Goal: Task Accomplishment & Management: Complete application form

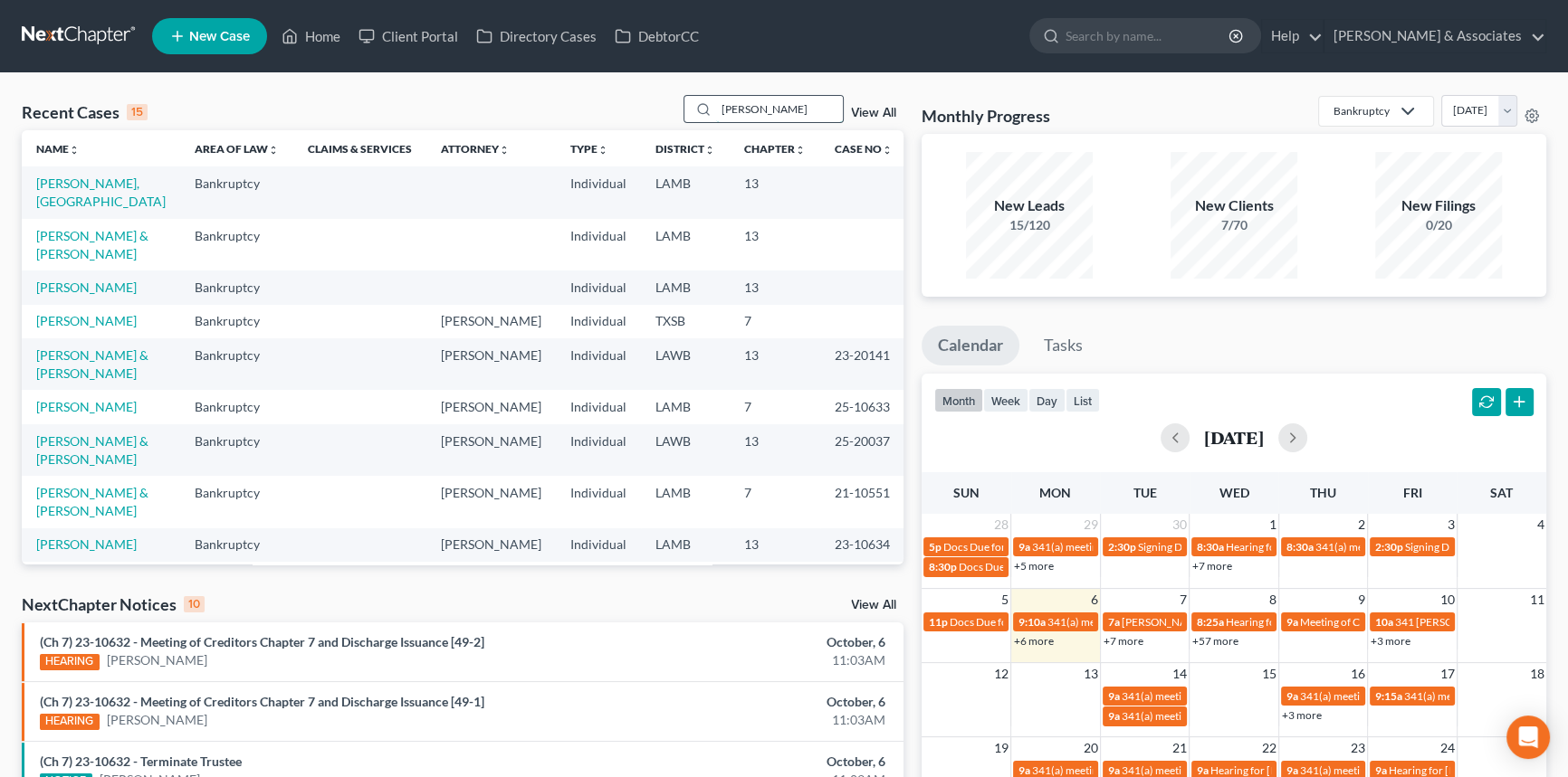
click at [798, 102] on input "[PERSON_NAME]" at bounding box center [779, 109] width 127 height 26
type input "[PERSON_NAME]"
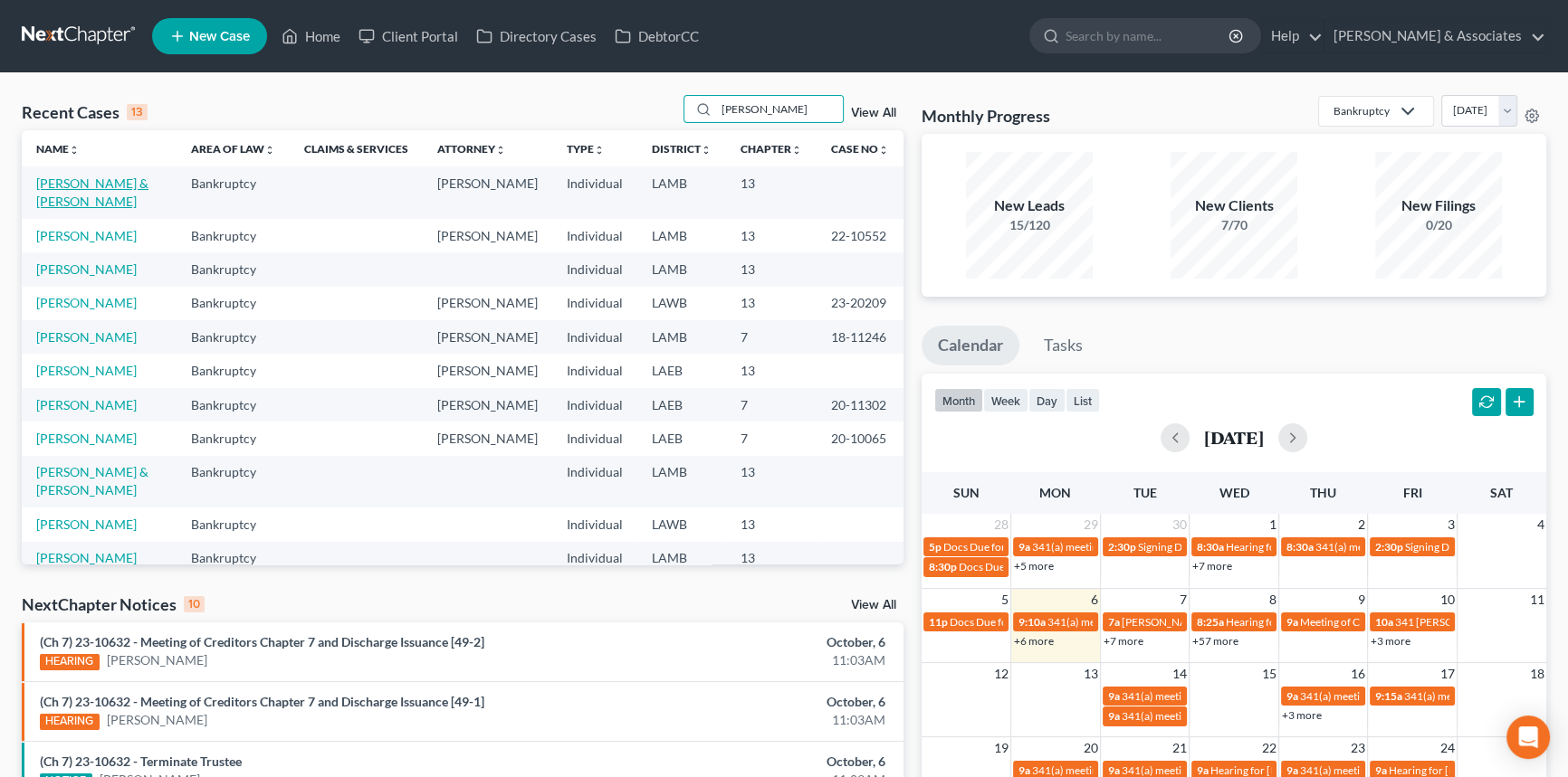
click at [109, 182] on link "[PERSON_NAME] & [PERSON_NAME]" at bounding box center [92, 192] width 112 height 34
click at [83, 330] on link "[PERSON_NAME]" at bounding box center [87, 337] width 101 height 16
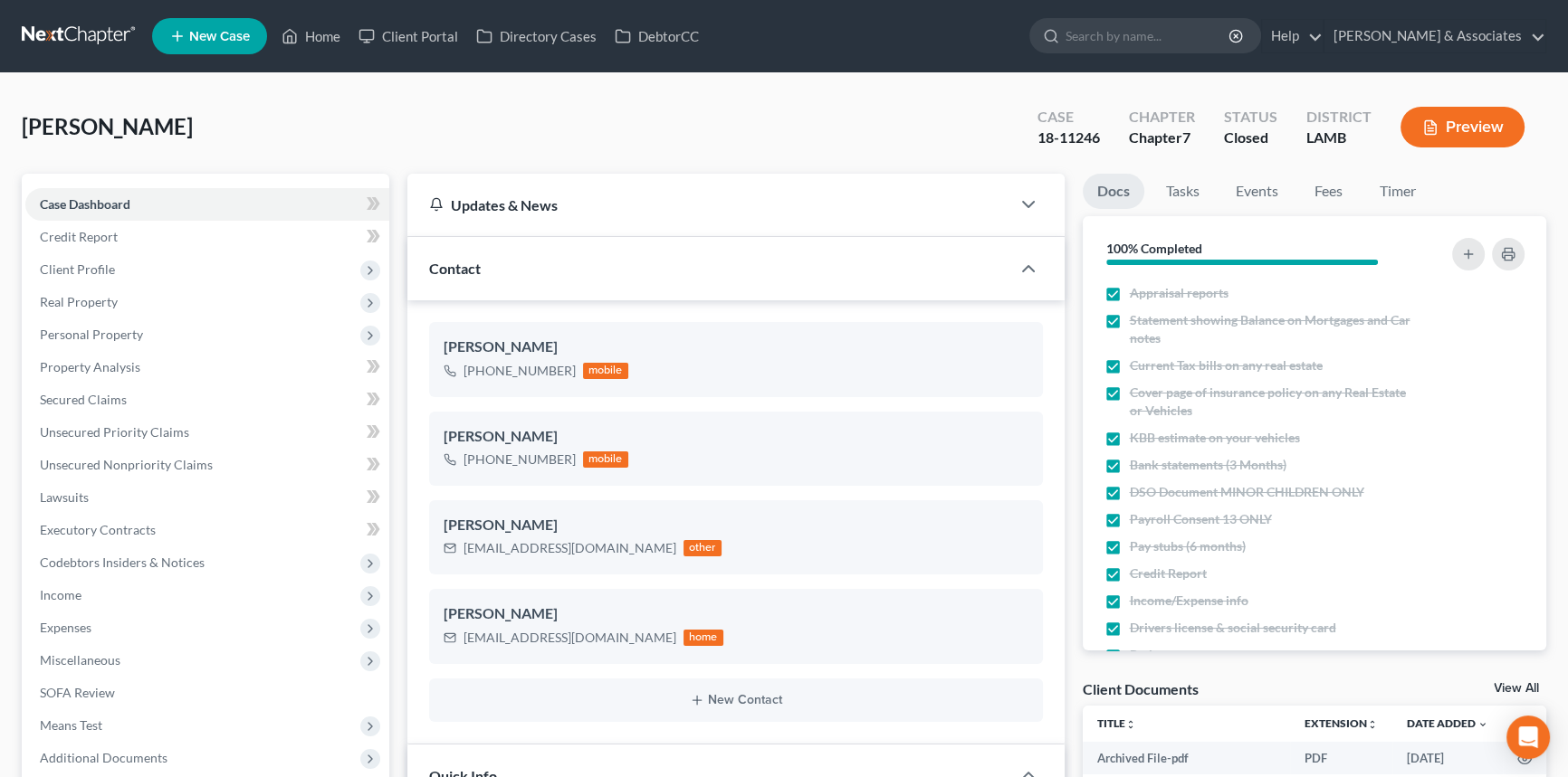
scroll to position [4527, 0]
click at [61, 594] on span "Income" at bounding box center [61, 594] width 42 height 16
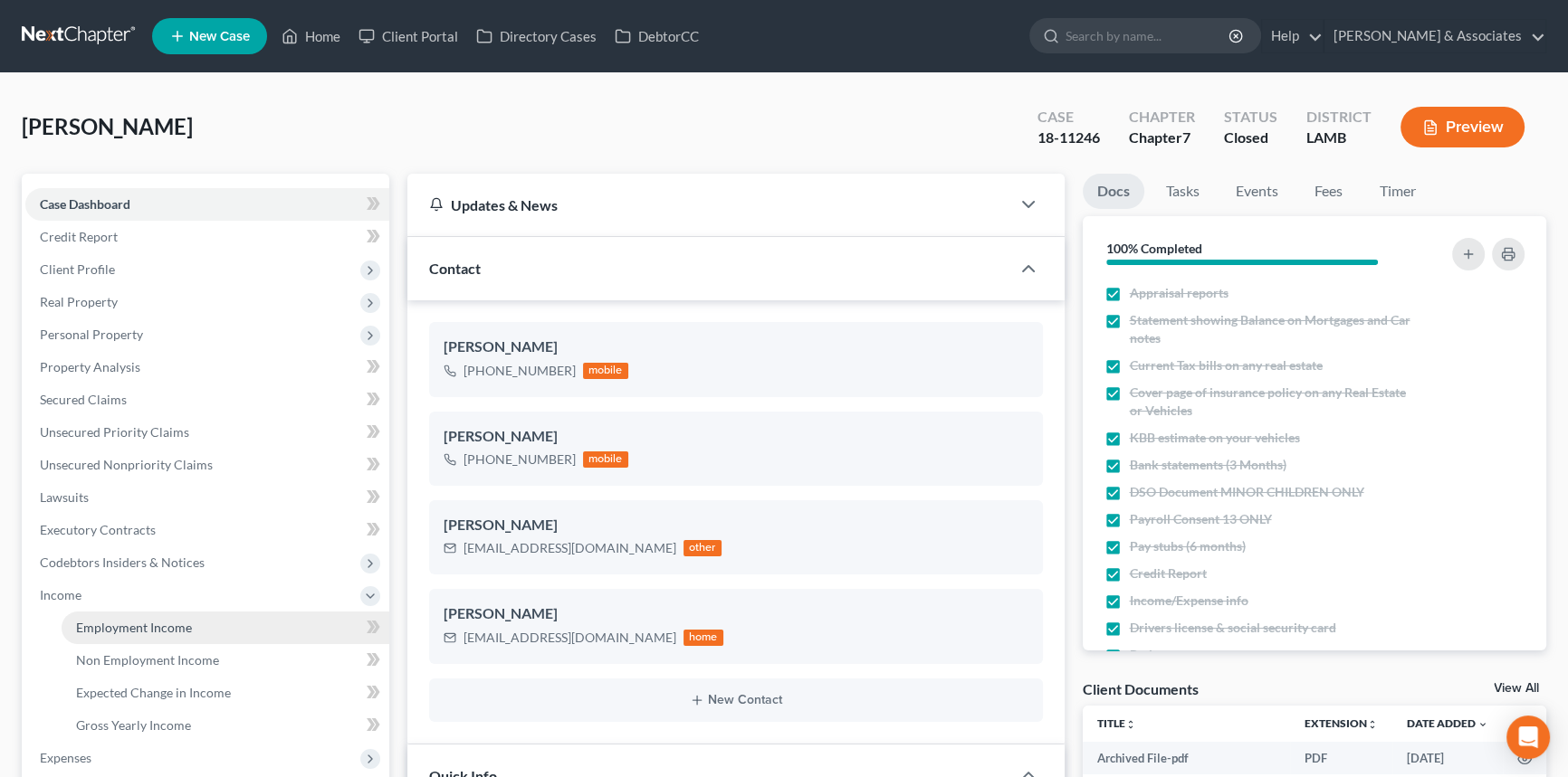
click at [85, 620] on span "Employment Income" at bounding box center [134, 627] width 116 height 16
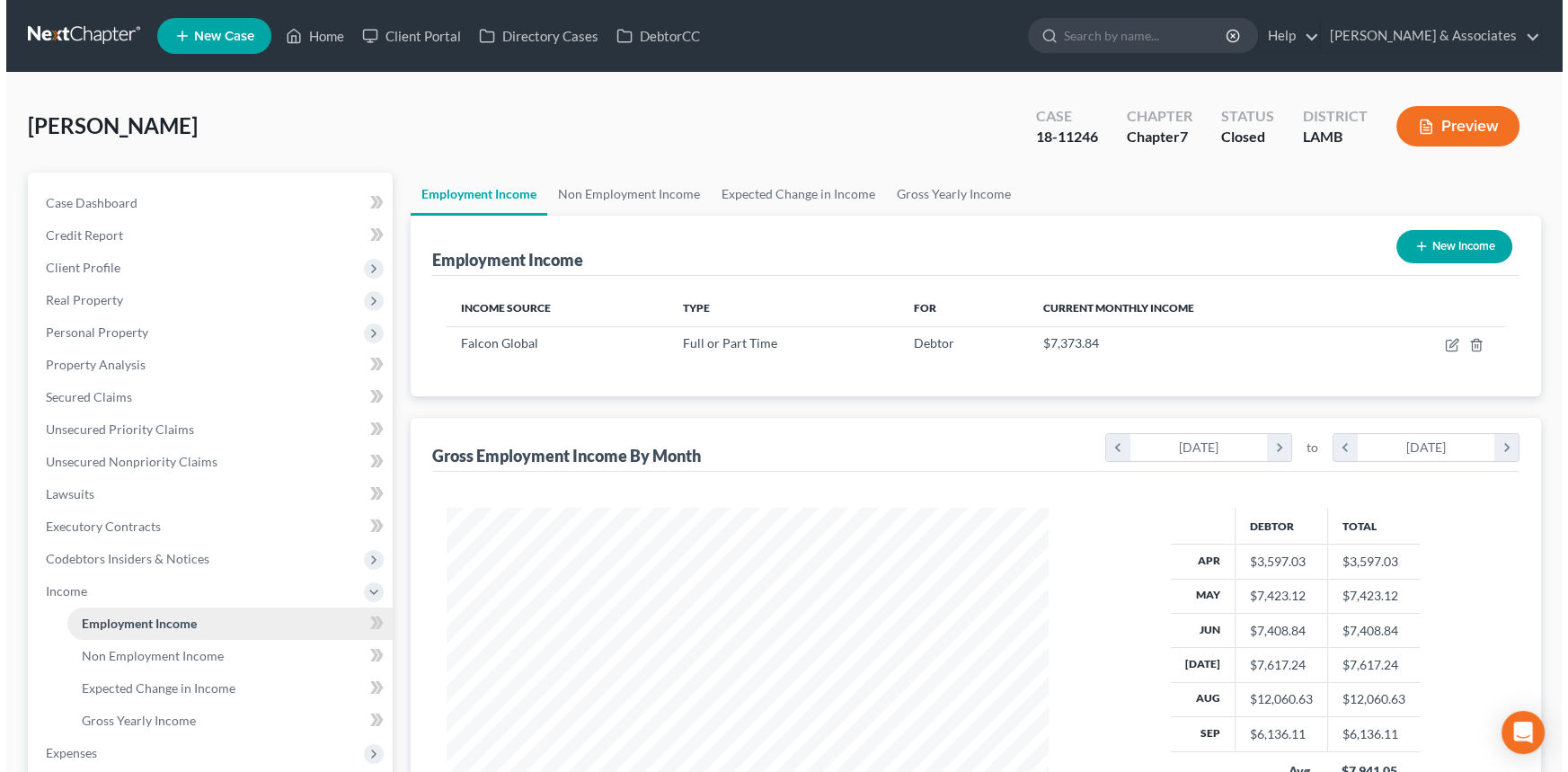
scroll to position [322, 638]
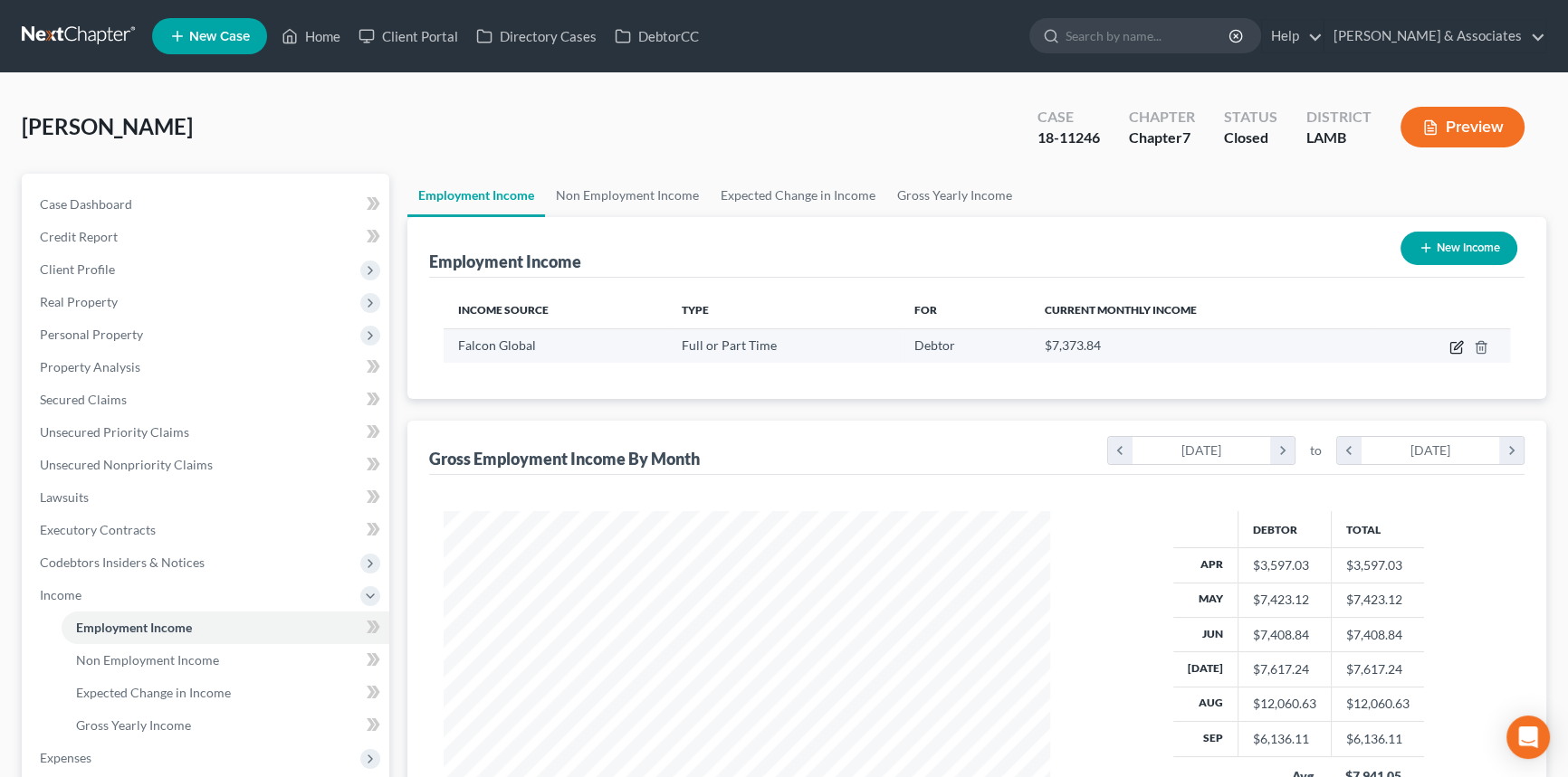
click at [1458, 344] on icon "button" at bounding box center [1456, 348] width 15 height 15
select select "0"
select select "19"
select select "2"
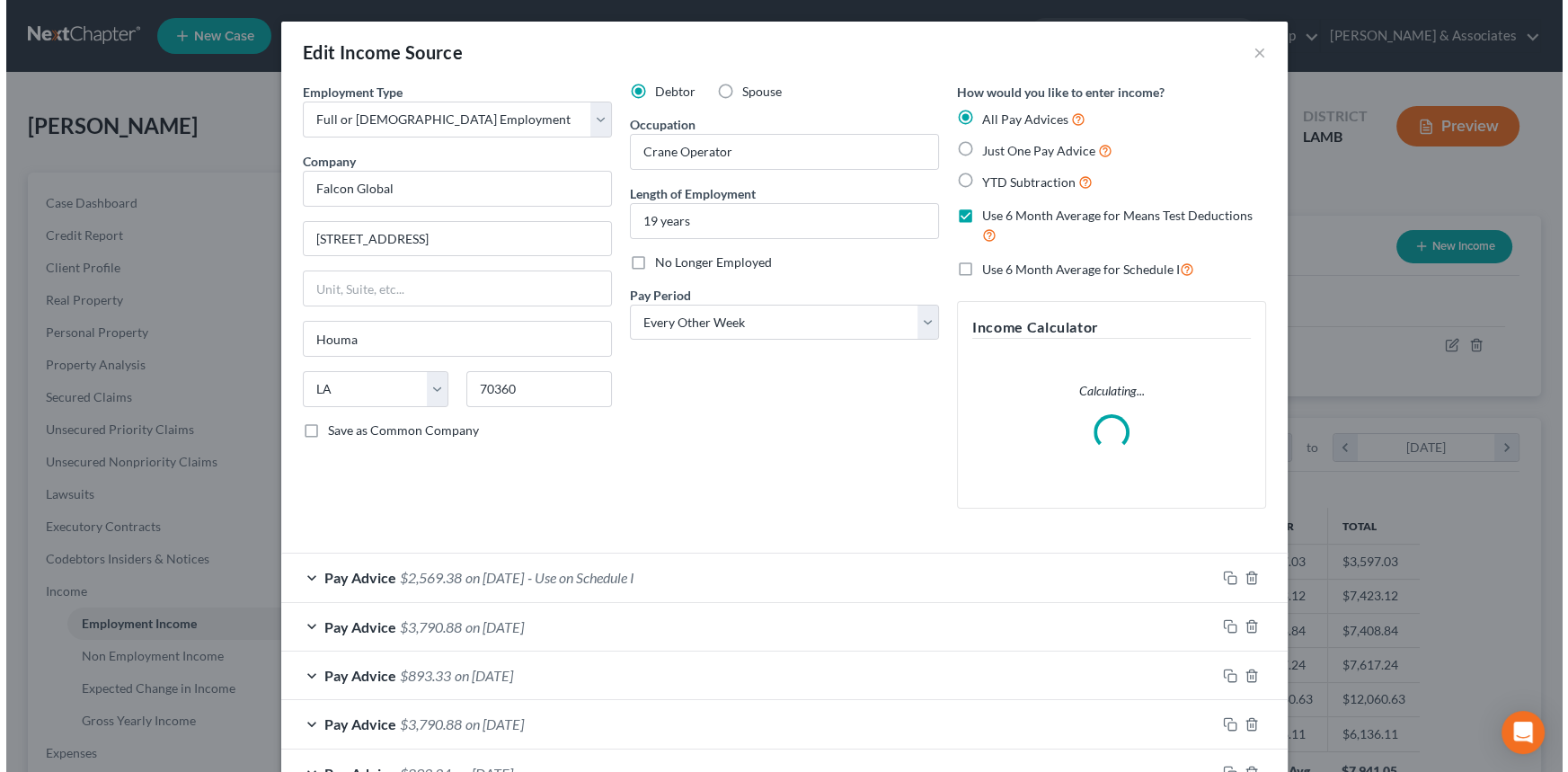
scroll to position [322, 644]
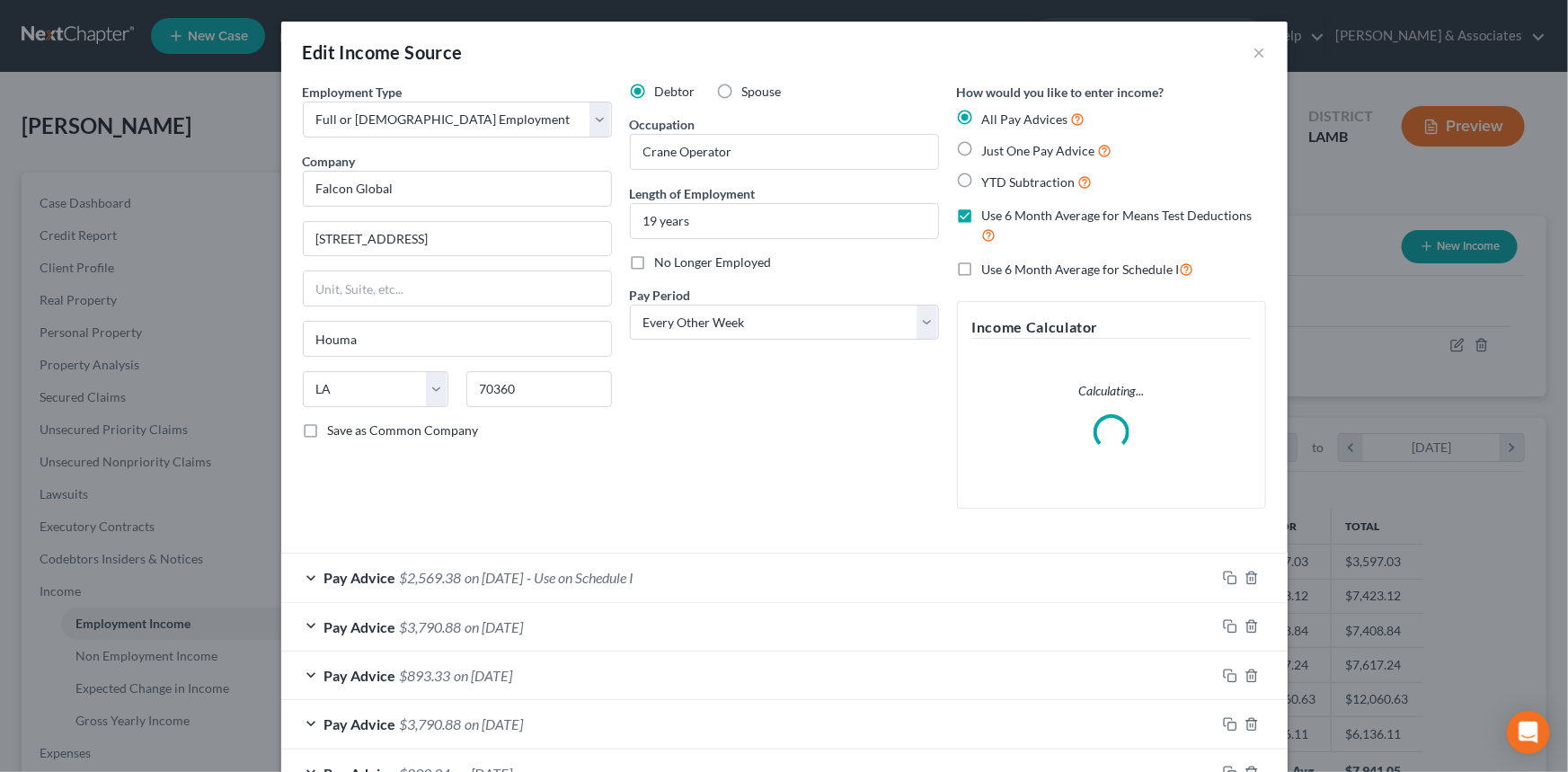
click at [877, 450] on div "Debtor Spouse Occupation Crane Operator Length of Employment 19 years No Longer…" at bounding box center [784, 303] width 327 height 441
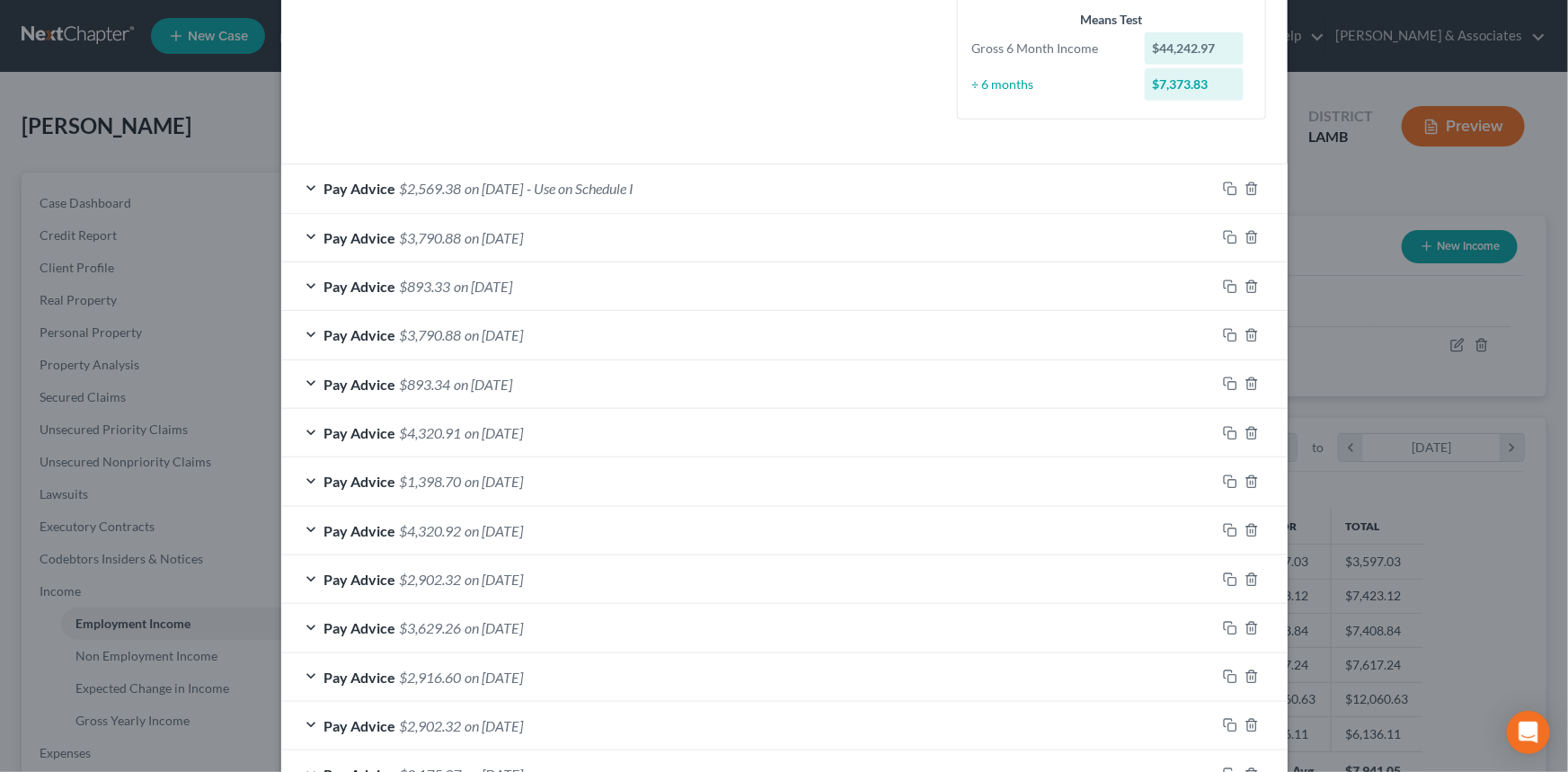
scroll to position [619, 0]
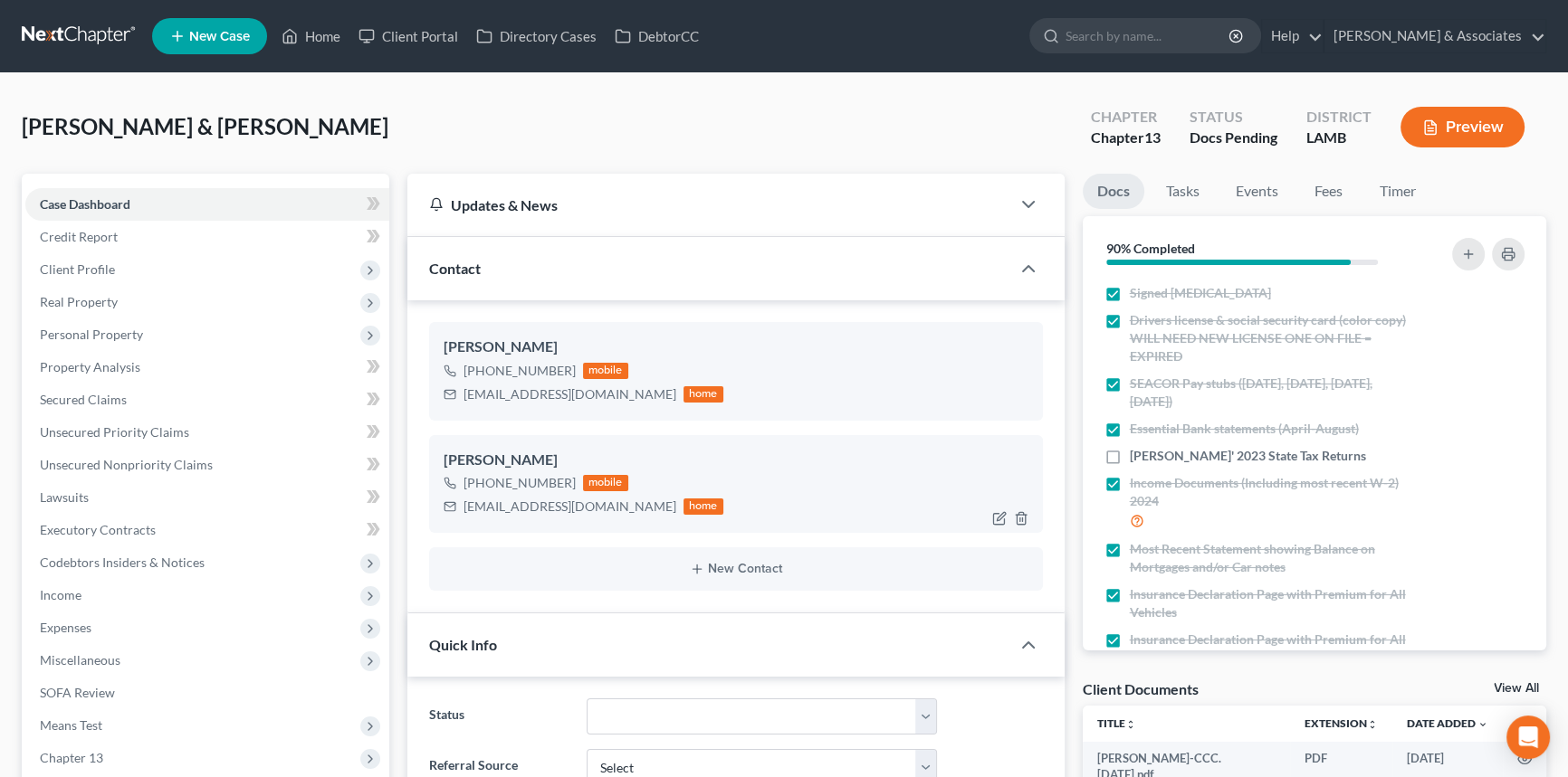
scroll to position [435, 0]
click at [142, 592] on span "Income" at bounding box center [207, 595] width 364 height 33
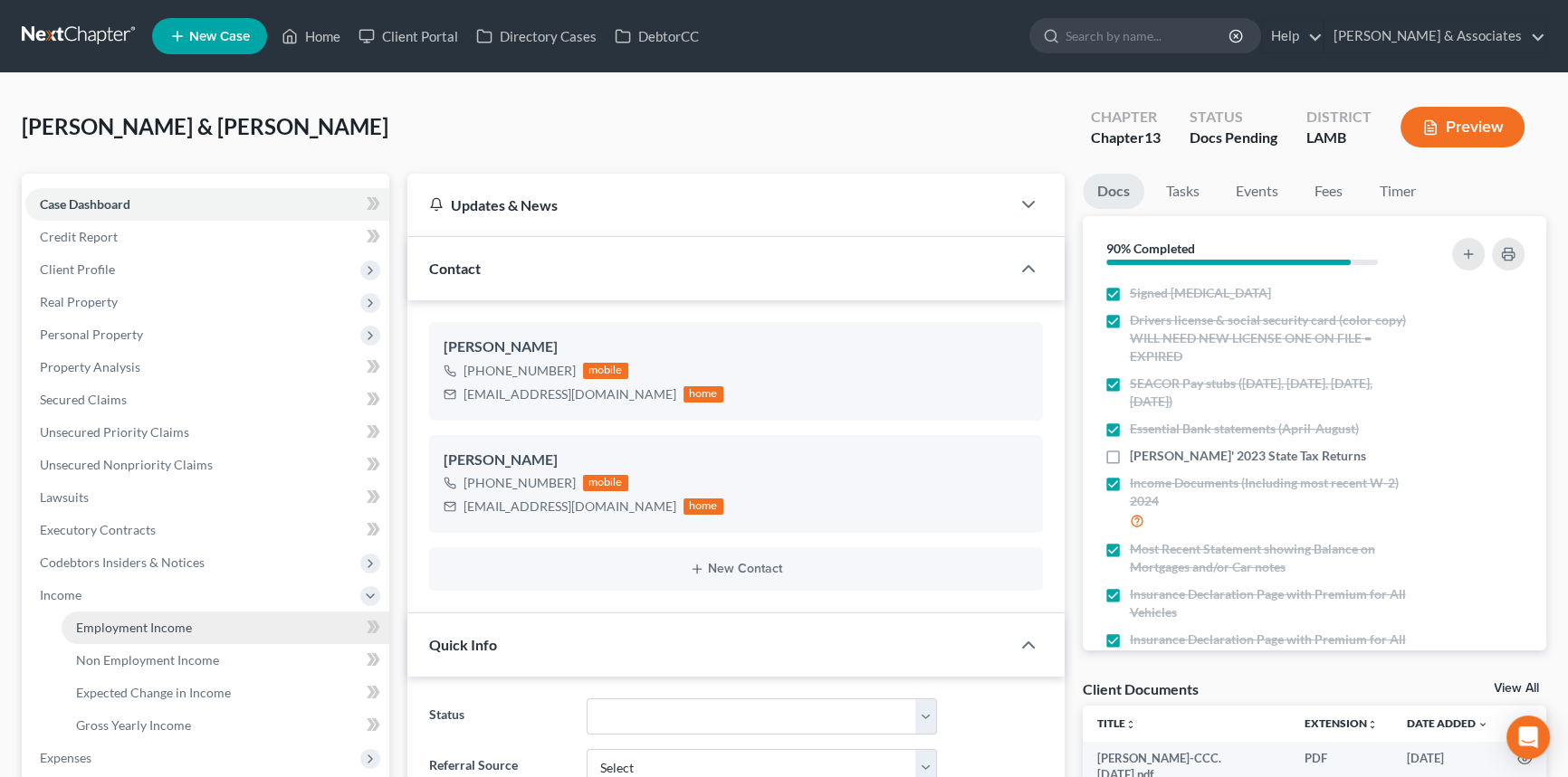
click at [136, 613] on link "Employment Income" at bounding box center [225, 628] width 328 height 33
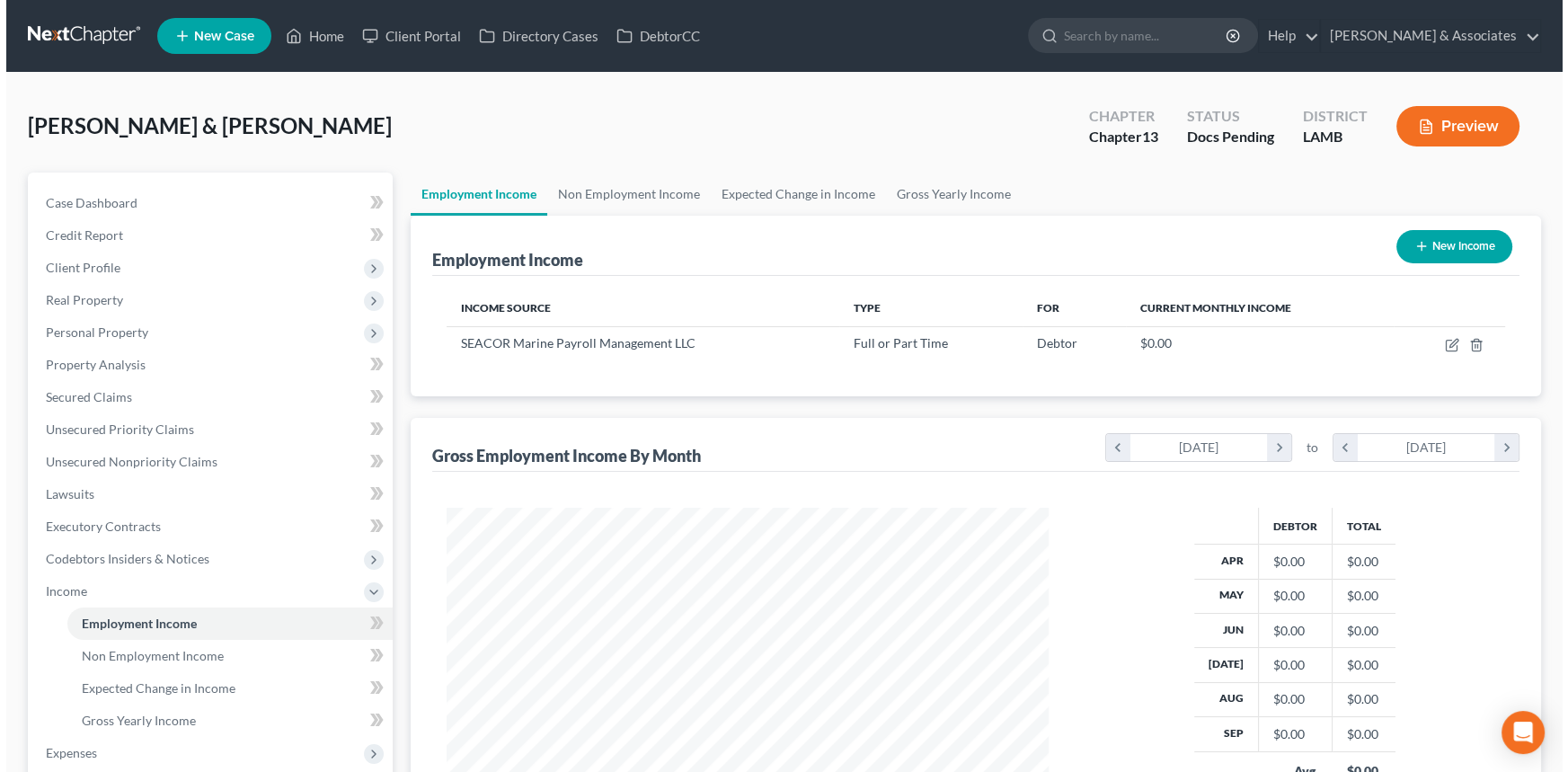
scroll to position [322, 638]
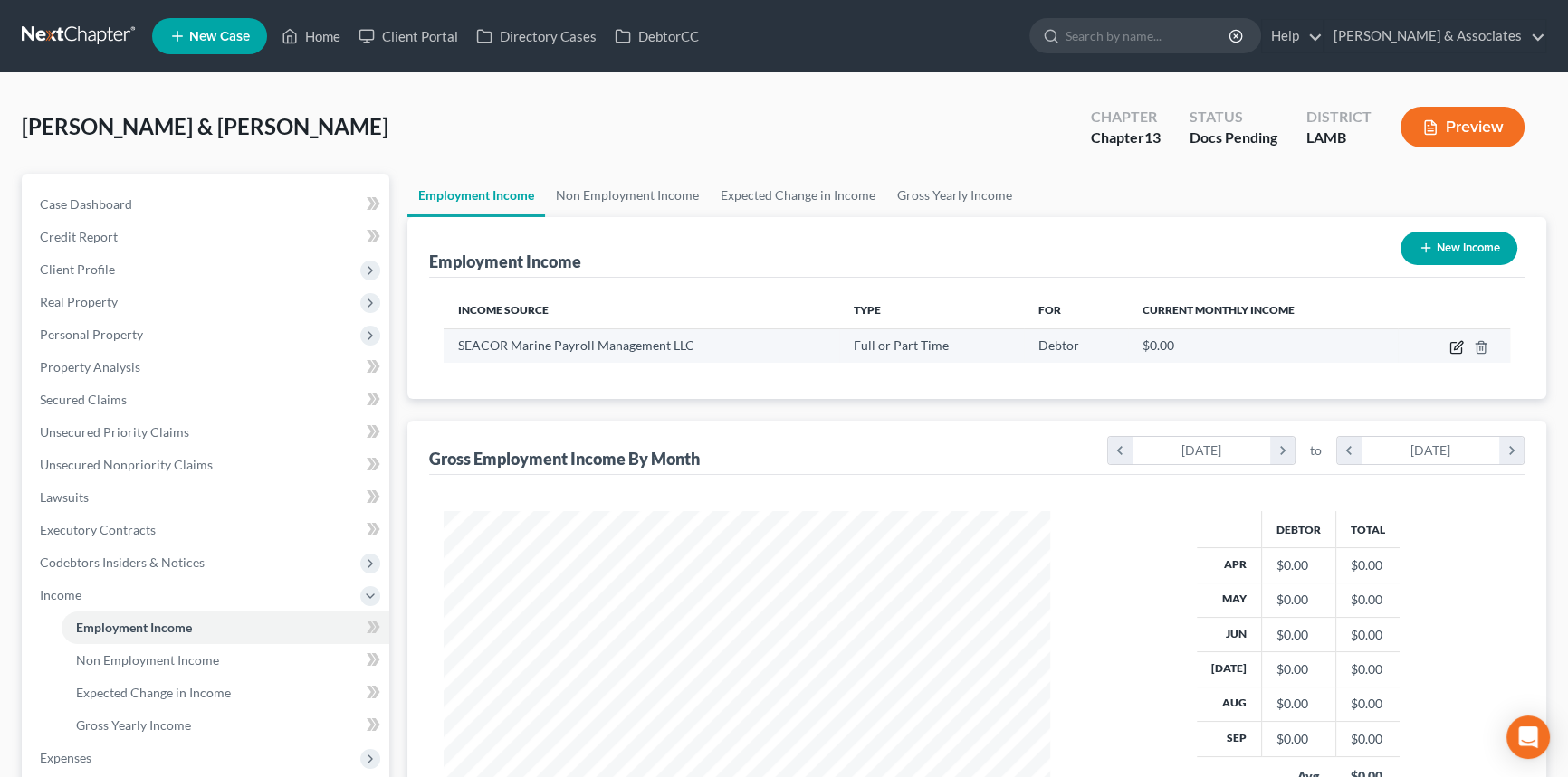
click at [1455, 346] on icon "button" at bounding box center [1456, 348] width 15 height 15
select select "0"
select select "19"
select select "2"
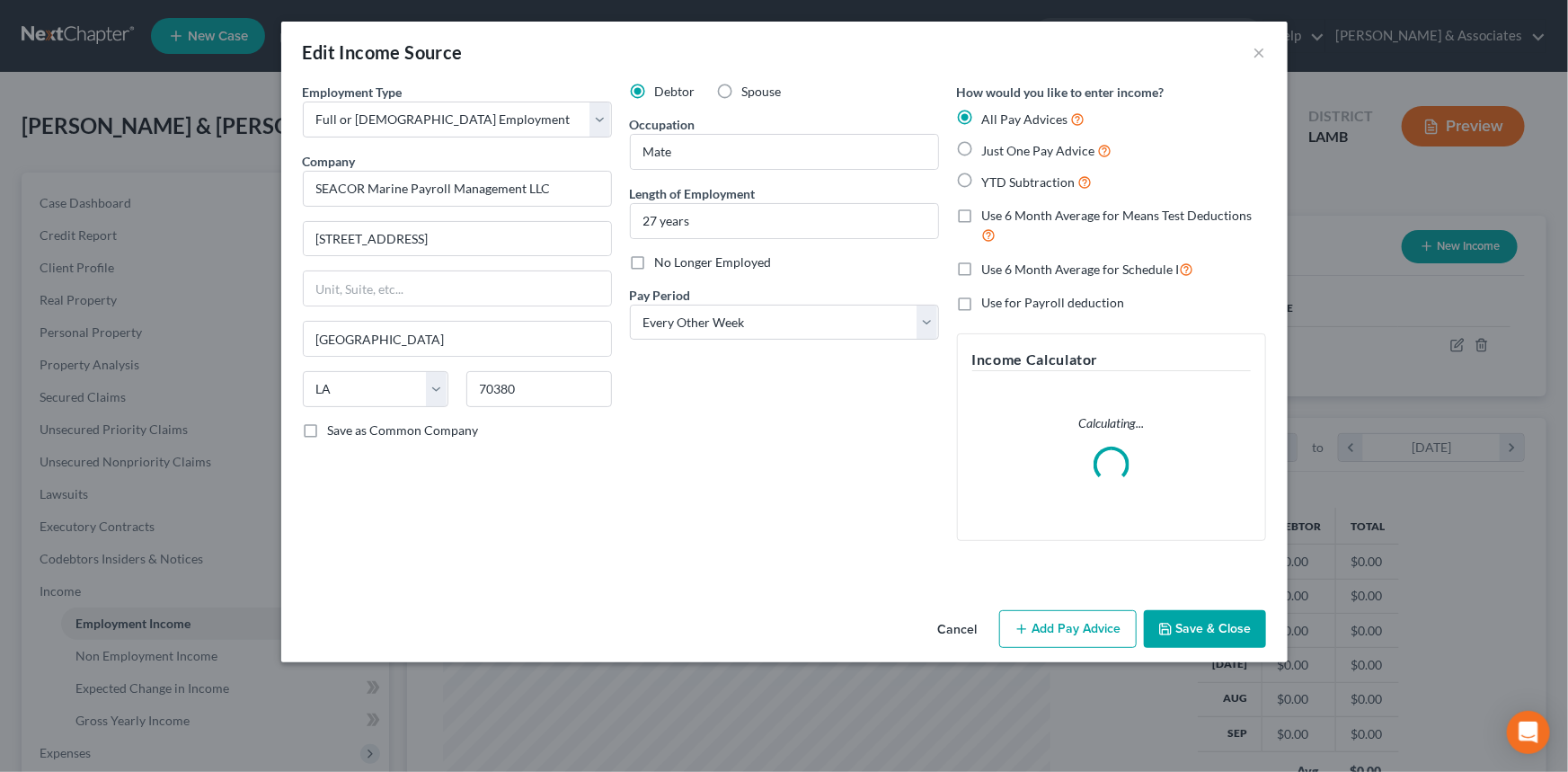
scroll to position [322, 644]
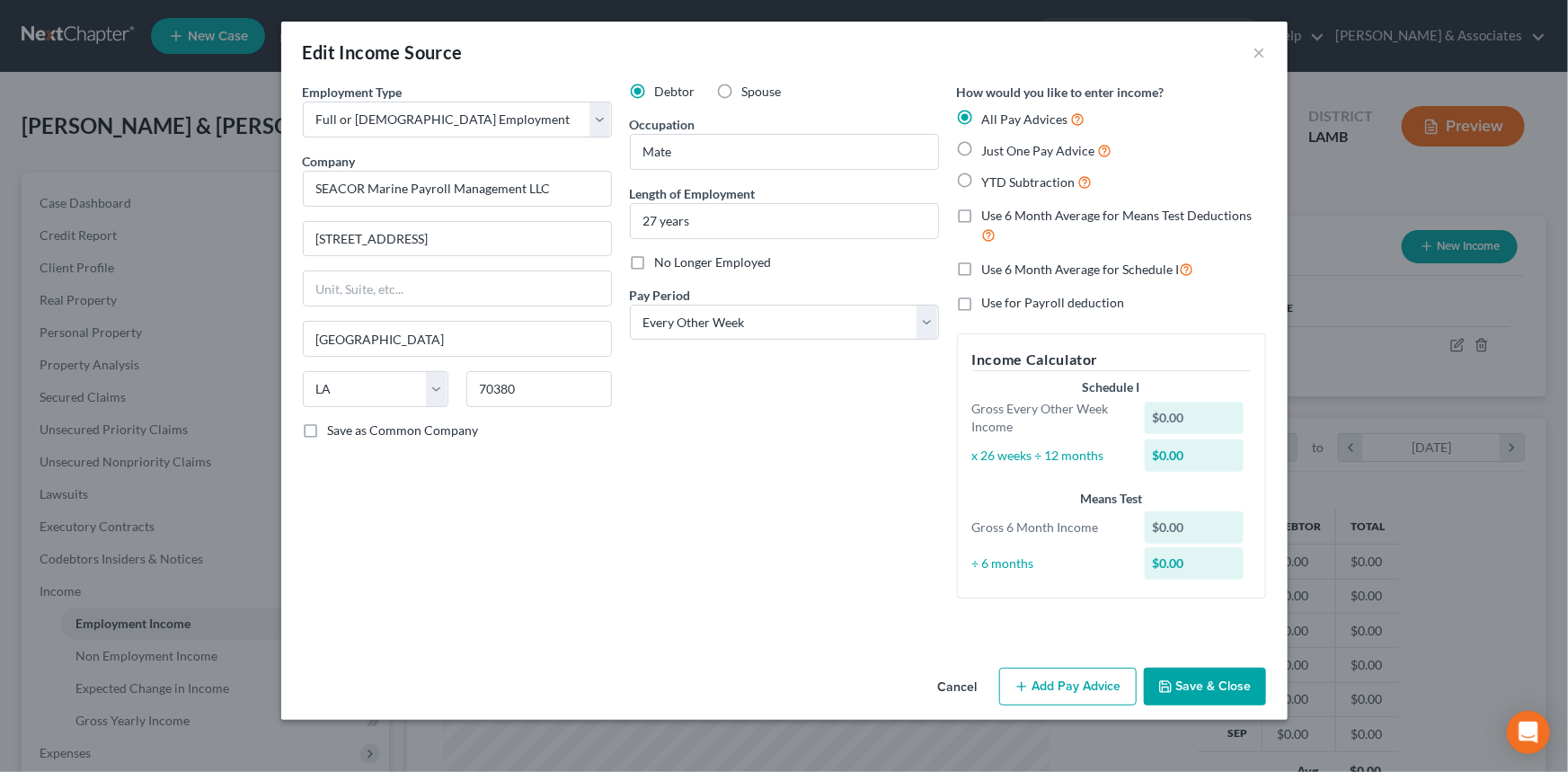
click at [1062, 673] on button "Add Pay Advice" at bounding box center [1068, 687] width 138 height 38
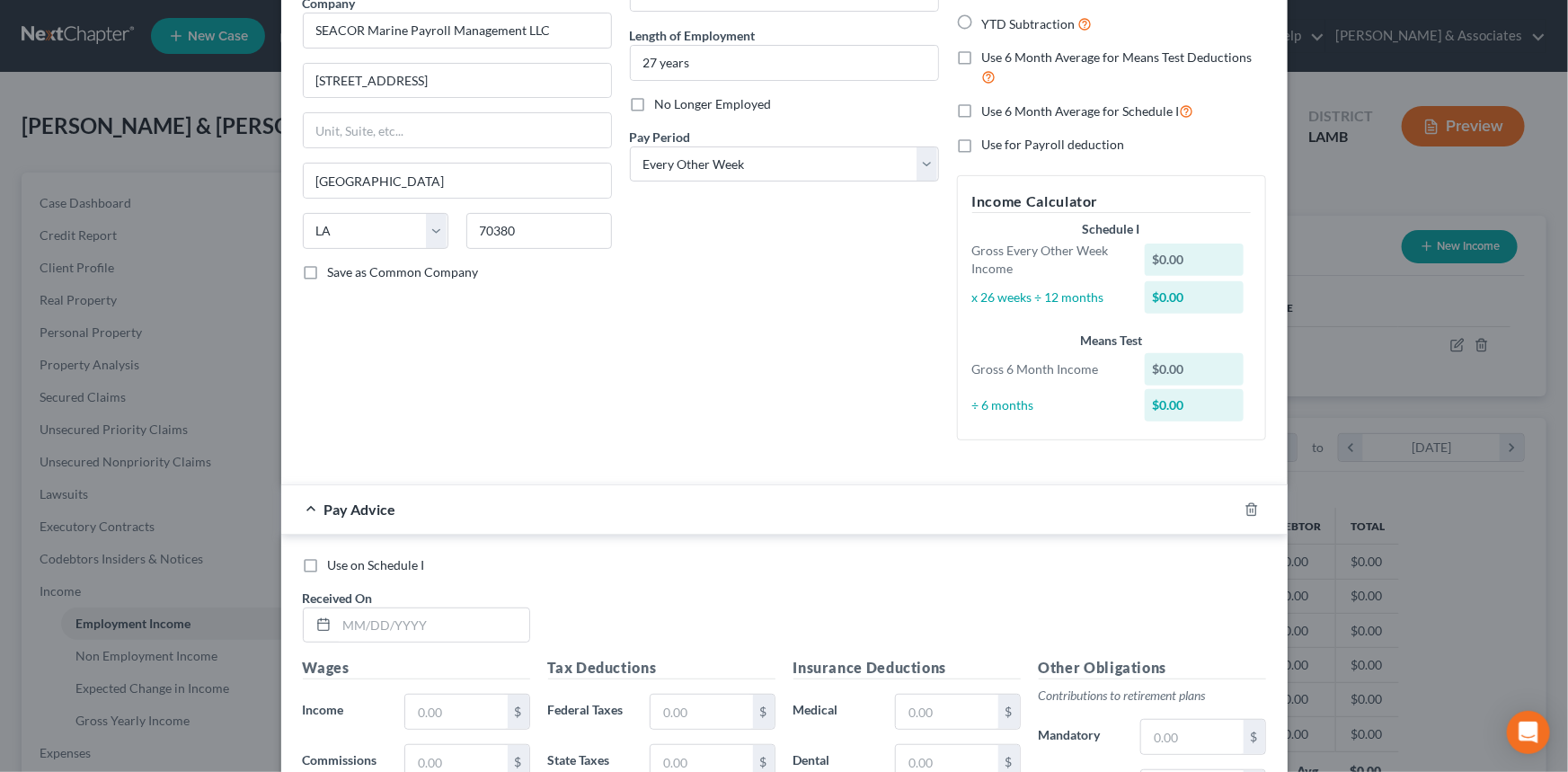
scroll to position [163, 0]
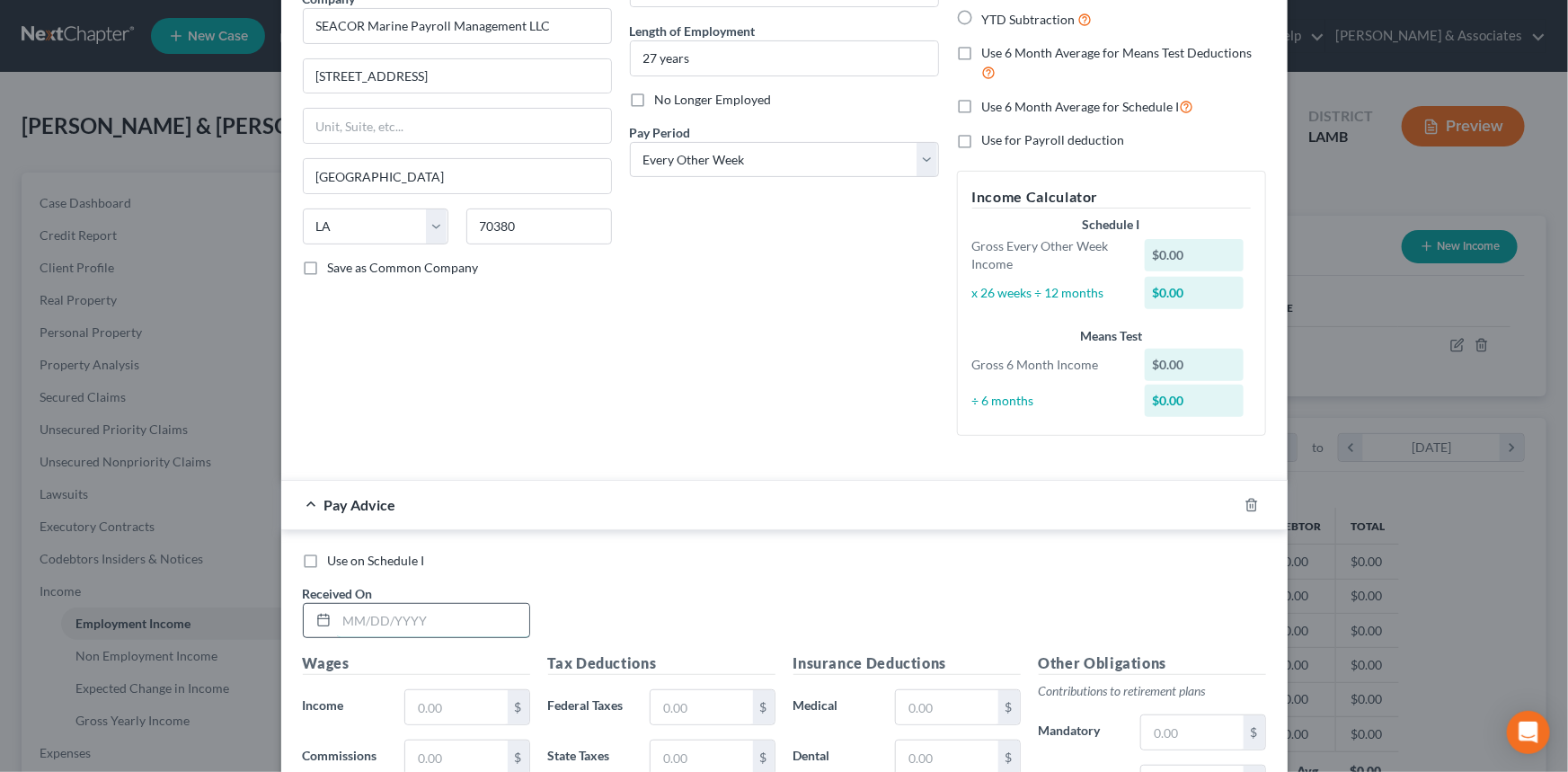
click at [362, 624] on input "text" at bounding box center [433, 621] width 192 height 34
type input "1"
type input "4/1/2025"
type input "68,710"
click at [703, 710] on input "text" at bounding box center [701, 707] width 102 height 34
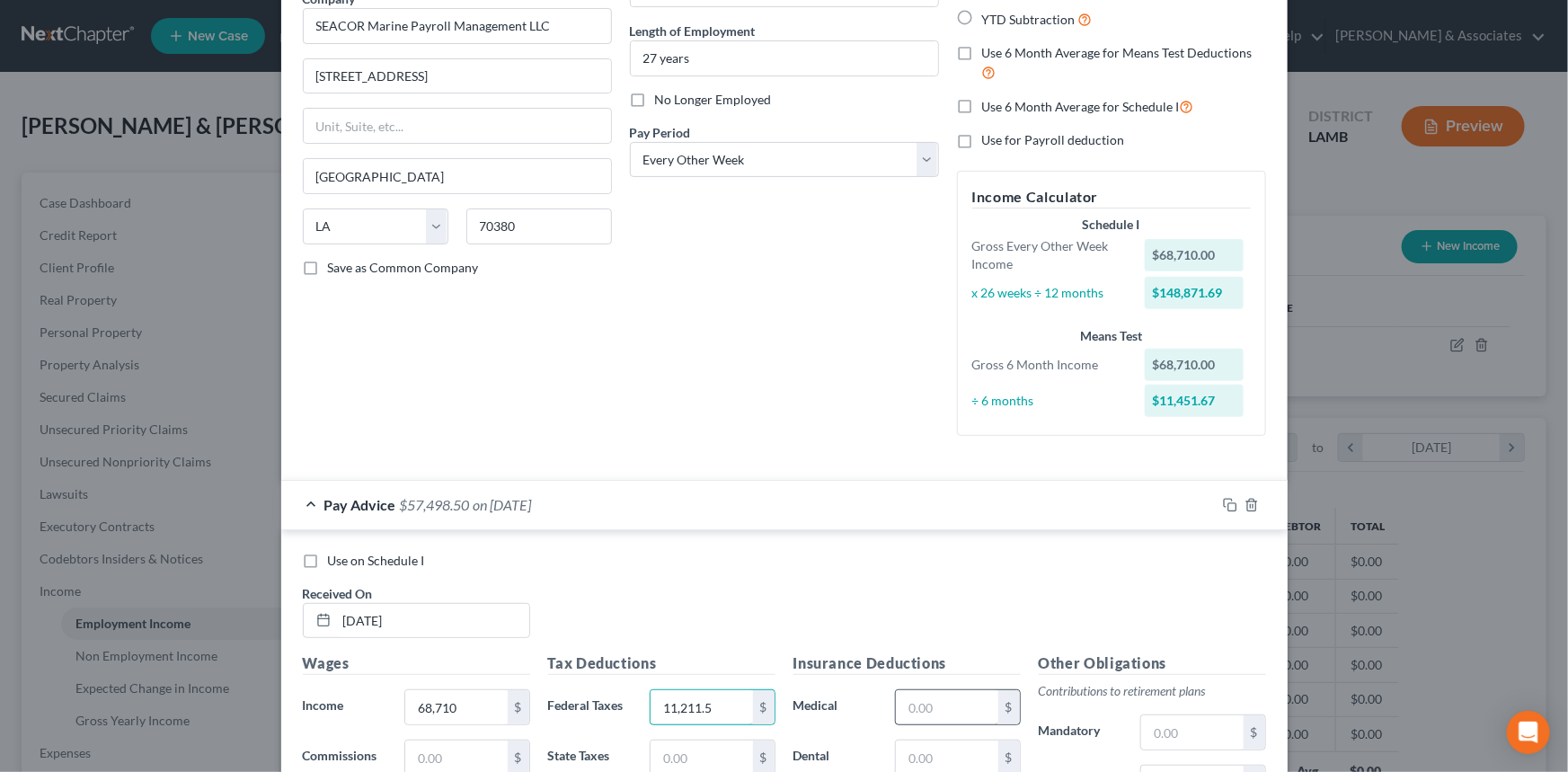
type input "11,211.5"
click at [927, 703] on input "text" at bounding box center [947, 707] width 102 height 34
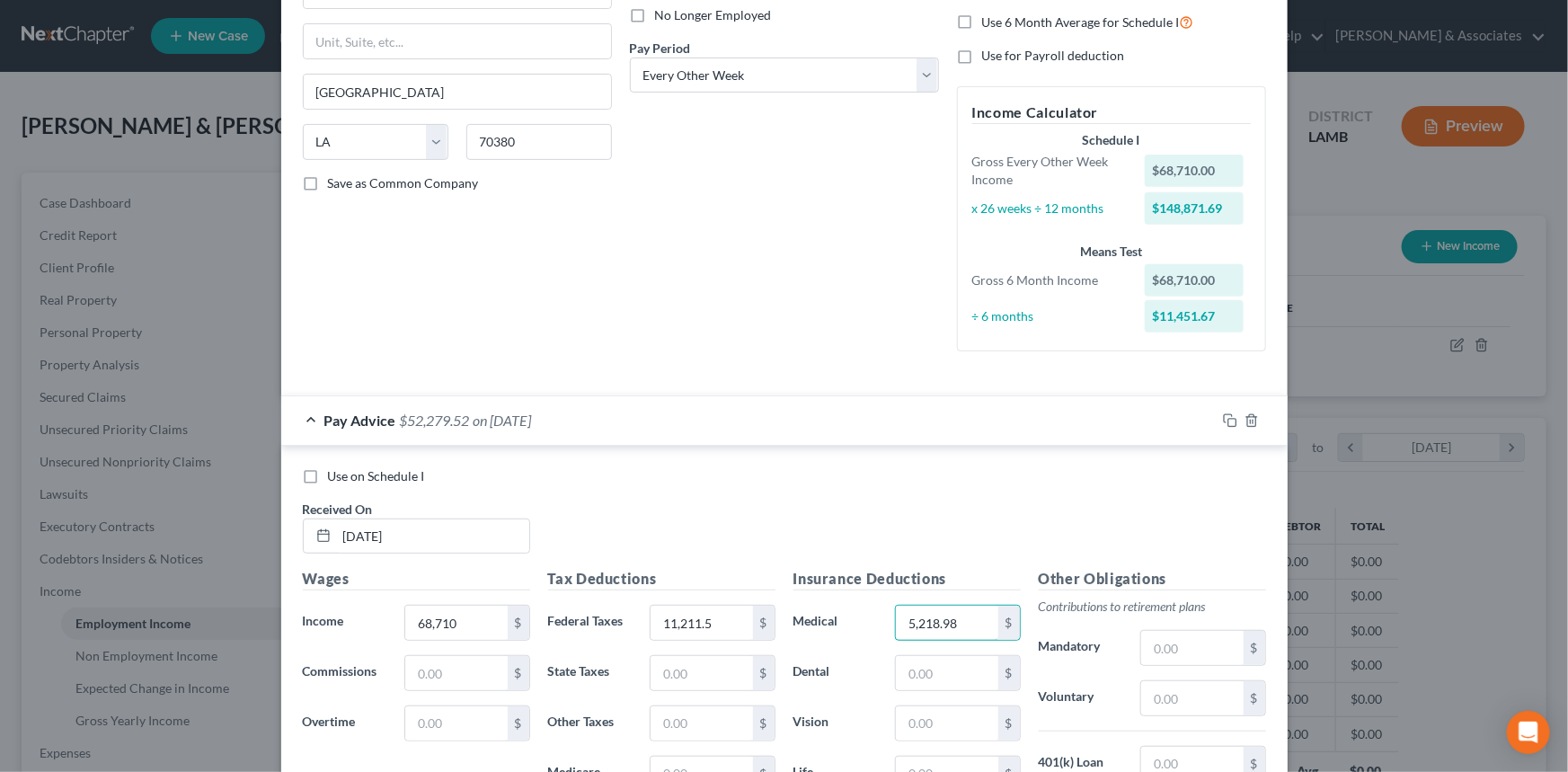
scroll to position [327, 0]
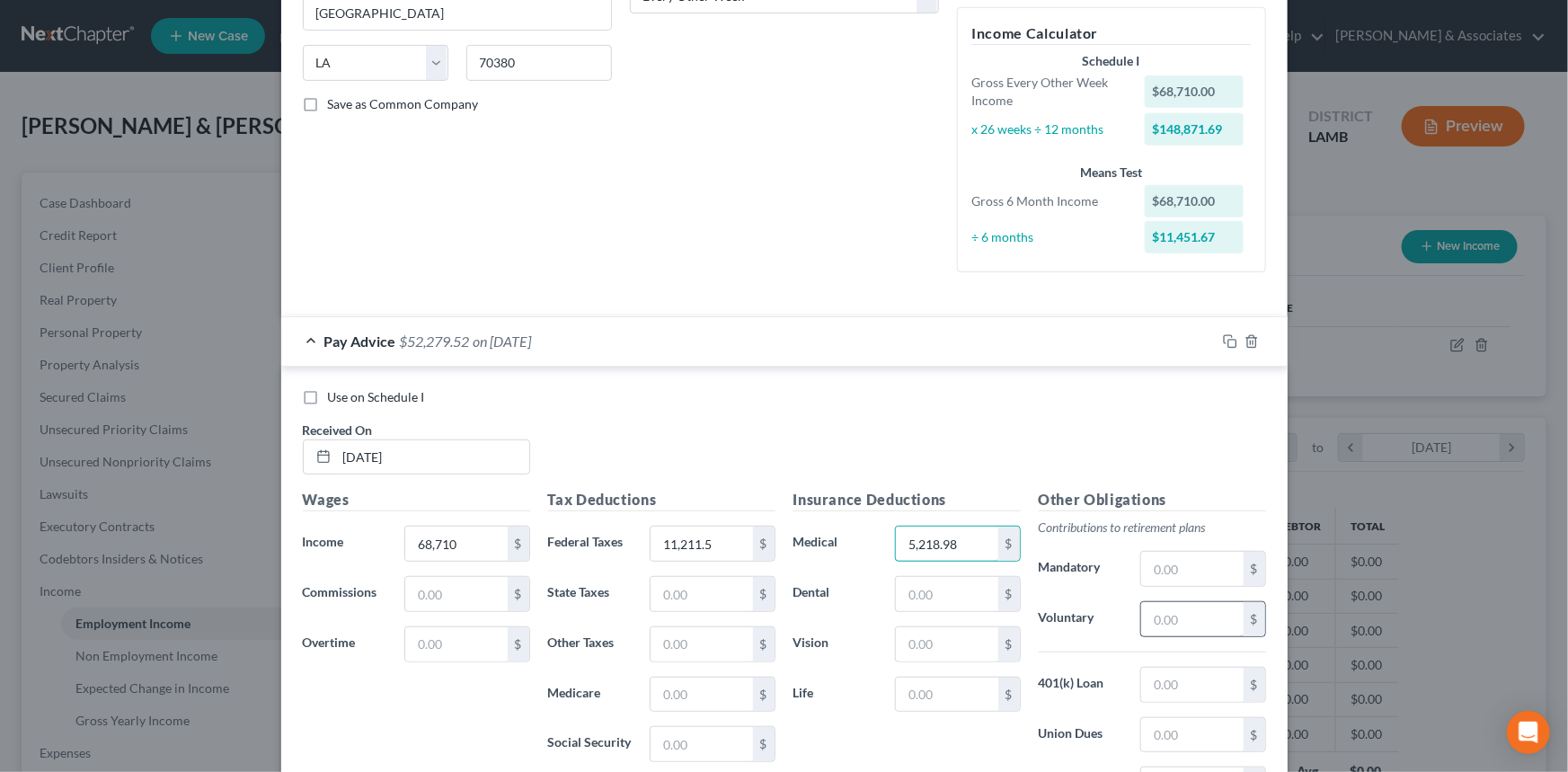
type input "5,218.98"
click at [1172, 620] on input "text" at bounding box center [1192, 619] width 102 height 34
type input "4,122.6"
click at [1150, 686] on input "text" at bounding box center [1192, 685] width 102 height 34
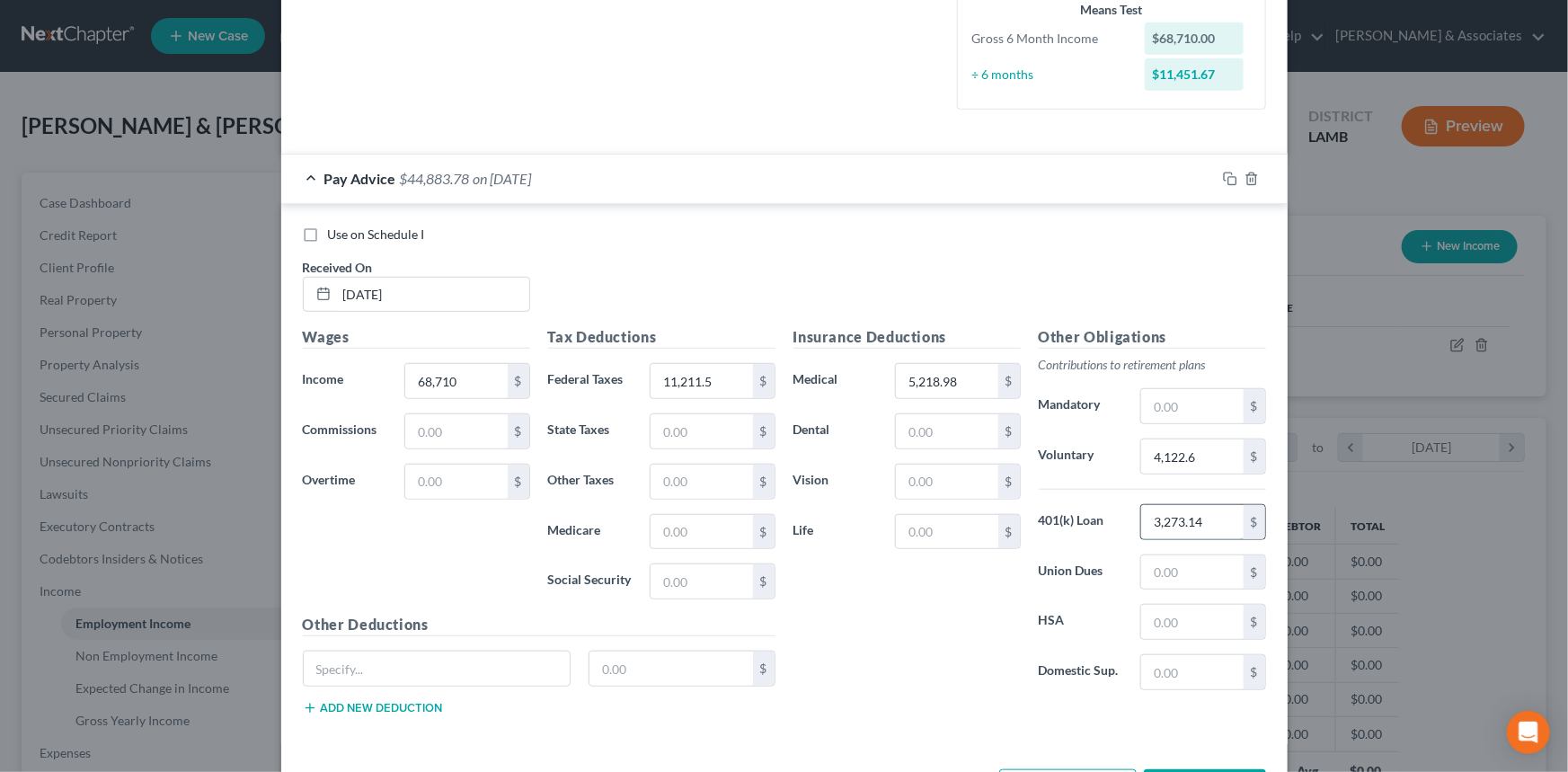
scroll to position [490, 0]
type input "3,273.14"
click at [1181, 616] on input "text" at bounding box center [1192, 621] width 102 height 34
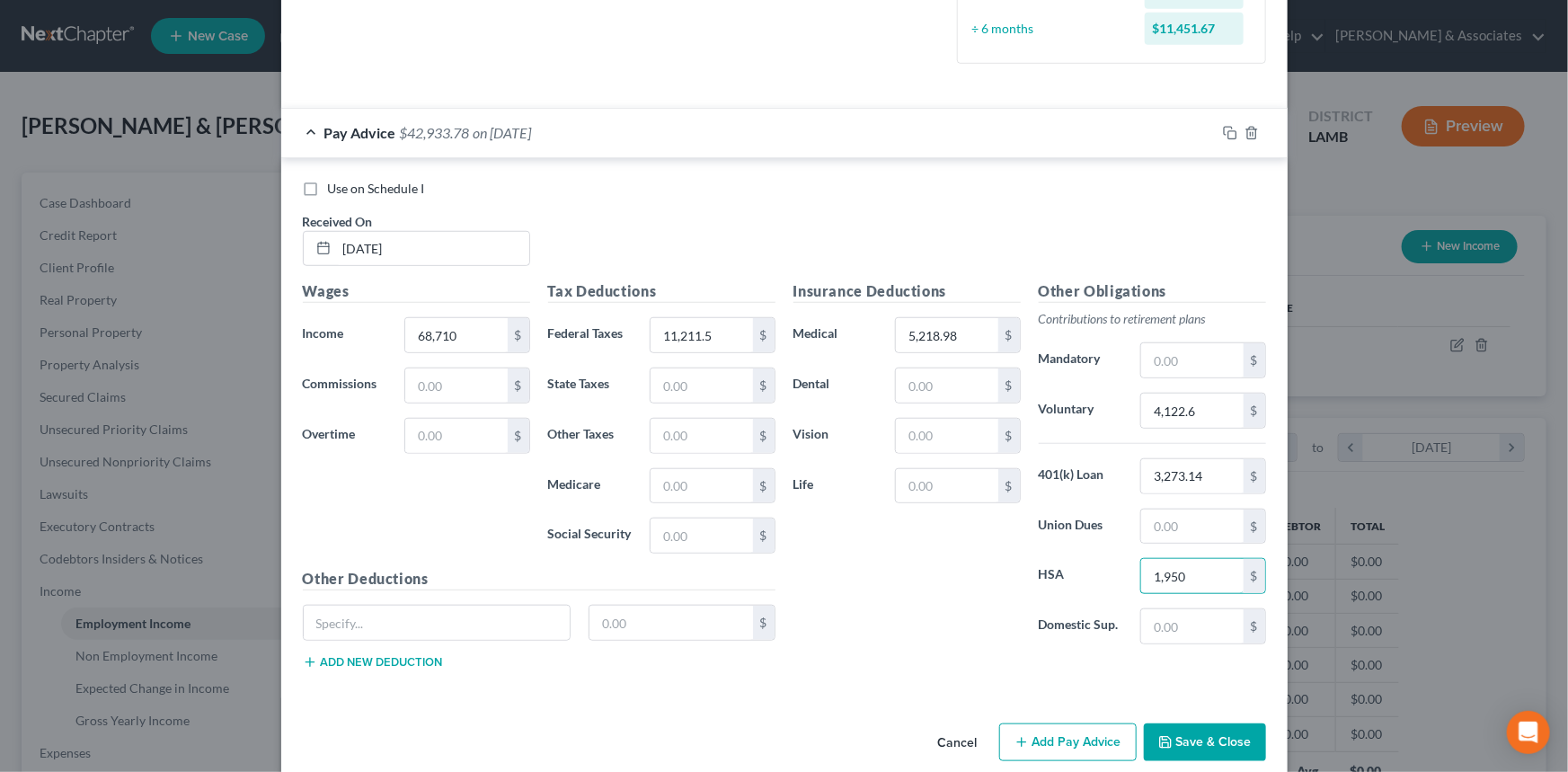
scroll to position [557, 0]
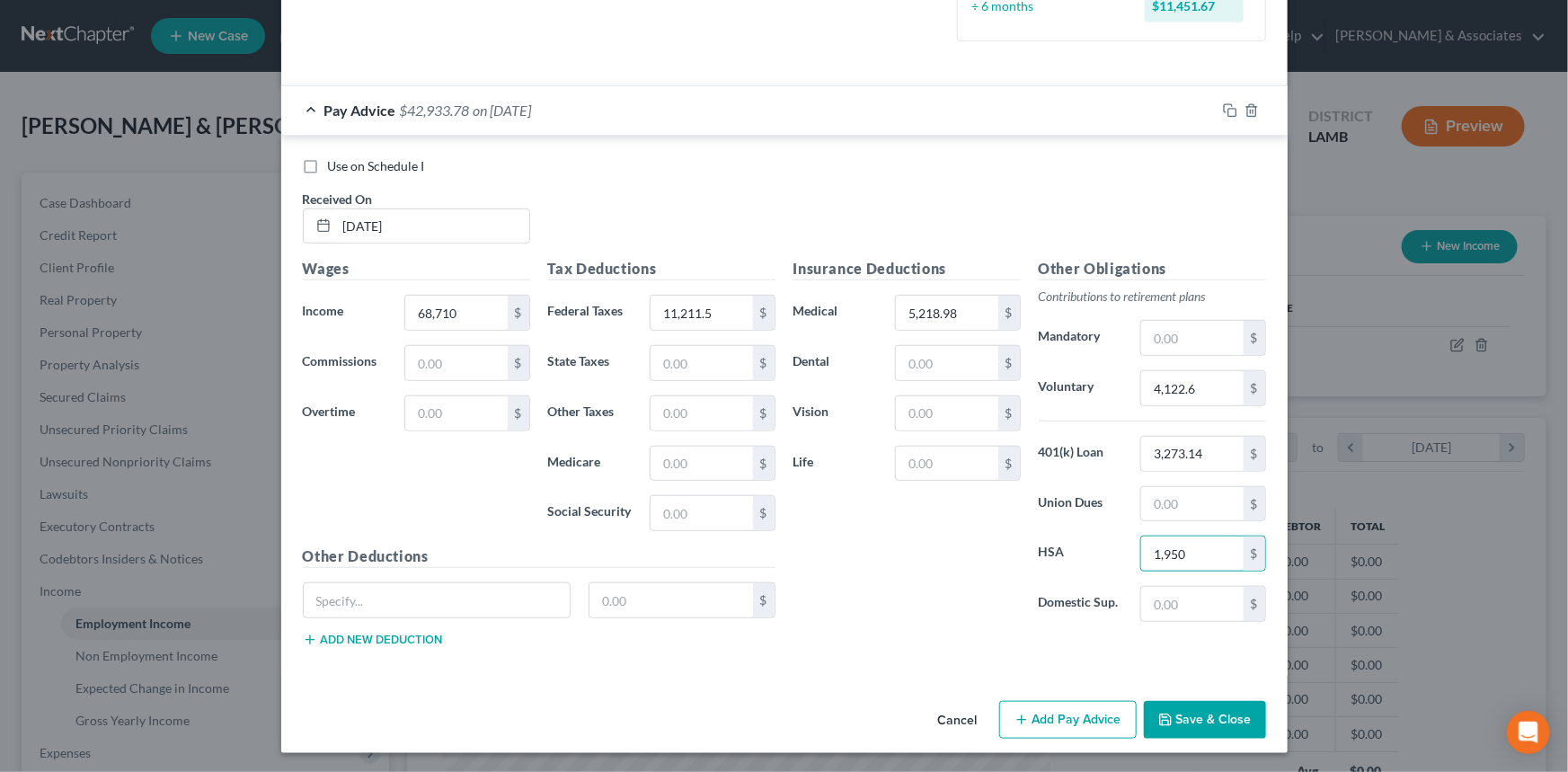
type input "1,950"
click at [1049, 694] on div "Cancel Add Pay Advice Save & Close" at bounding box center [784, 724] width 1006 height 59
click at [1049, 709] on button "Add Pay Advice" at bounding box center [1068, 720] width 138 height 38
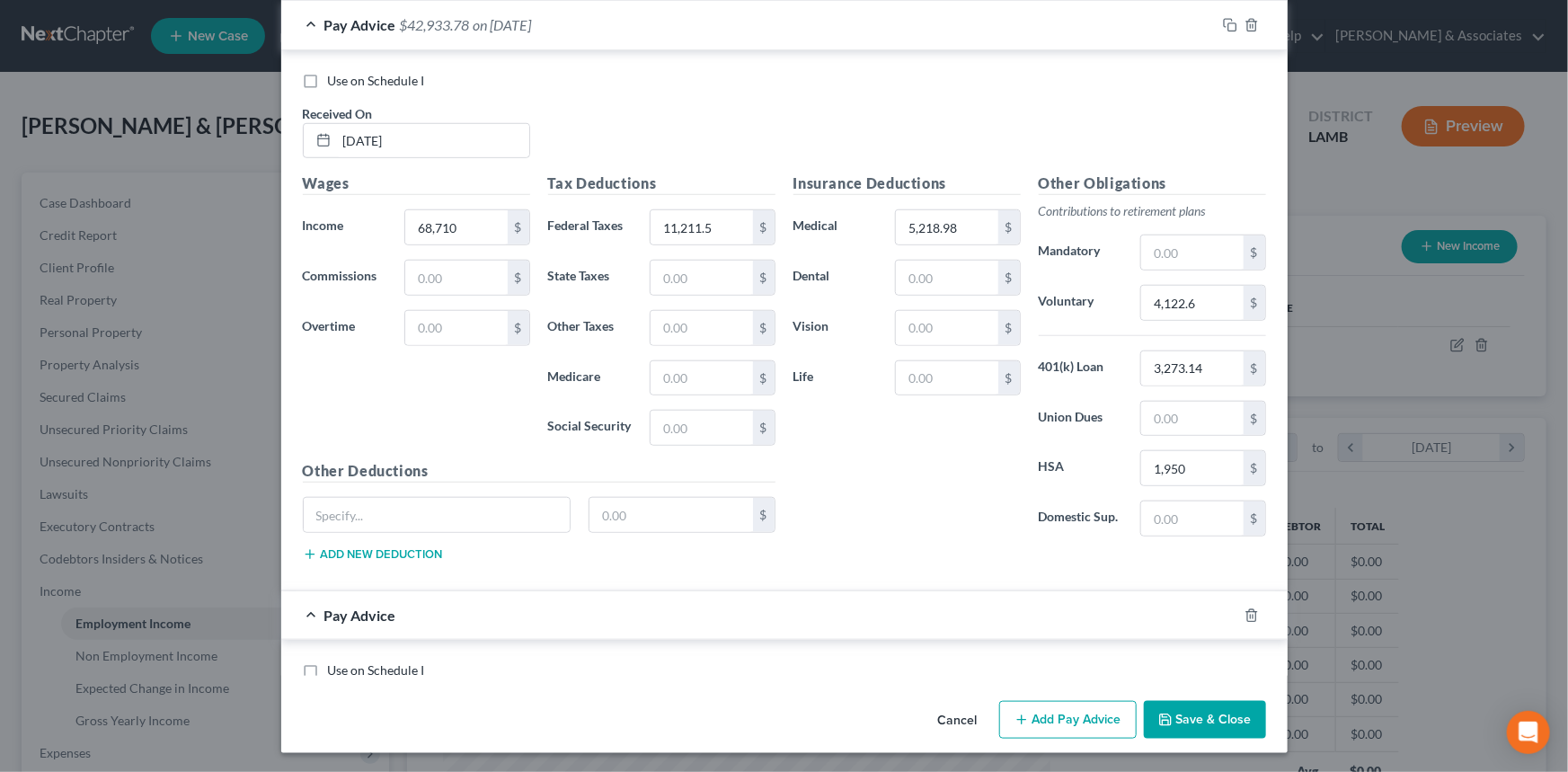
scroll to position [803, 0]
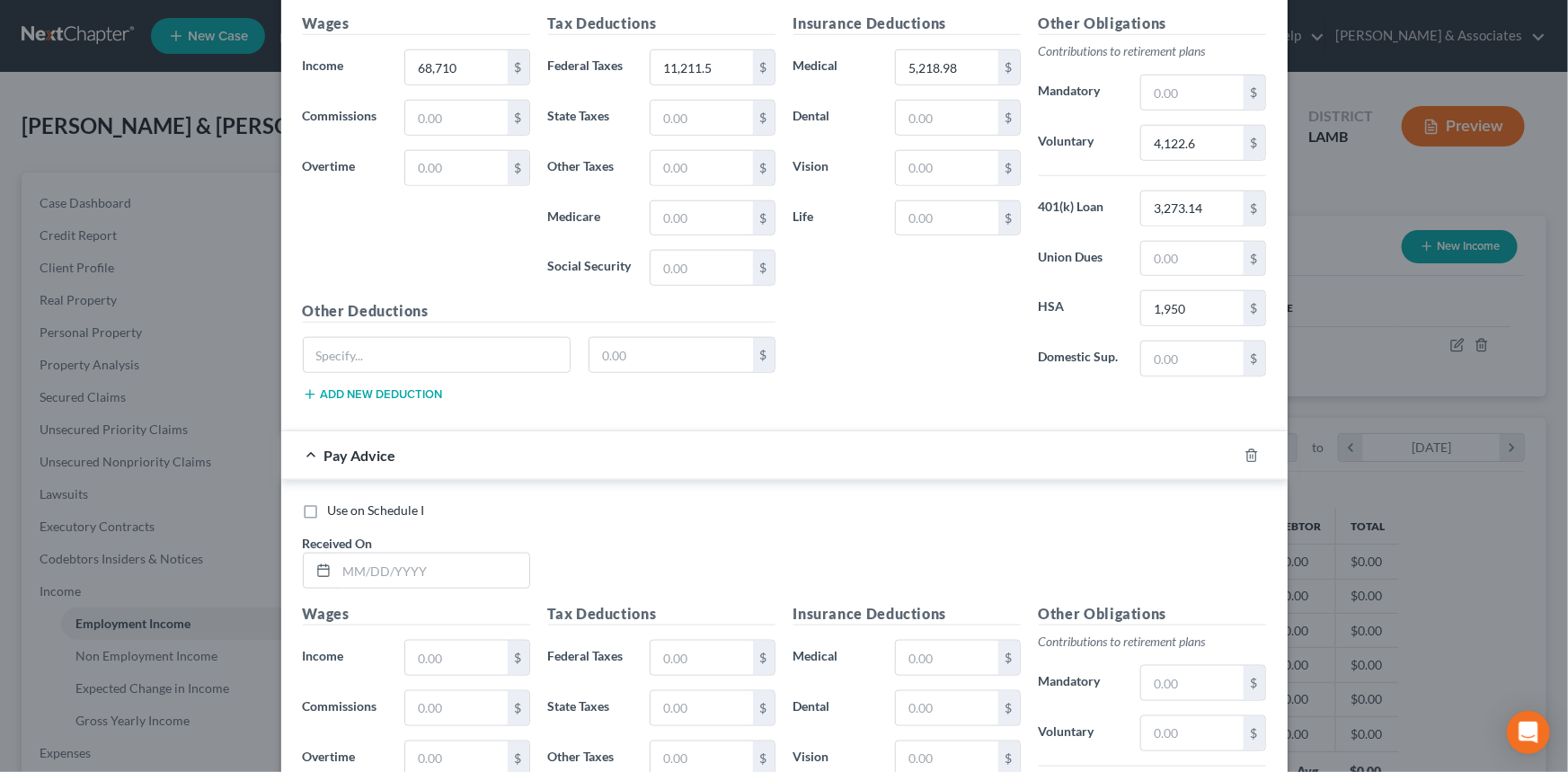
click at [377, 507] on span "Use on Schedule I" at bounding box center [377, 510] width 97 height 16
click at [347, 507] on input "Use on Schedule I" at bounding box center [340, 507] width 12 height 12
checkbox input "true"
click at [384, 569] on input "text" at bounding box center [433, 570] width 192 height 34
type input "10/6/2021"
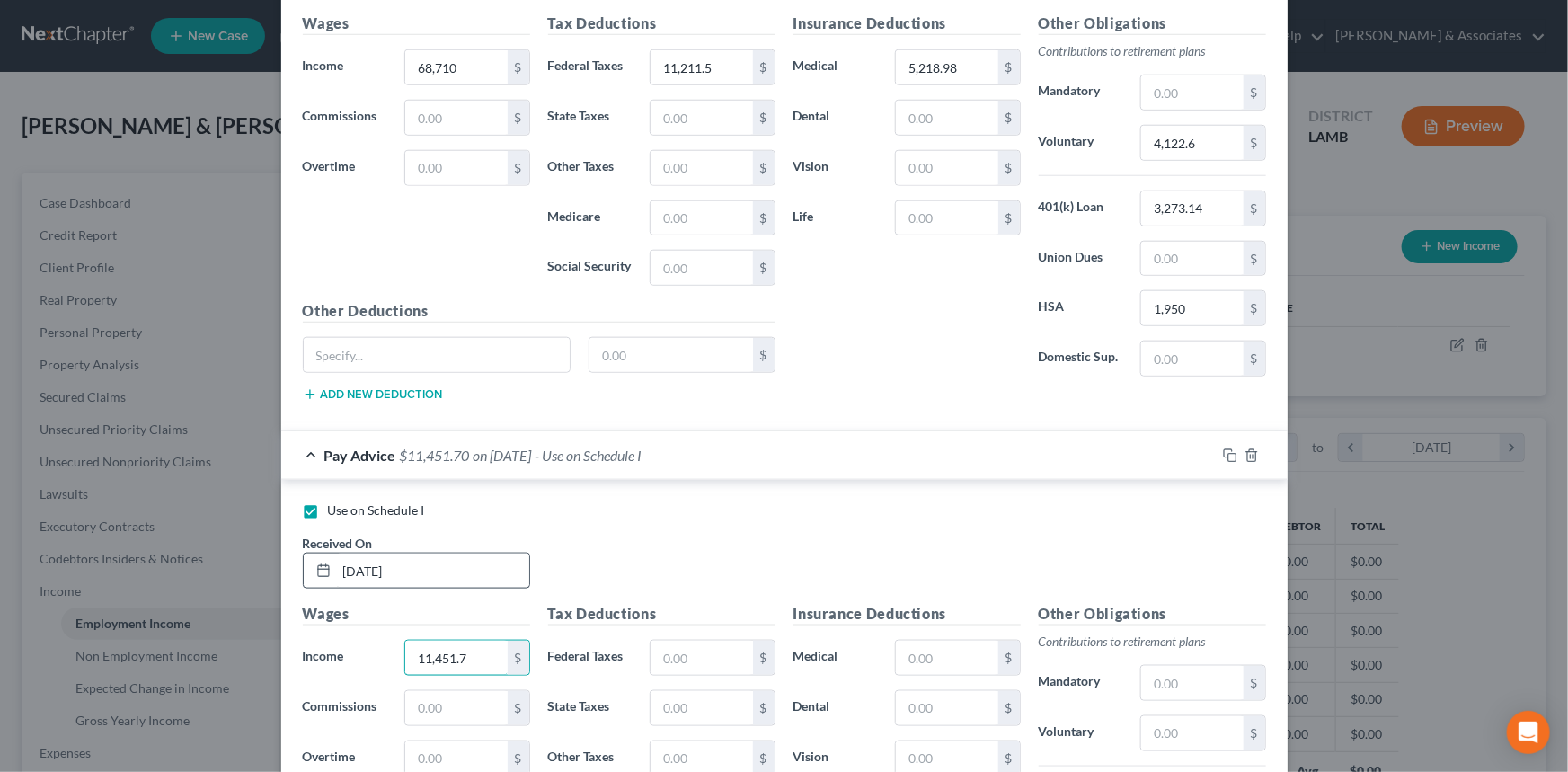
type input "11,451.7"
click at [685, 664] on input "text" at bounding box center [701, 658] width 102 height 34
type input "1,868.58"
click at [932, 652] on input "text" at bounding box center [947, 658] width 102 height 34
type input "869.83"
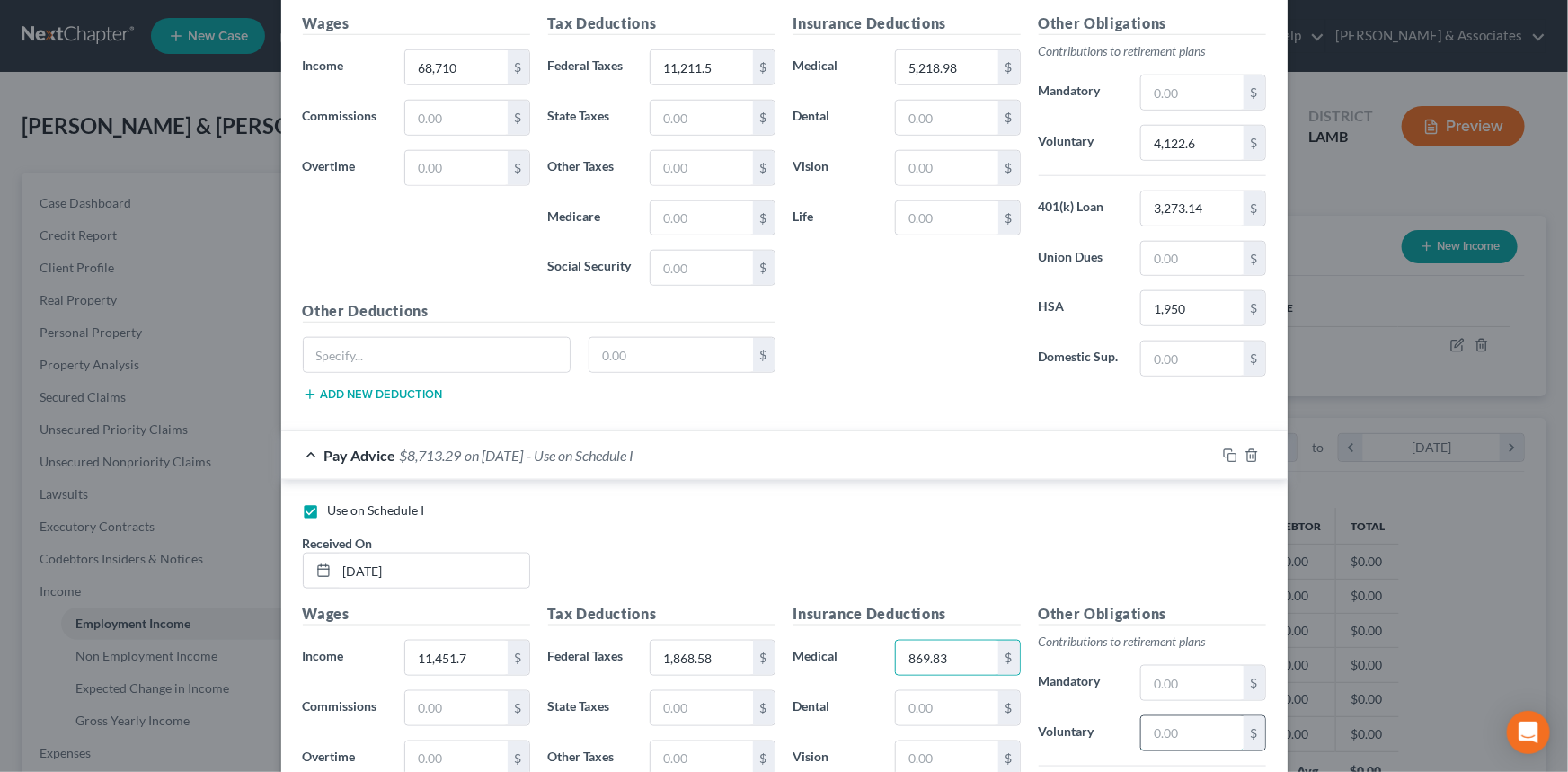
click at [1166, 720] on input "text" at bounding box center [1192, 733] width 102 height 34
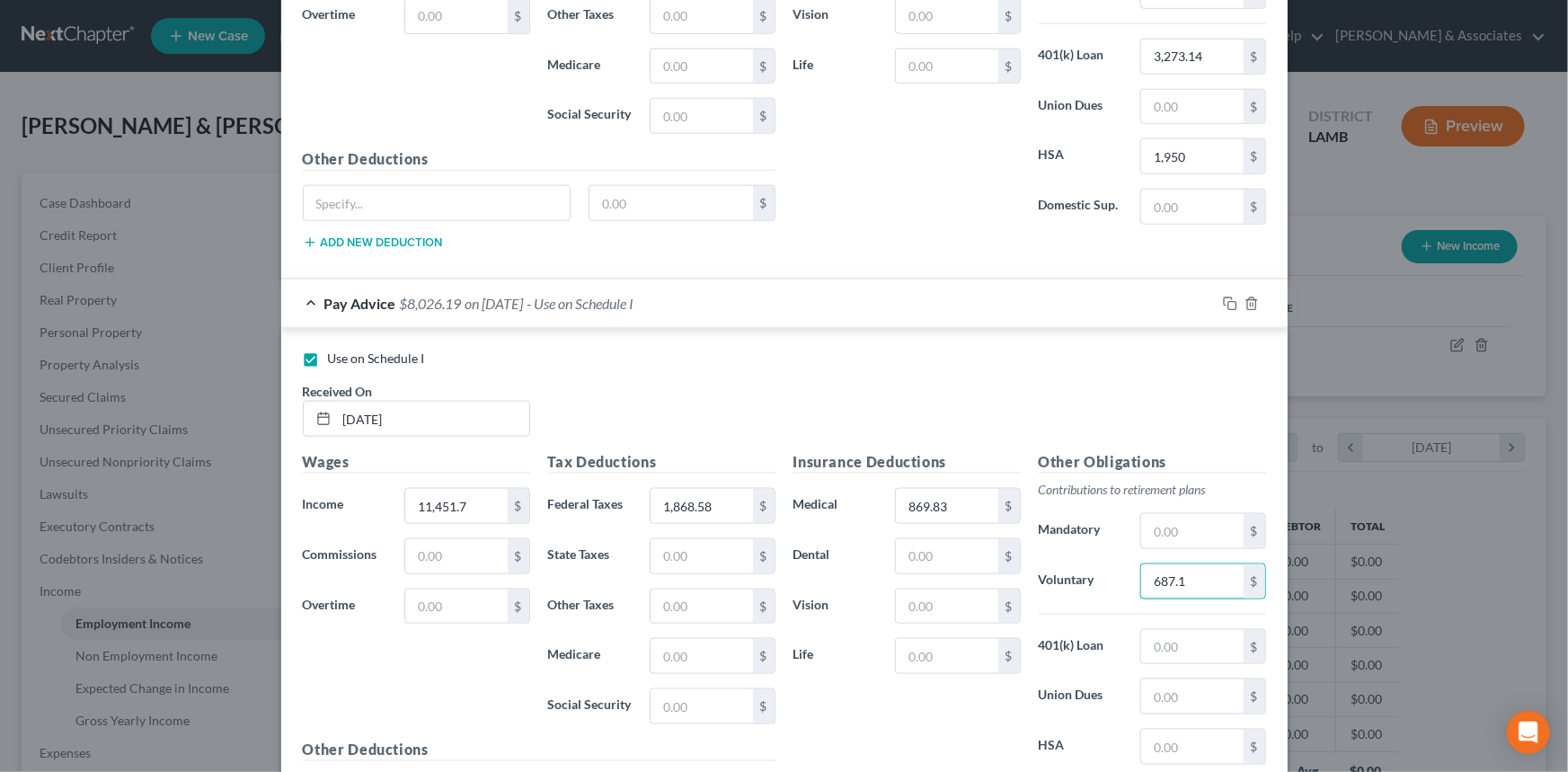
scroll to position [1062, 0]
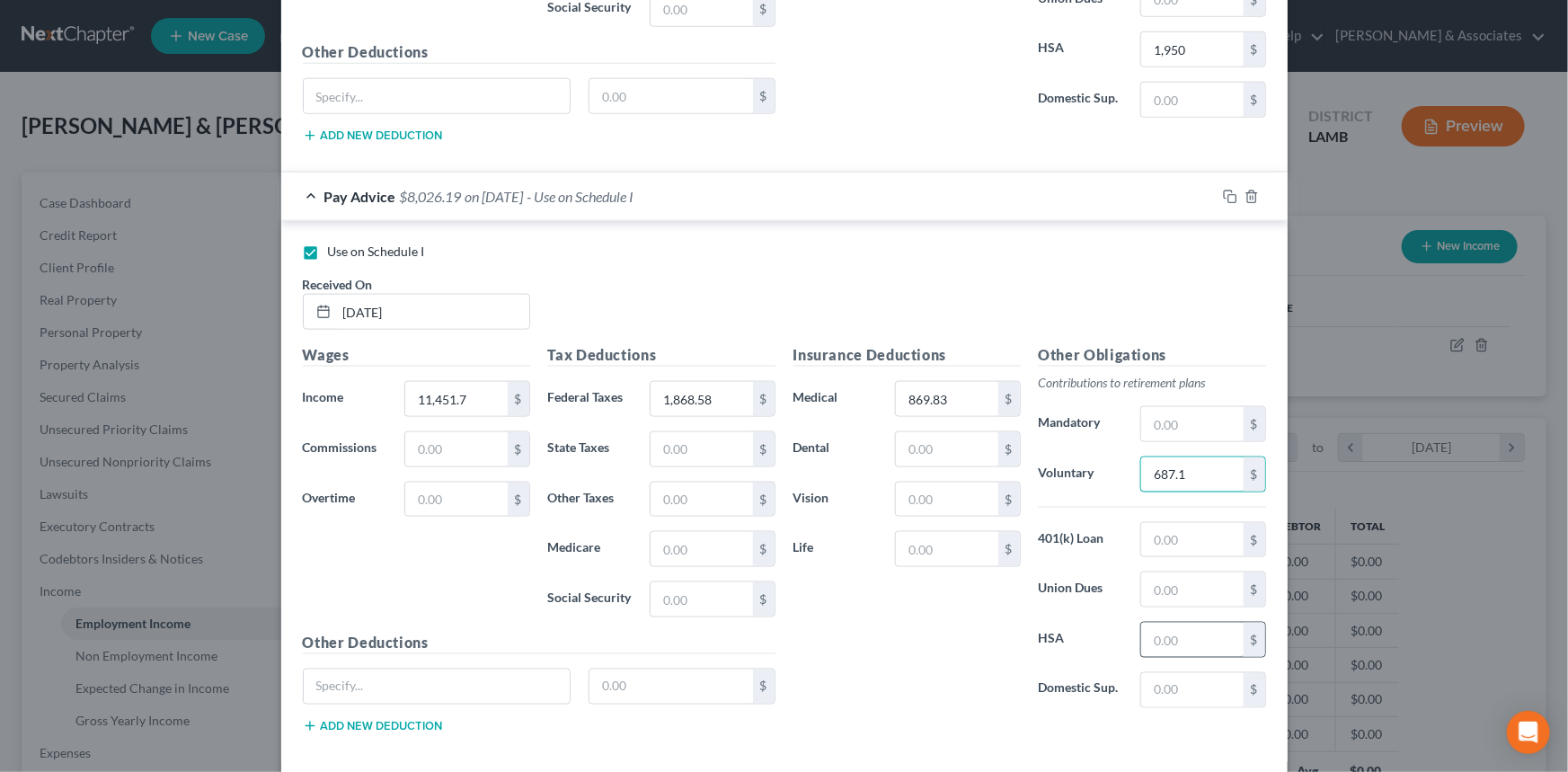
type input "687.1"
click at [1176, 639] on input "text" at bounding box center [1192, 640] width 102 height 34
type input "325"
click at [1193, 536] on input "text" at bounding box center [1192, 540] width 102 height 34
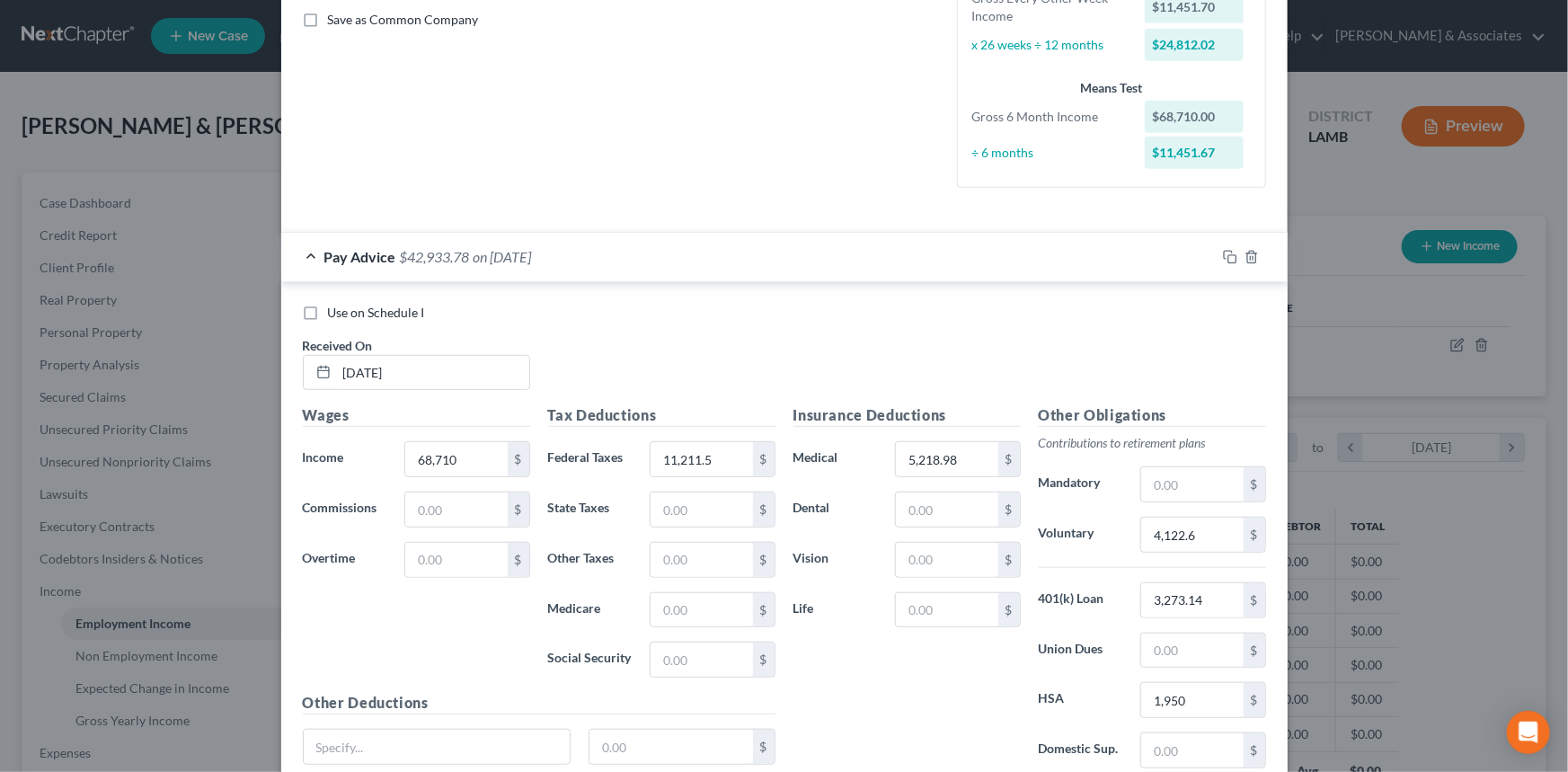
scroll to position [0, 0]
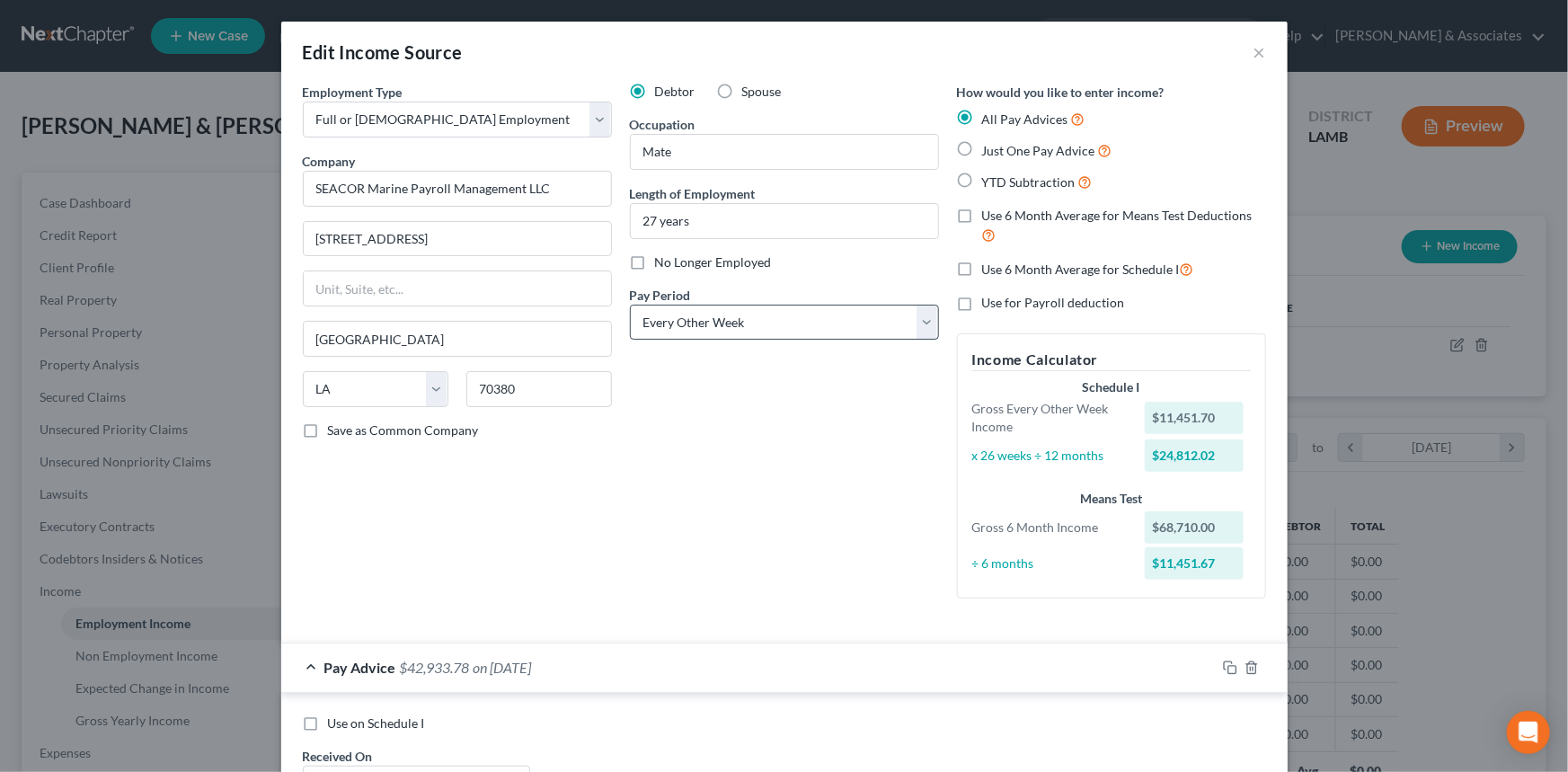
type input "545.52"
click at [780, 318] on select "Select Monthly Twice Monthly Every Other Week Weekly" at bounding box center [784, 322] width 309 height 36
select select "0"
click at [630, 305] on select "Select Monthly Twice Monthly Every Other Week Weekly" at bounding box center [784, 322] width 309 height 36
click at [778, 459] on div "Debtor Spouse Occupation Mate Length of Employment 27 years No Longer Employed …" at bounding box center [784, 347] width 327 height 530
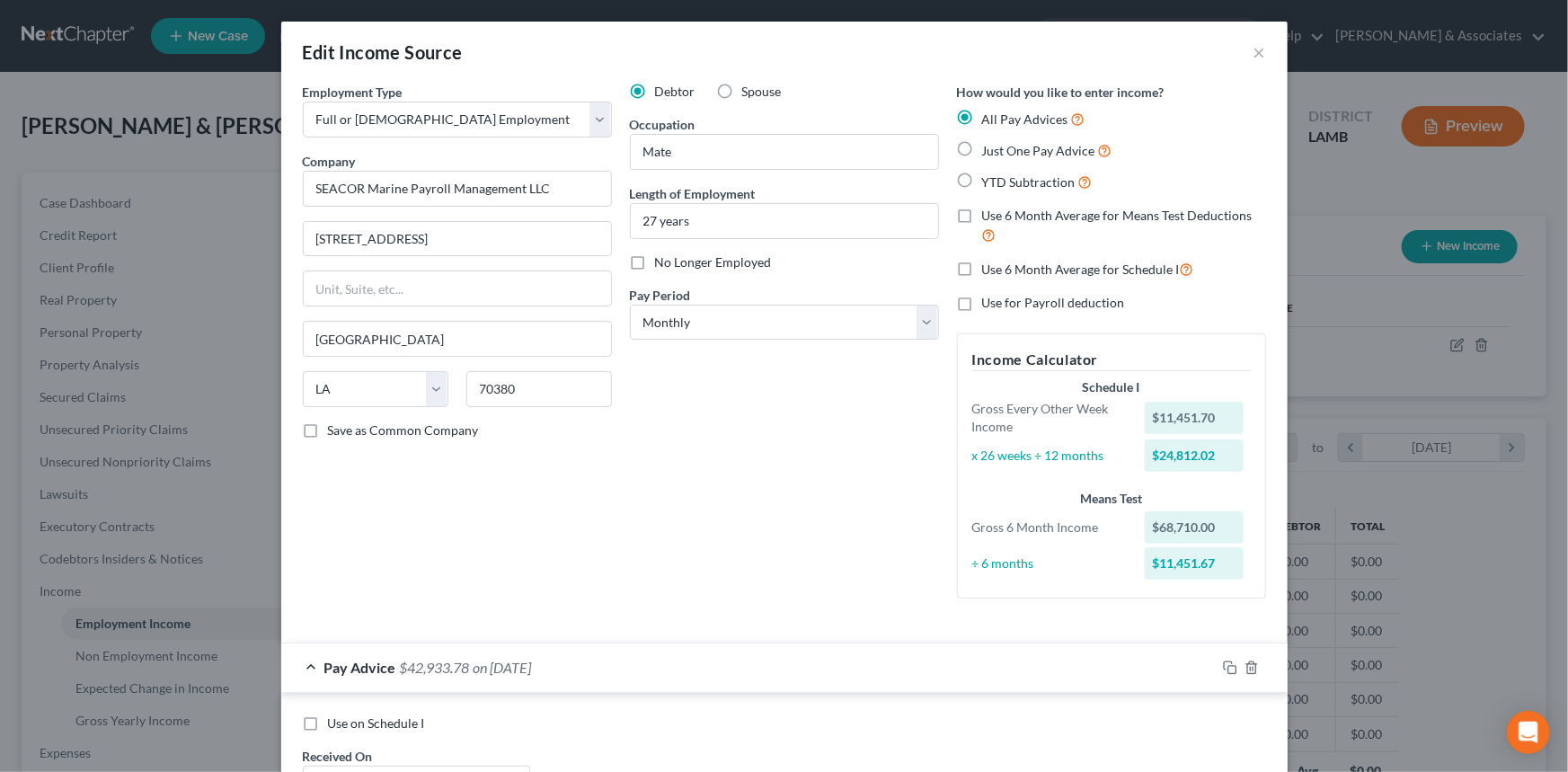
click at [1062, 217] on span "Use 6 Month Average for Means Test Deductions" at bounding box center [1117, 215] width 270 height 16
click at [1001, 217] on input "Use 6 Month Average for Means Test Deductions" at bounding box center [995, 212] width 12 height 12
checkbox input "true"
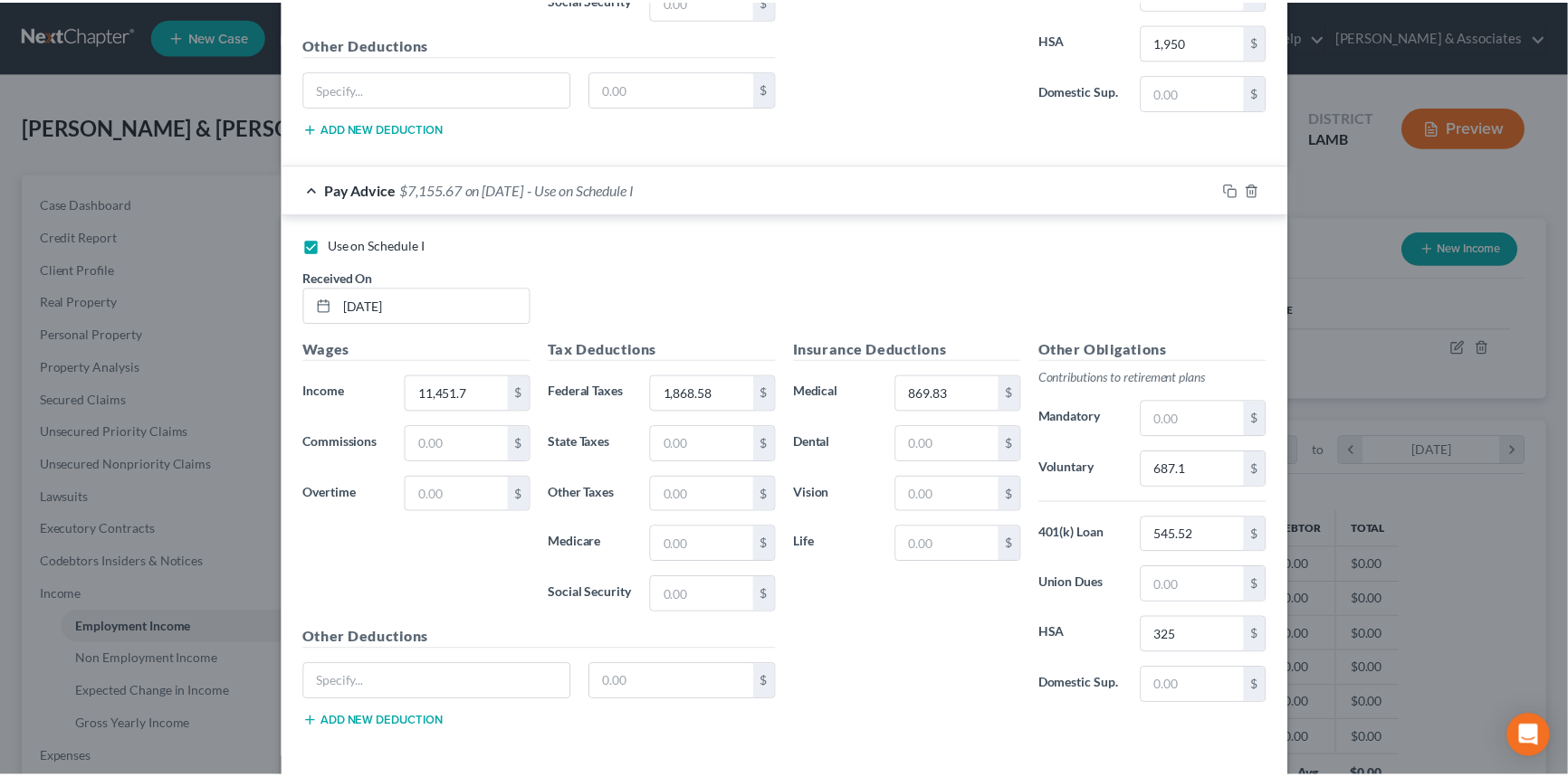
scroll to position [1154, 0]
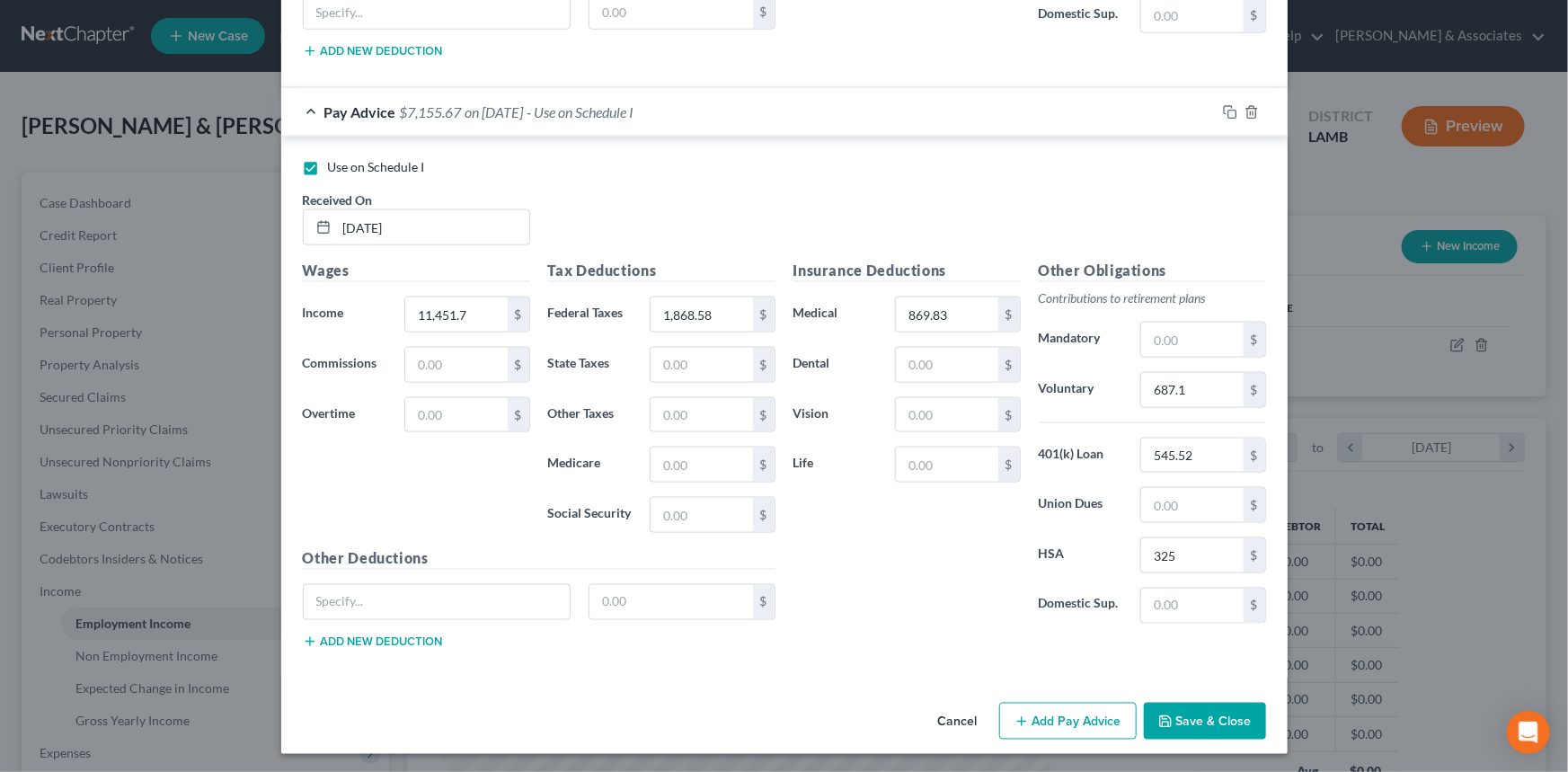
click at [1187, 722] on button "Save & Close" at bounding box center [1205, 722] width 122 height 38
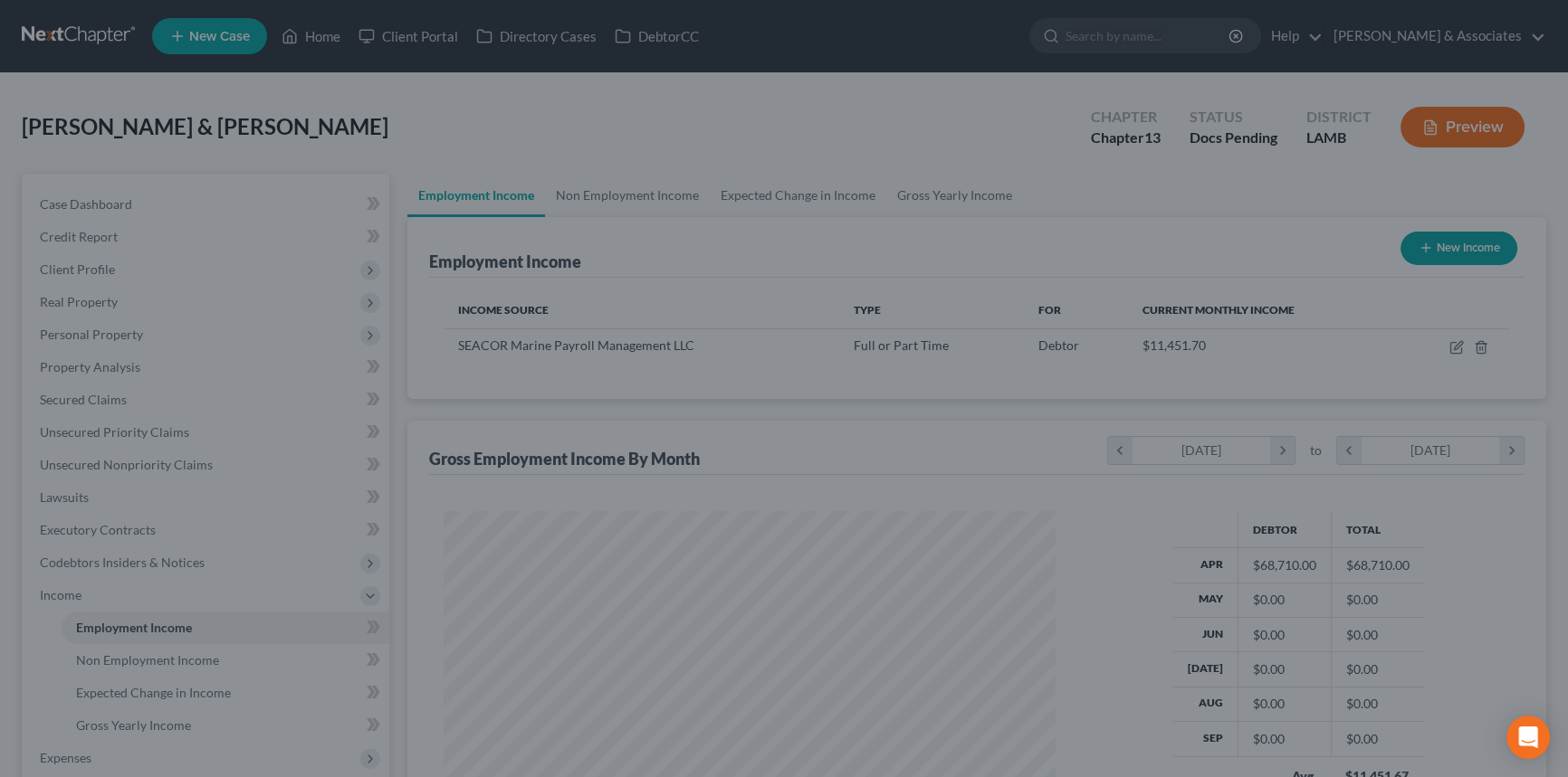
scroll to position [904721, 904416]
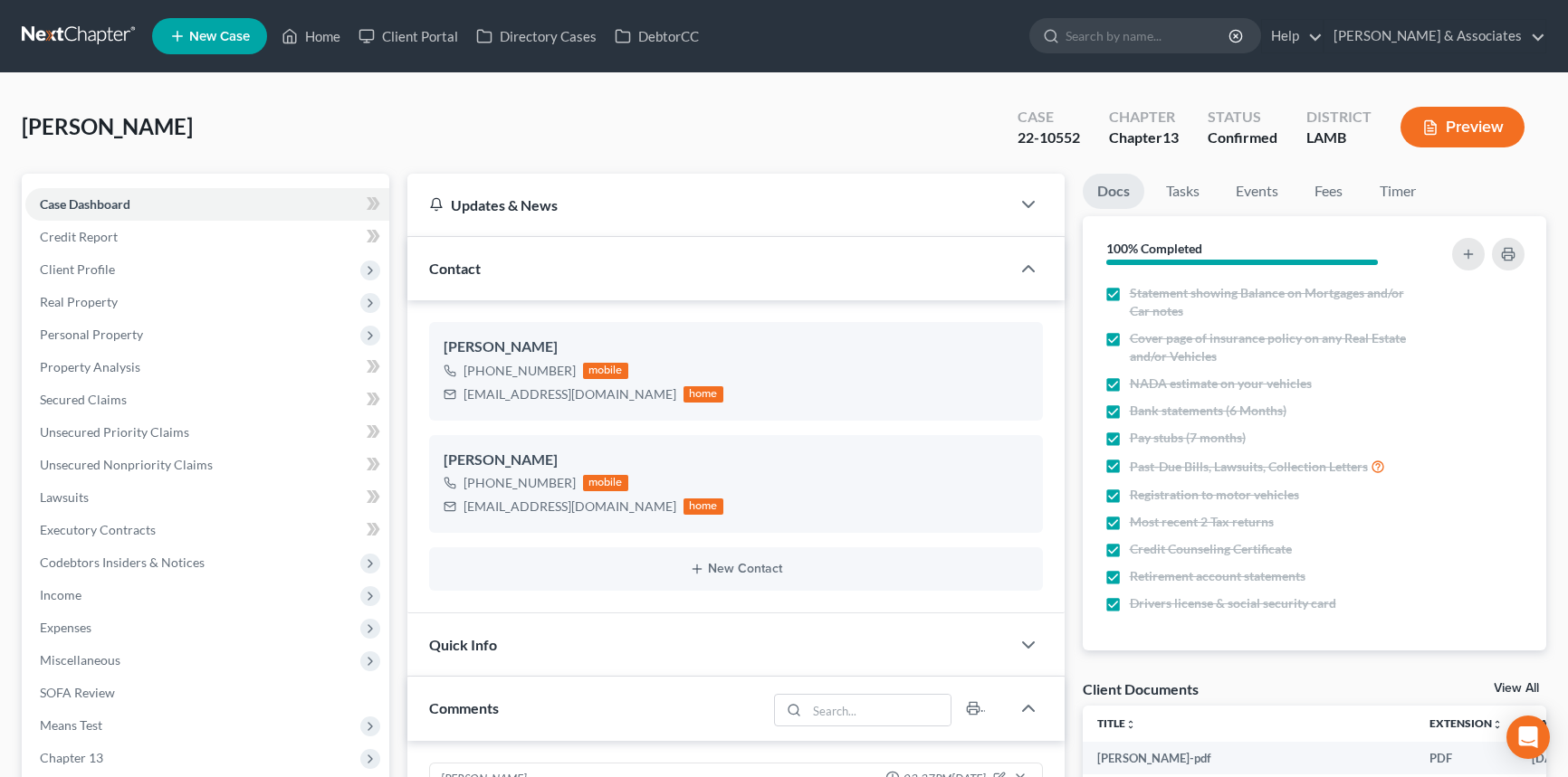
select select "0"
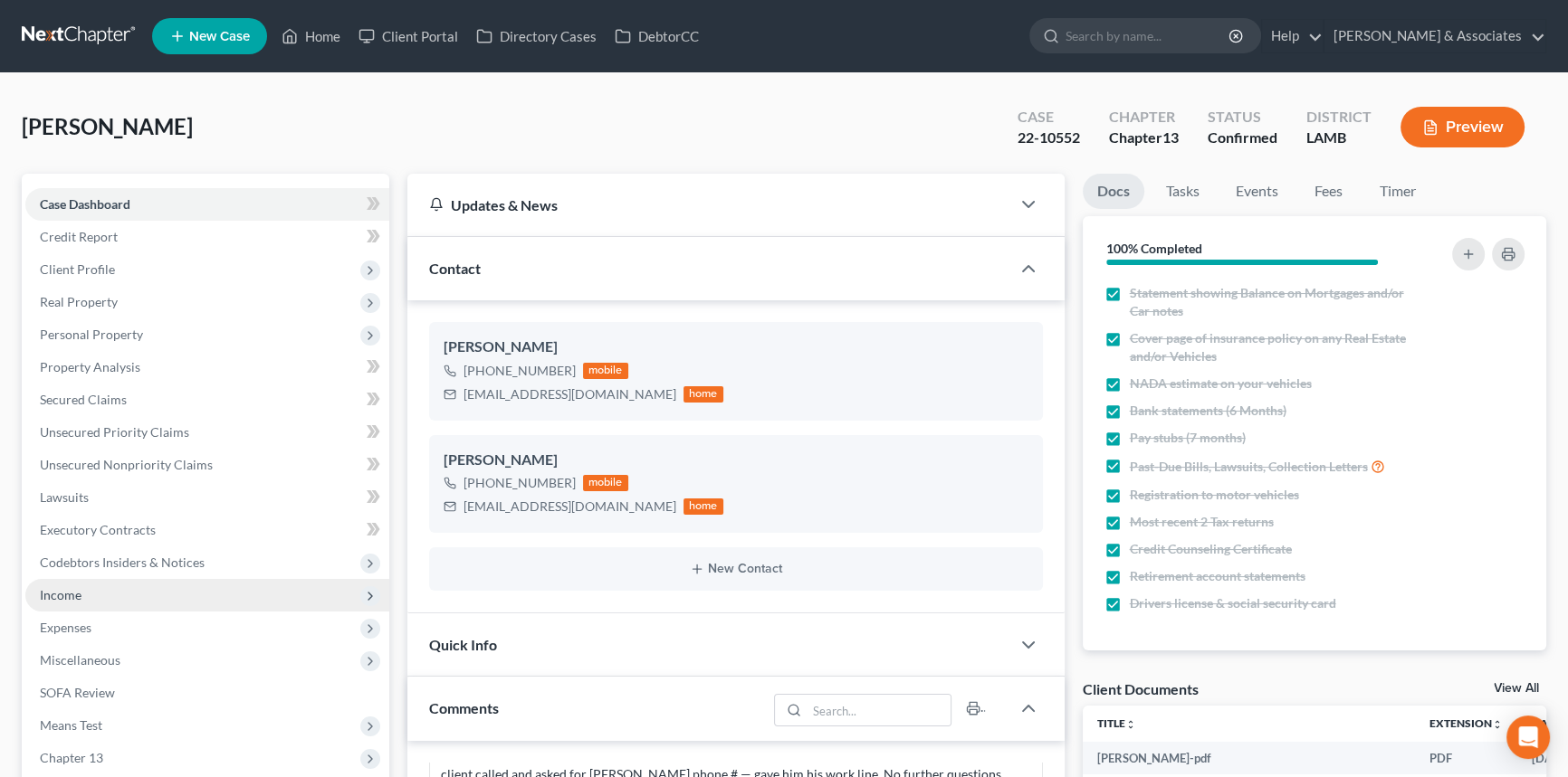
scroll to position [4231, 0]
click at [79, 612] on span "Expenses" at bounding box center [207, 628] width 364 height 33
click at [90, 598] on span "Income" at bounding box center [207, 595] width 364 height 33
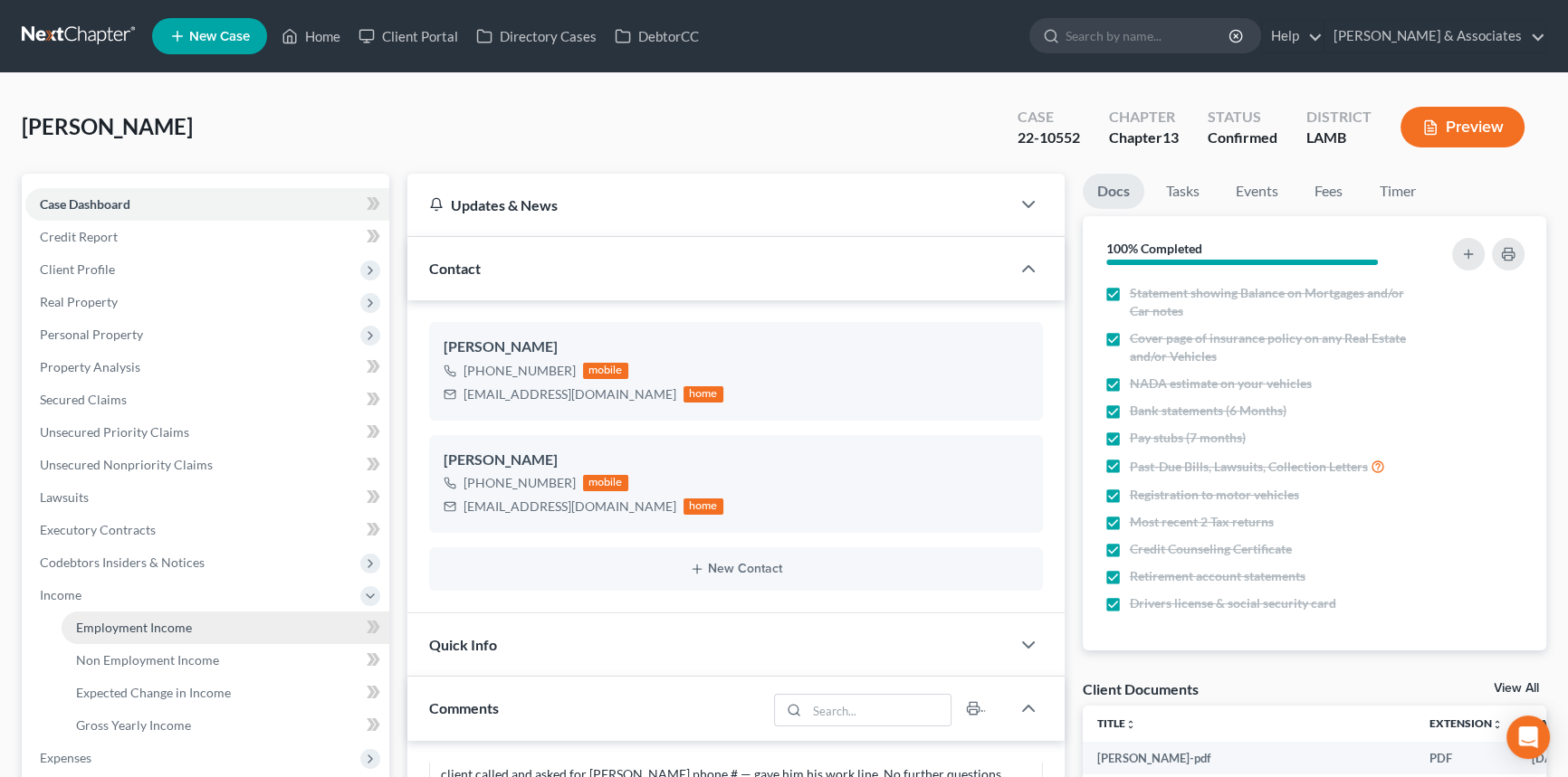
click at [99, 621] on span "Employment Income" at bounding box center [134, 627] width 116 height 16
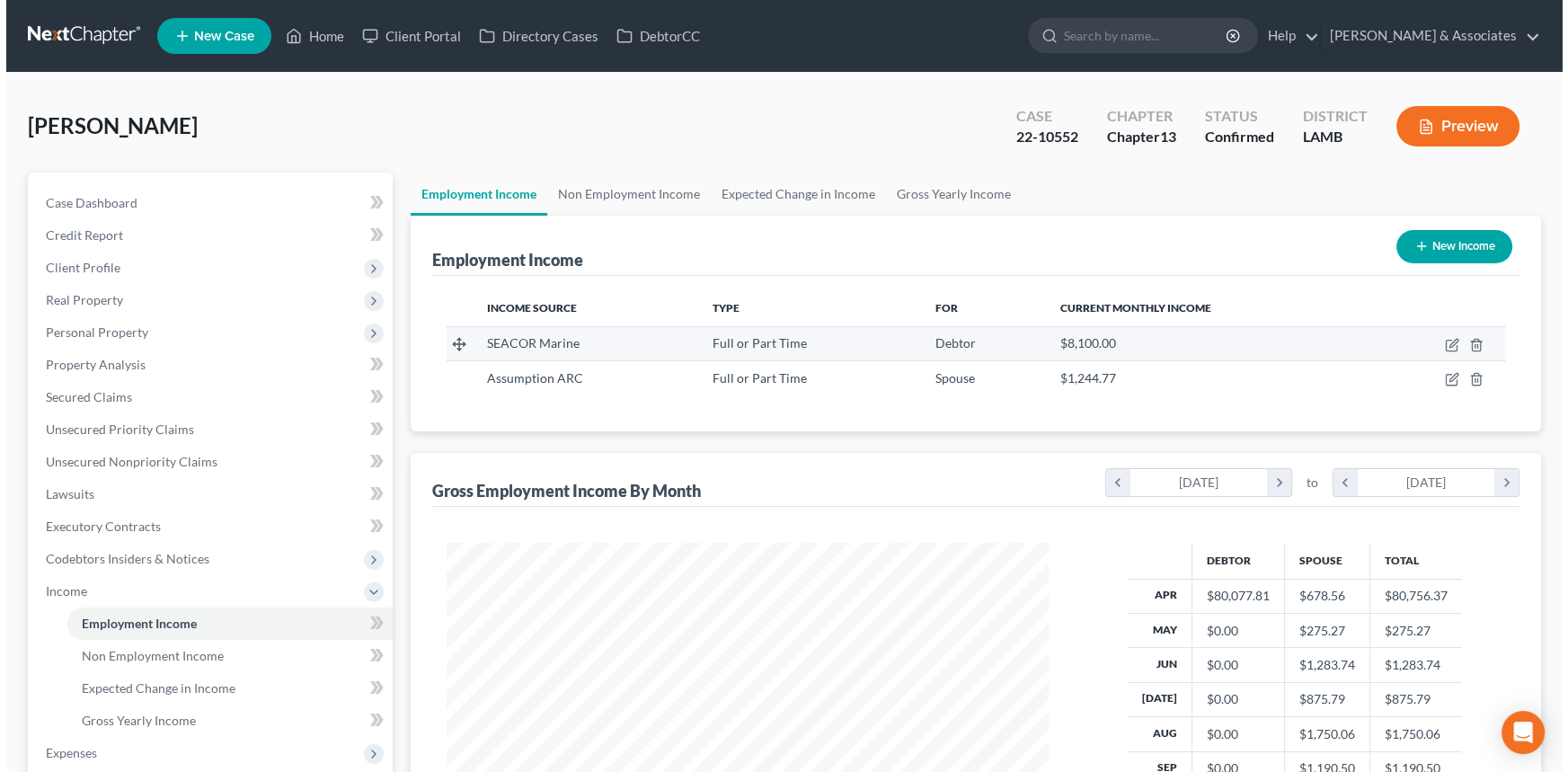
scroll to position [322, 638]
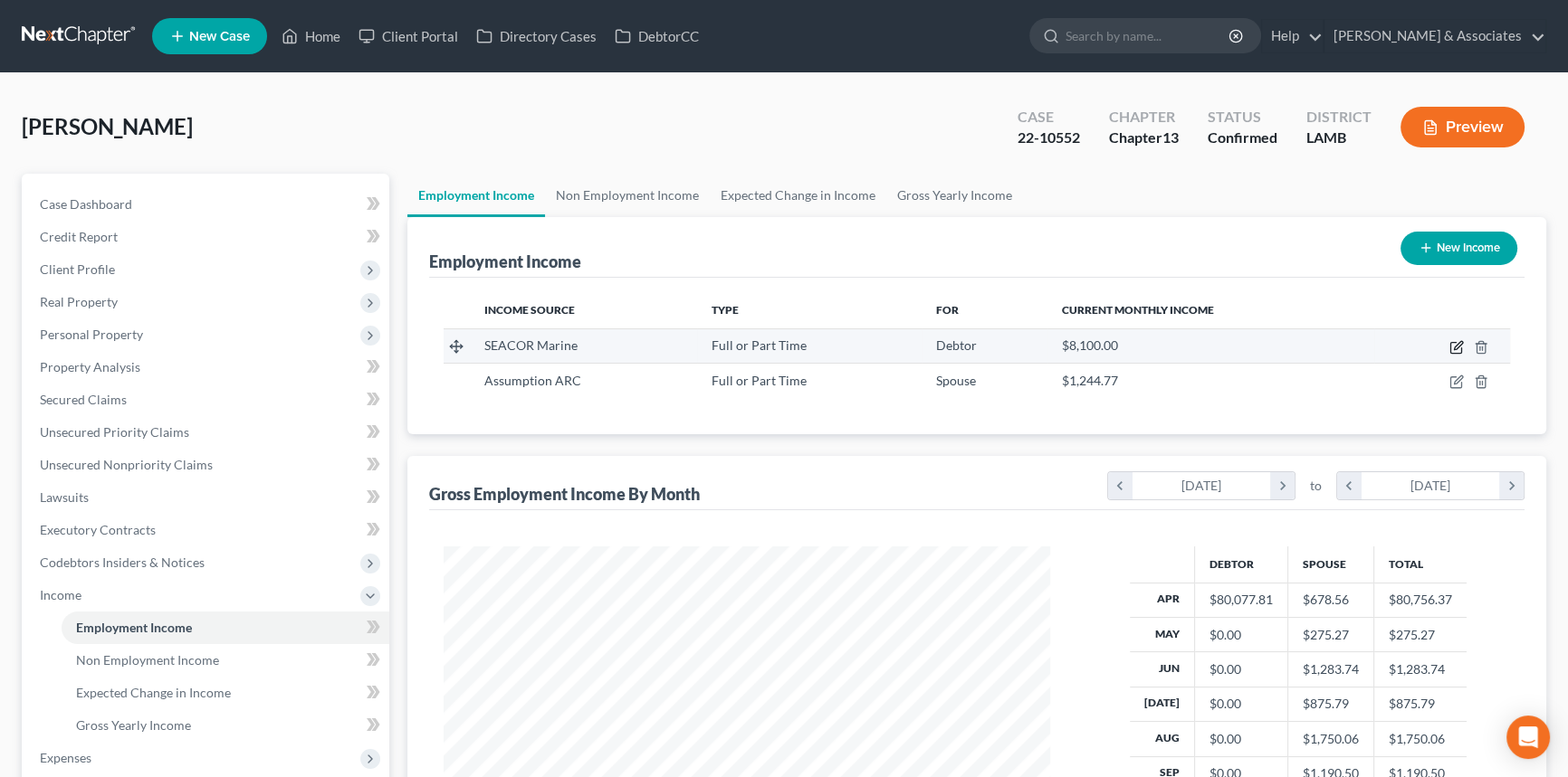
click at [1452, 344] on icon "button" at bounding box center [1456, 348] width 15 height 15
select select "0"
select select "19"
select select "0"
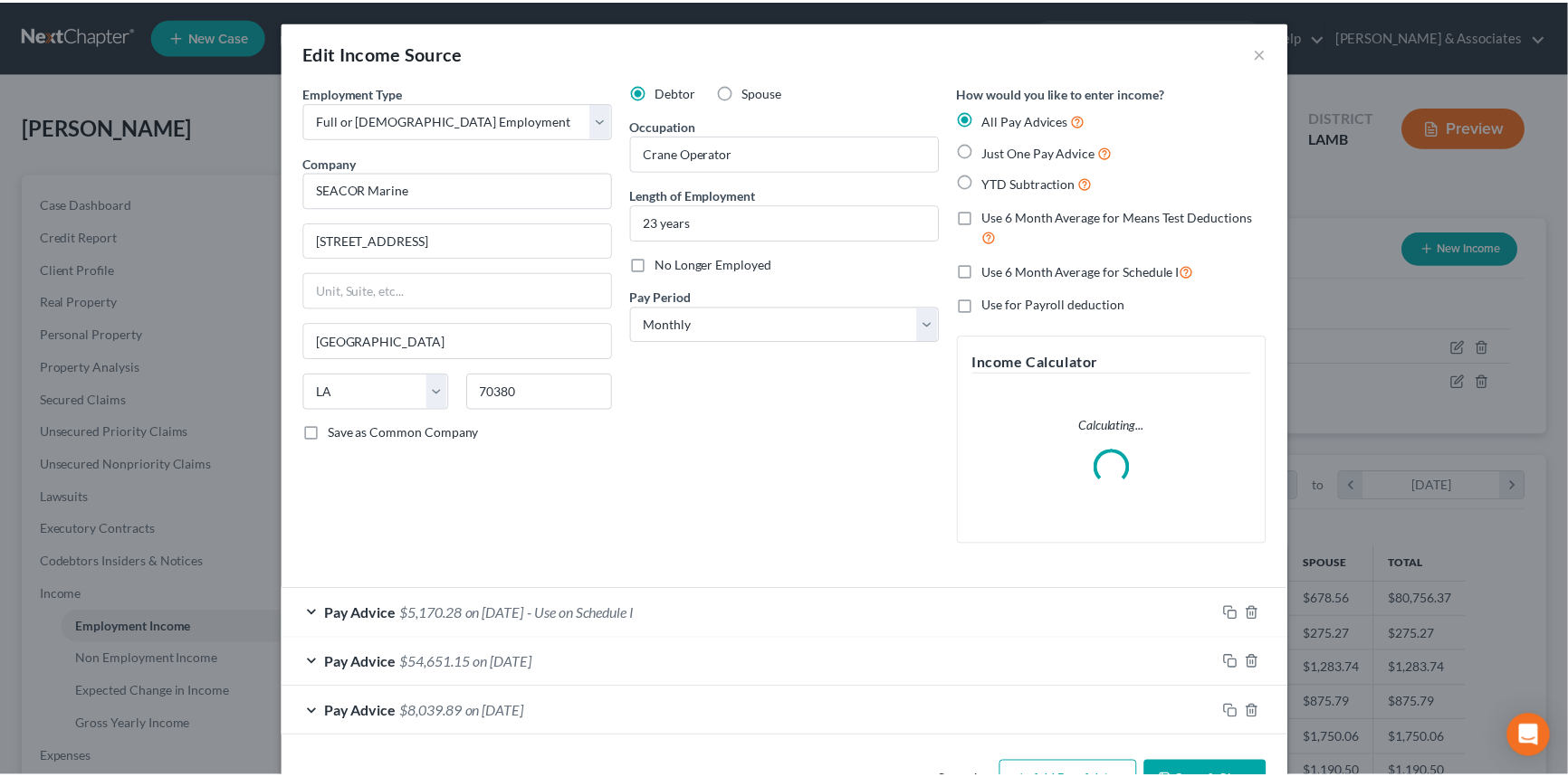
scroll to position [324, 648]
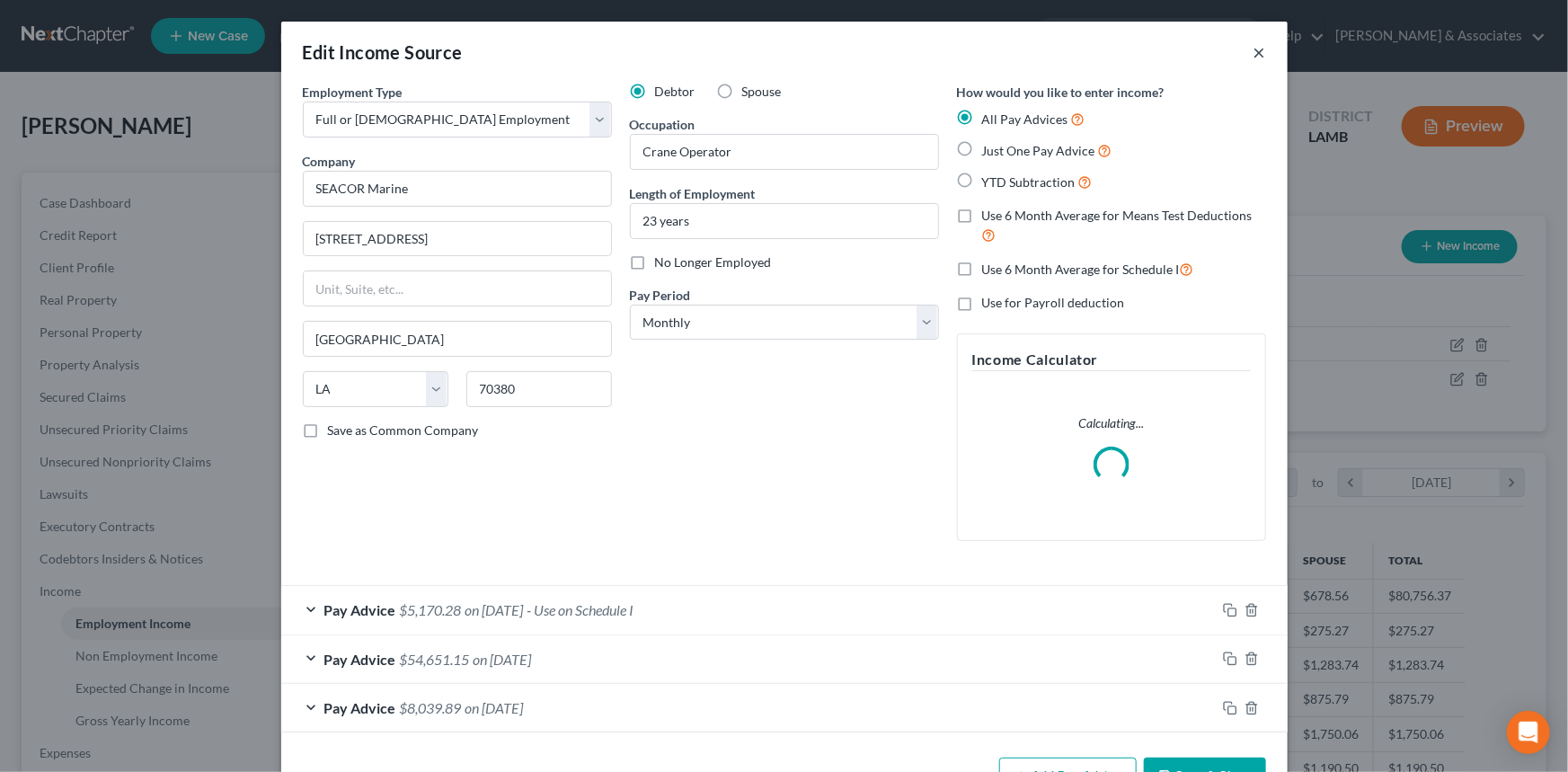
click at [1253, 53] on button "×" at bounding box center [1260, 52] width 13 height 21
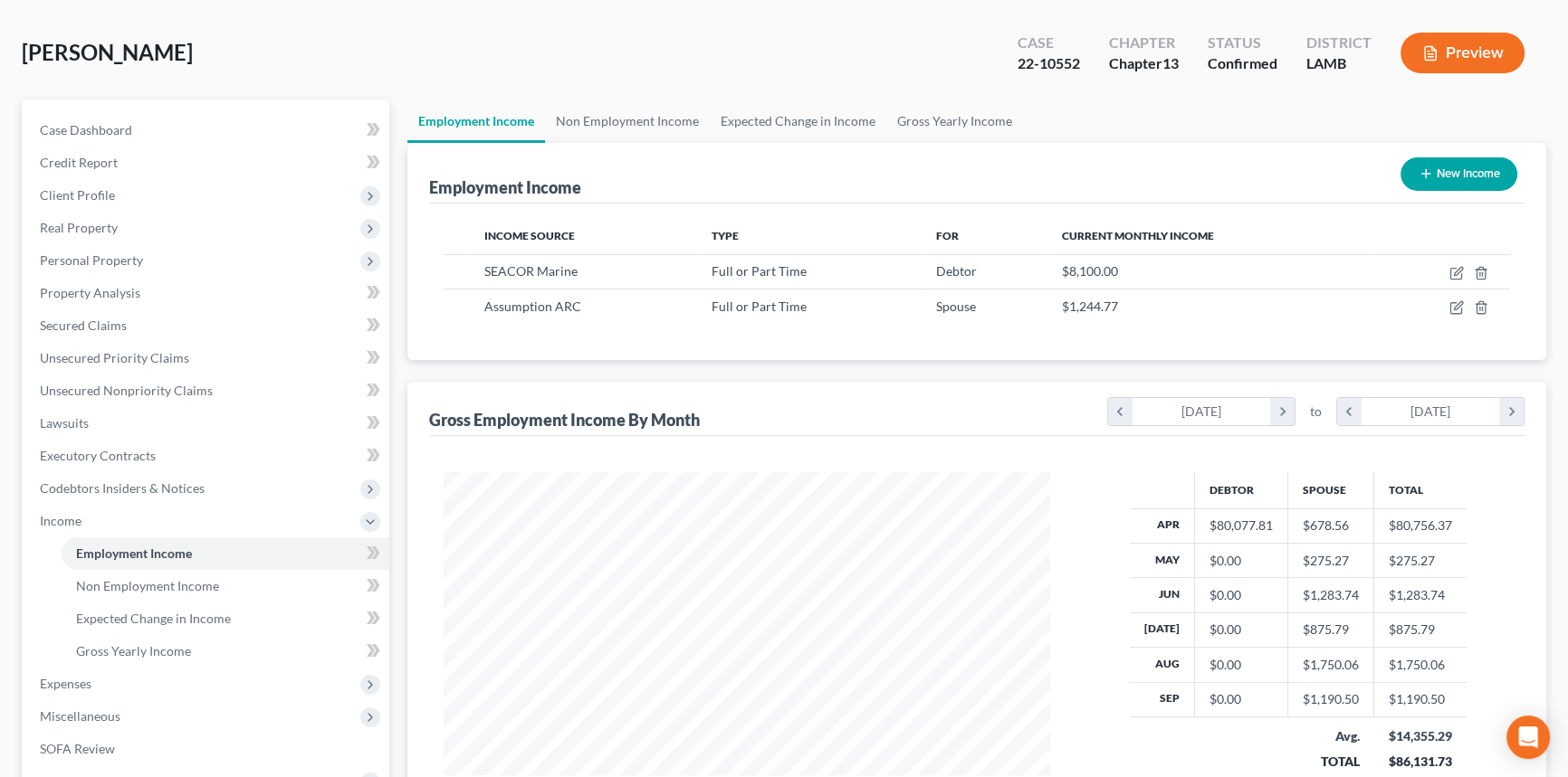
scroll to position [0, 0]
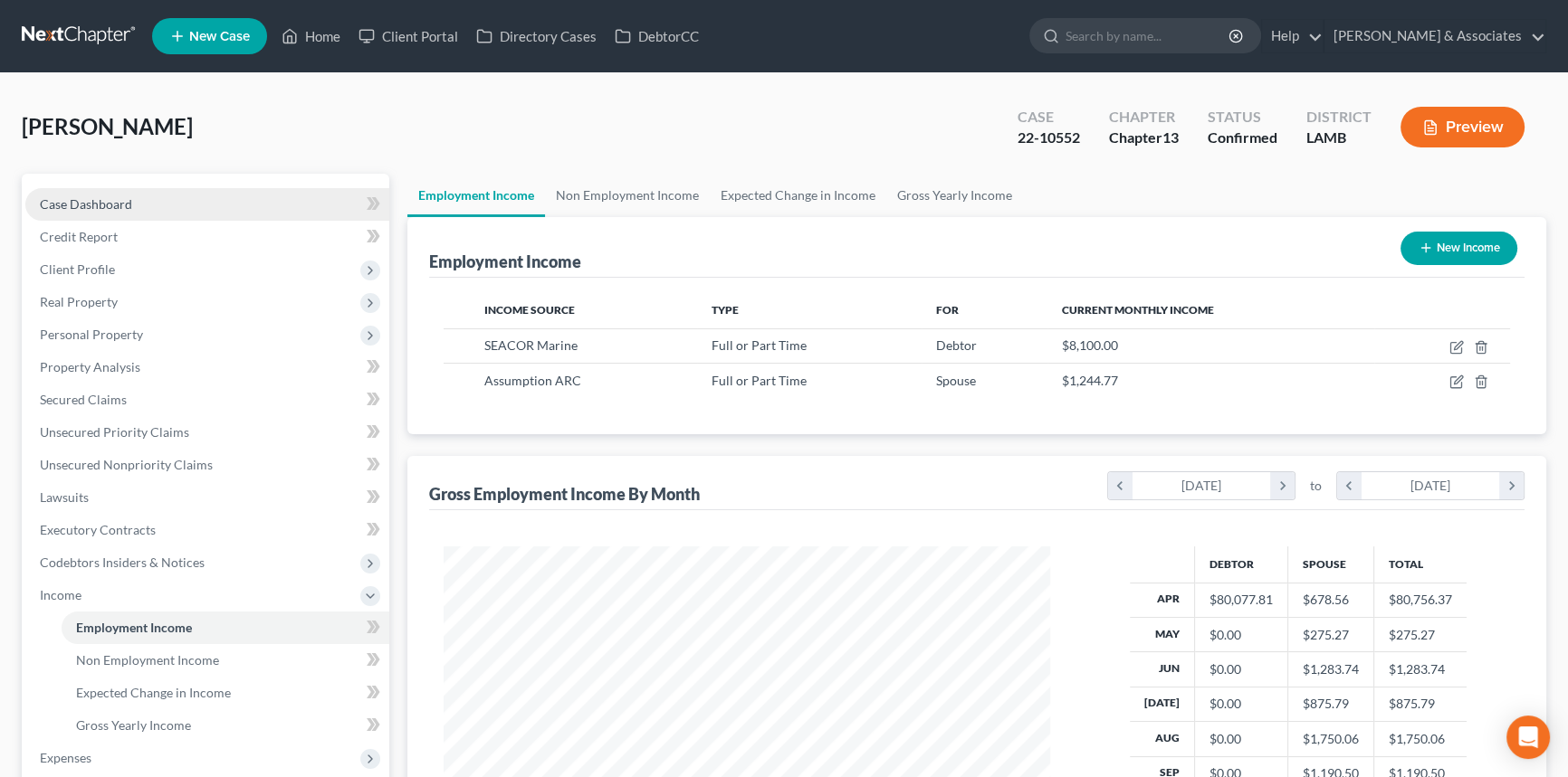
click at [88, 197] on span "Case Dashboard" at bounding box center [86, 204] width 92 height 16
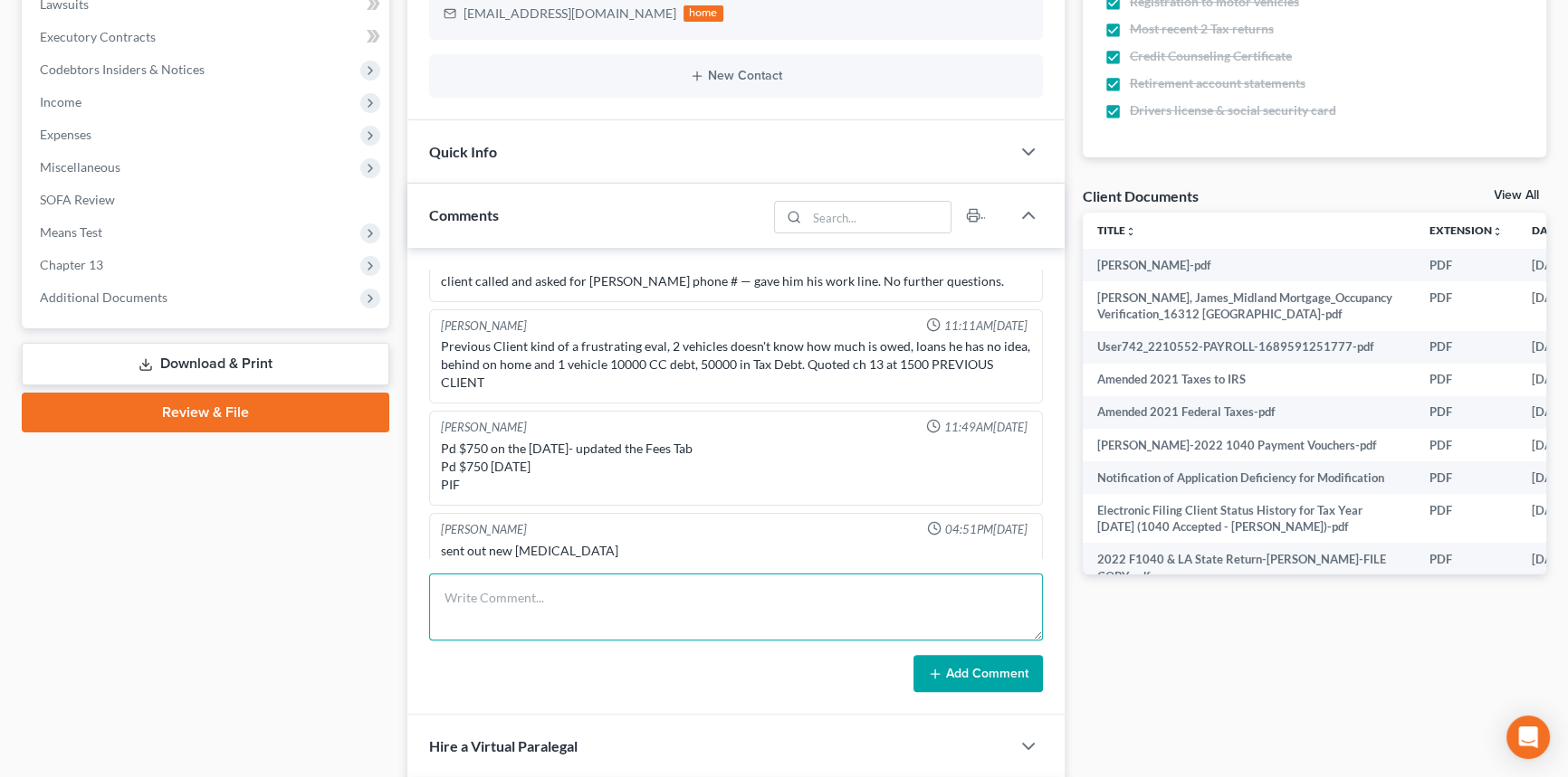
scroll to position [4231, 0]
click at [572, 597] on textarea at bounding box center [735, 607] width 614 height 67
type textarea "Income calculation completed."
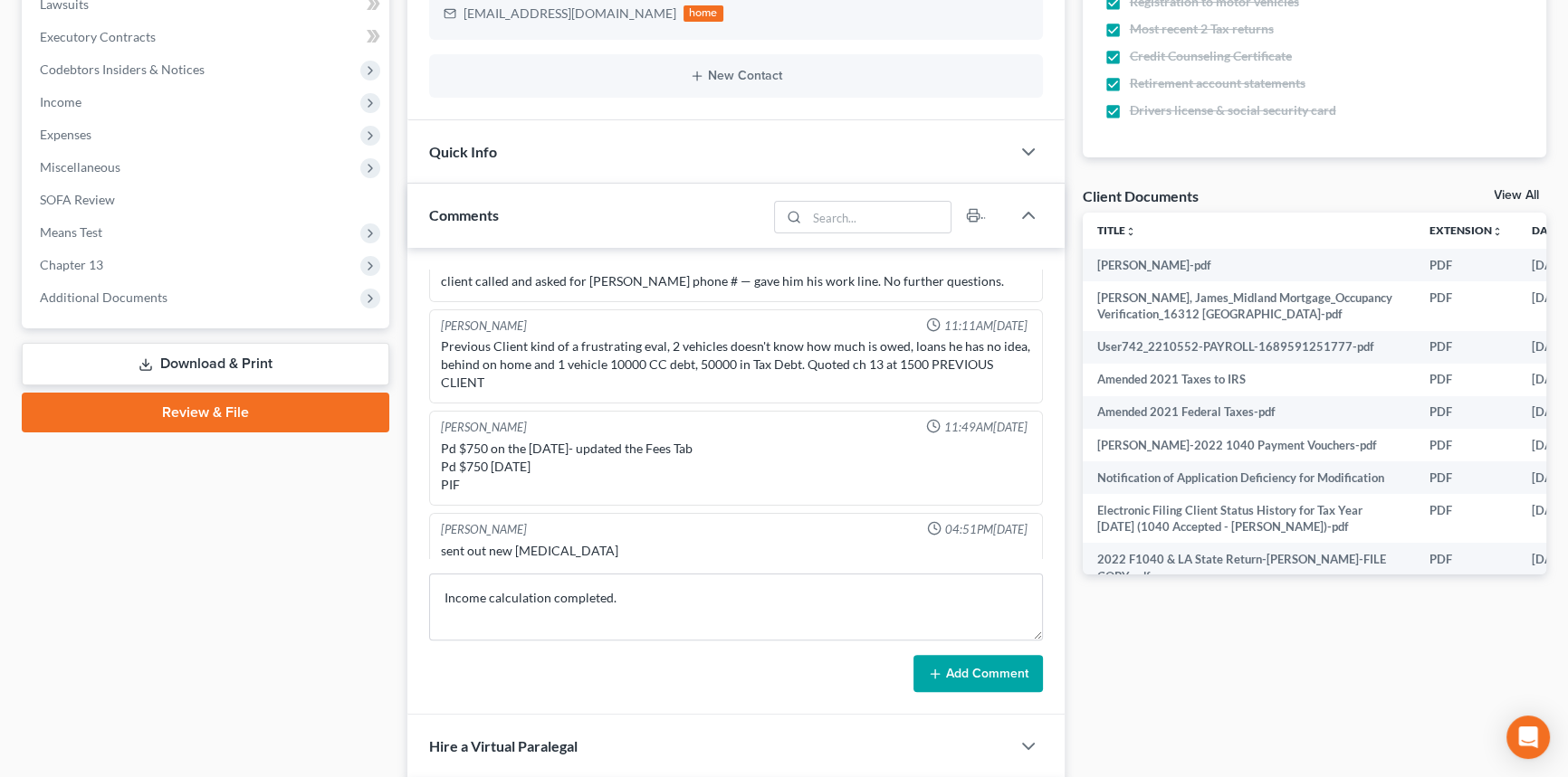
click at [940, 679] on button "Add Comment" at bounding box center [977, 674] width 130 height 38
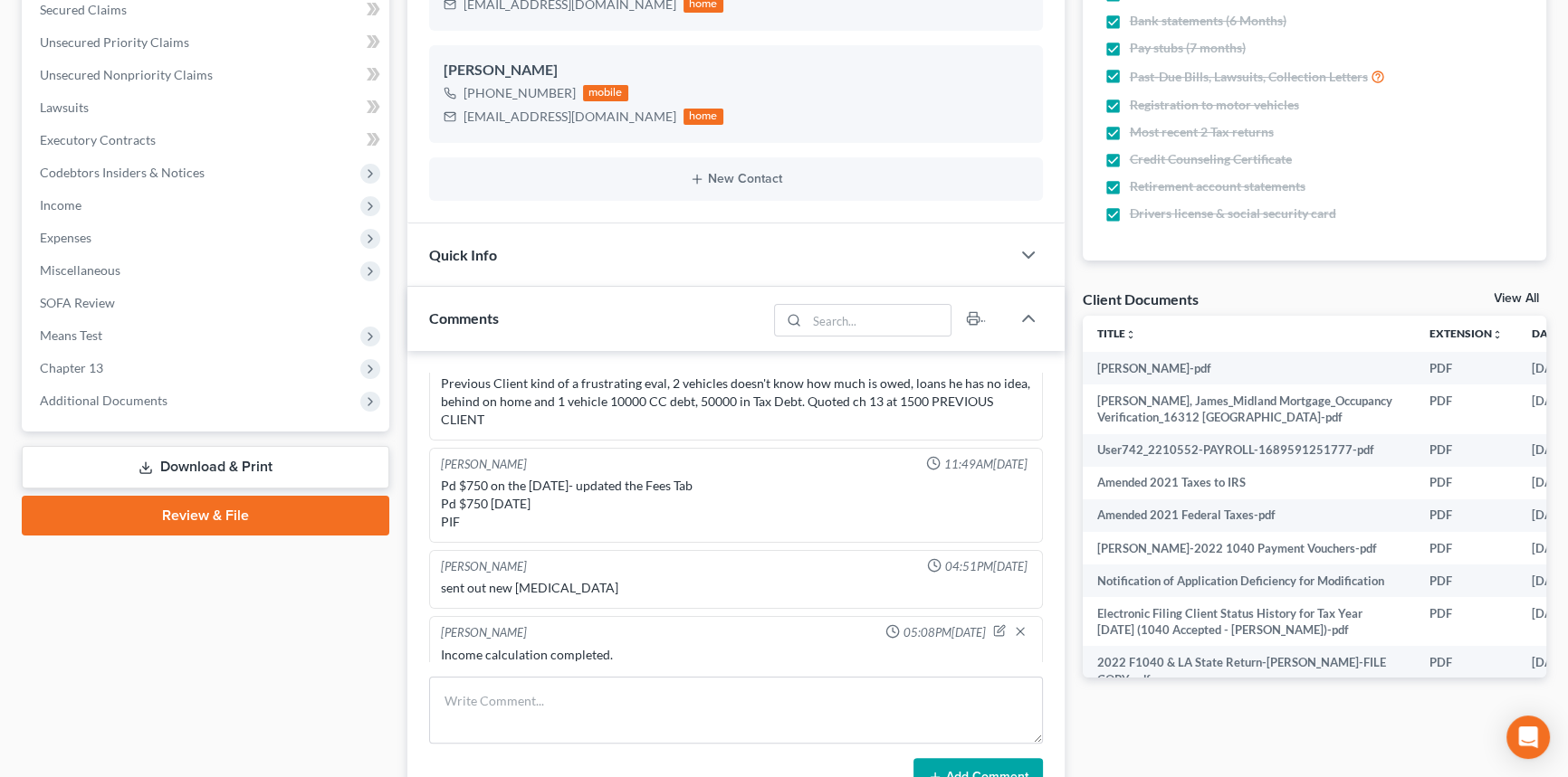
scroll to position [0, 0]
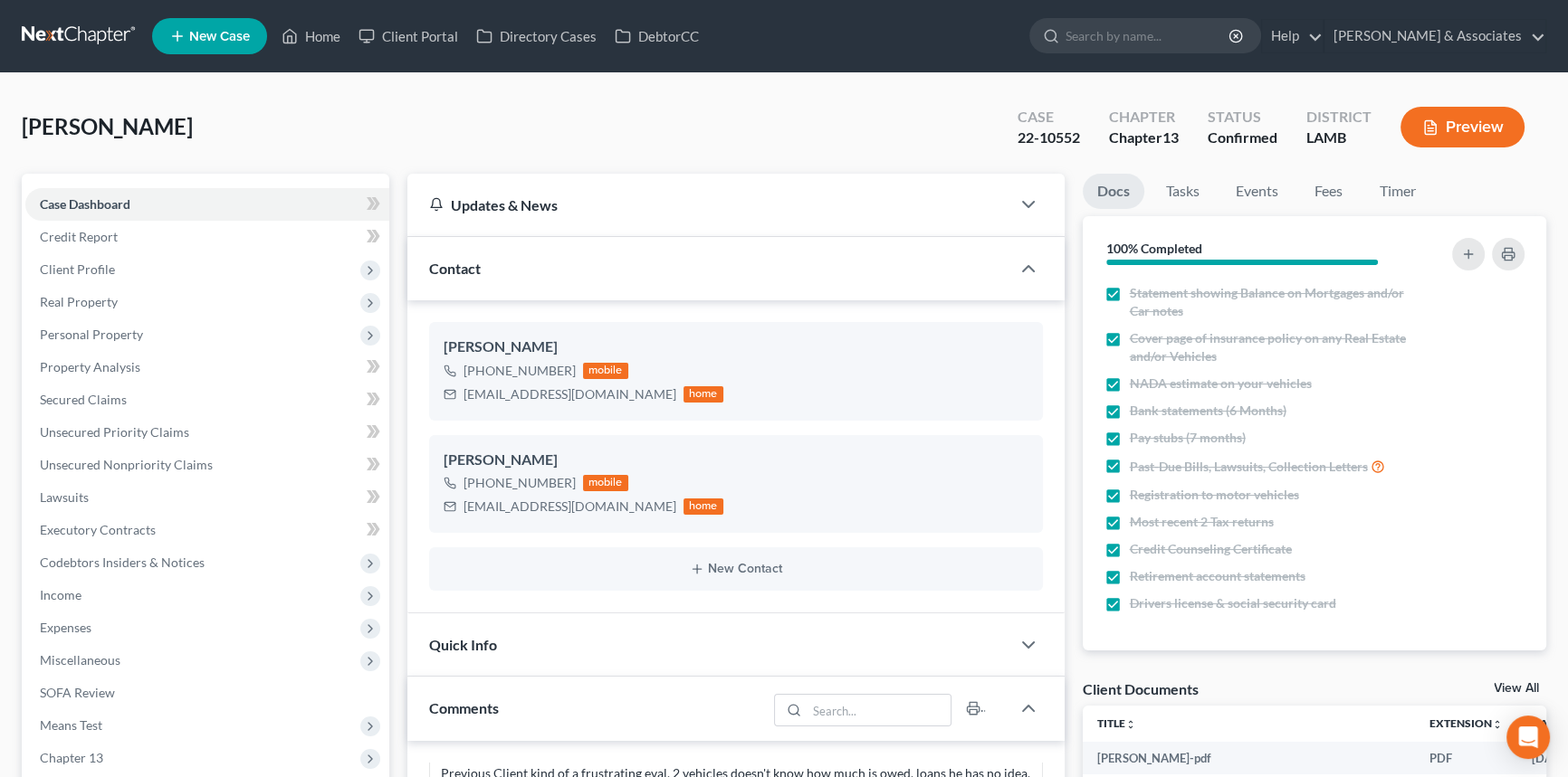
drag, startPoint x: 88, startPoint y: 32, endPoint x: 96, endPoint y: 8, distance: 25.3
click at [88, 32] on link at bounding box center [79, 35] width 116 height 33
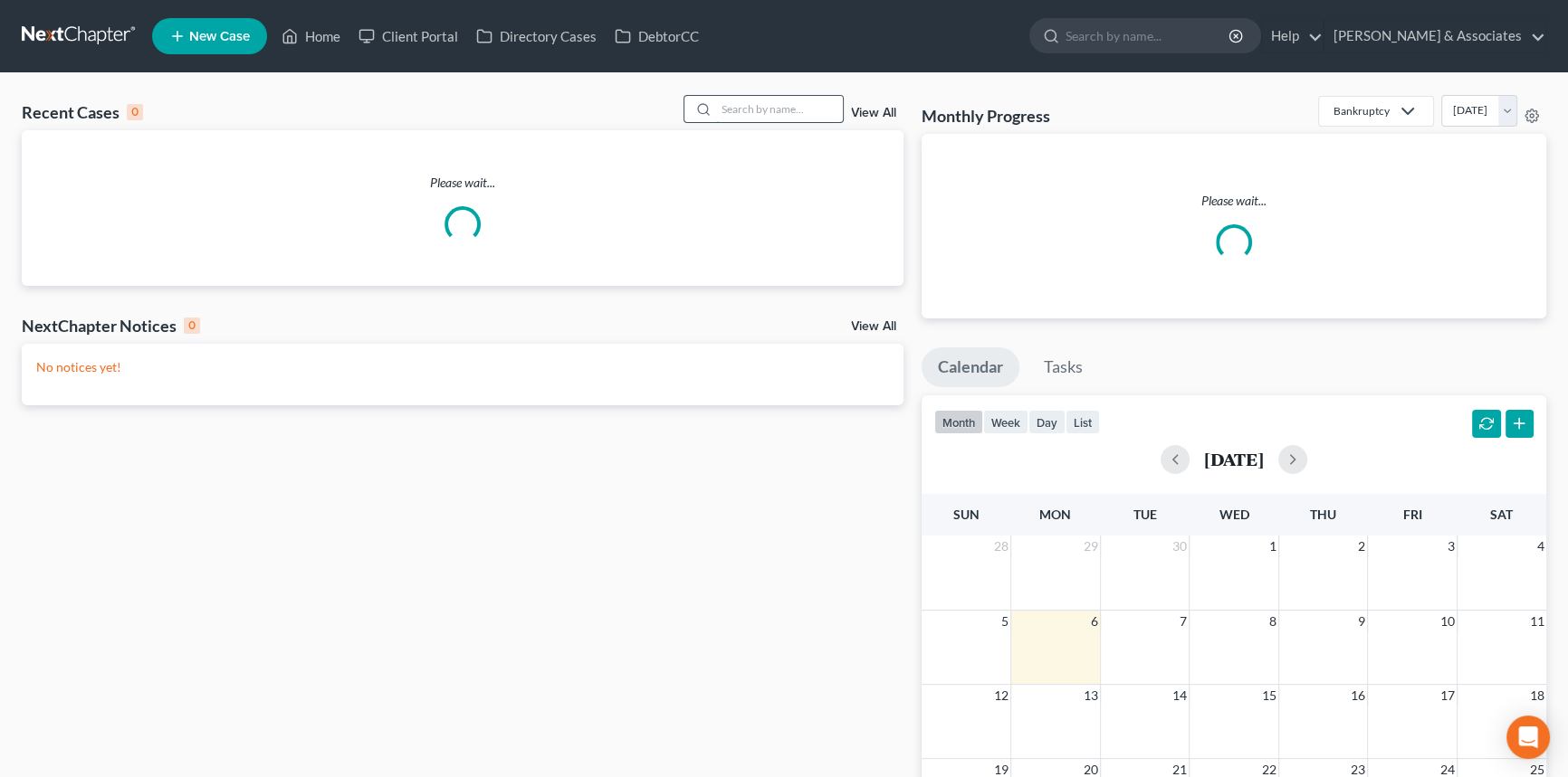
click at [784, 113] on input "search" at bounding box center [779, 109] width 127 height 26
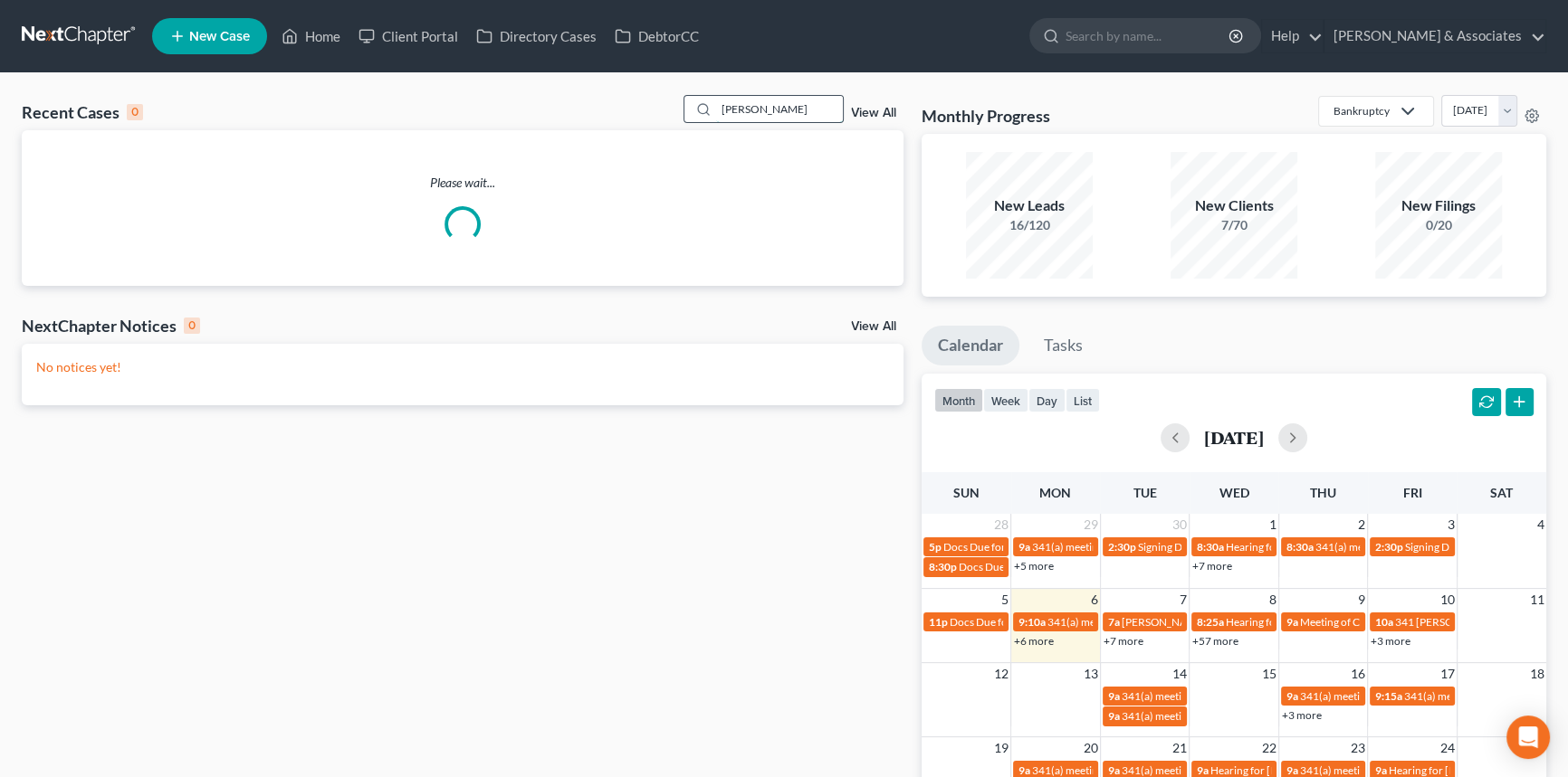
type input "[PERSON_NAME]"
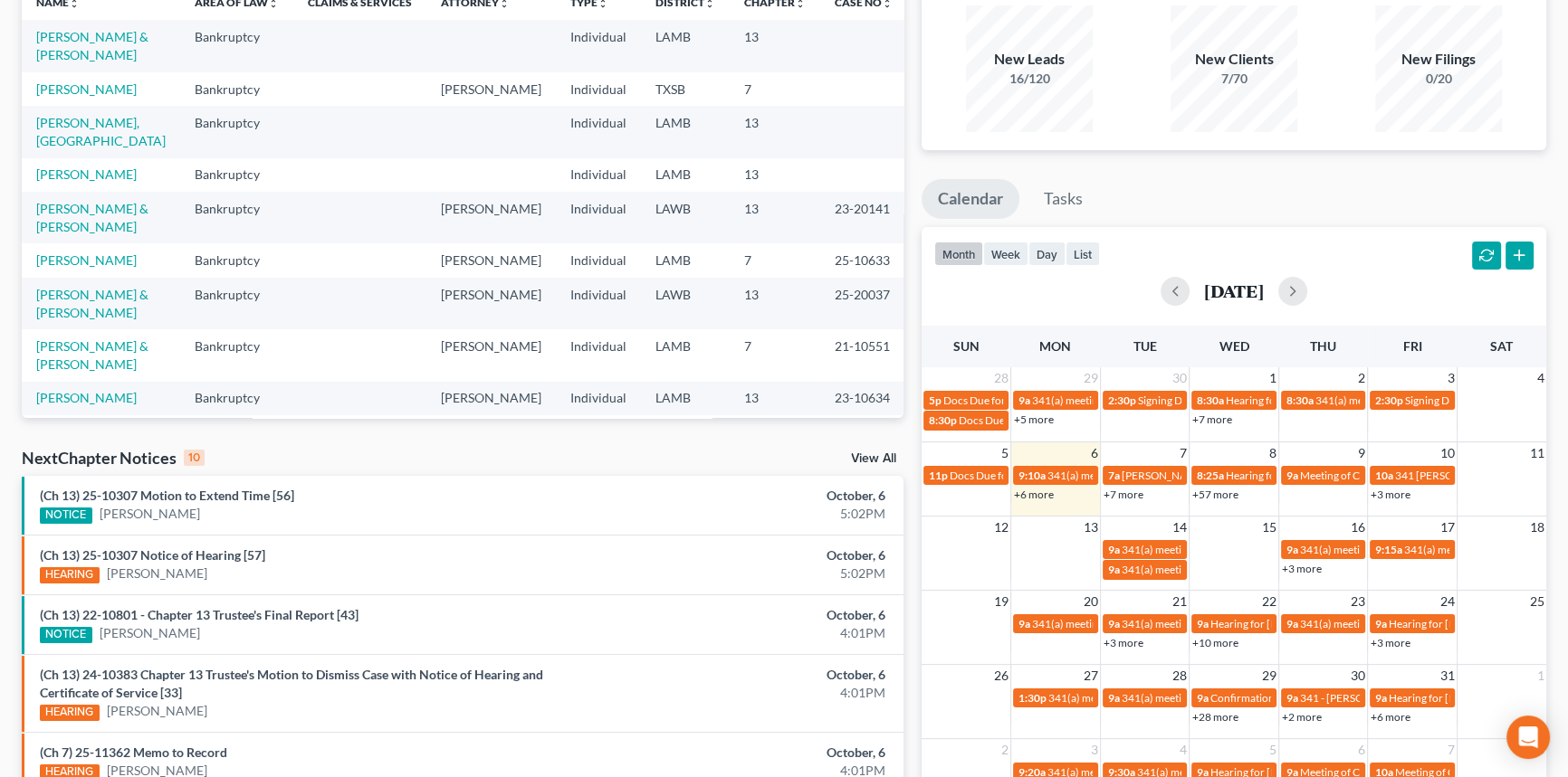
scroll to position [164, 0]
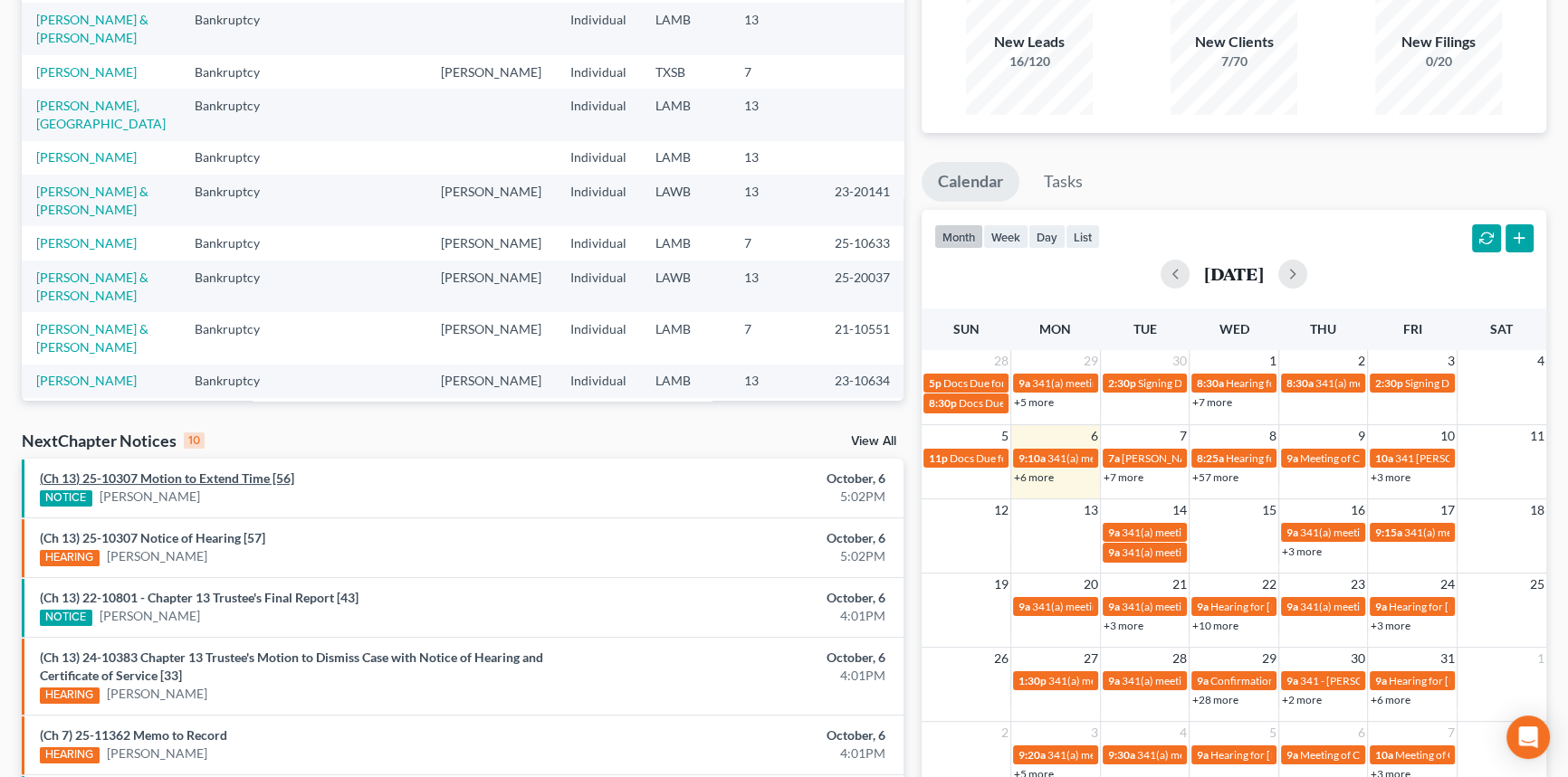
click at [252, 477] on link "(Ch 13) 25-10307 Motion to Extend Time [56]" at bounding box center [167, 478] width 254 height 16
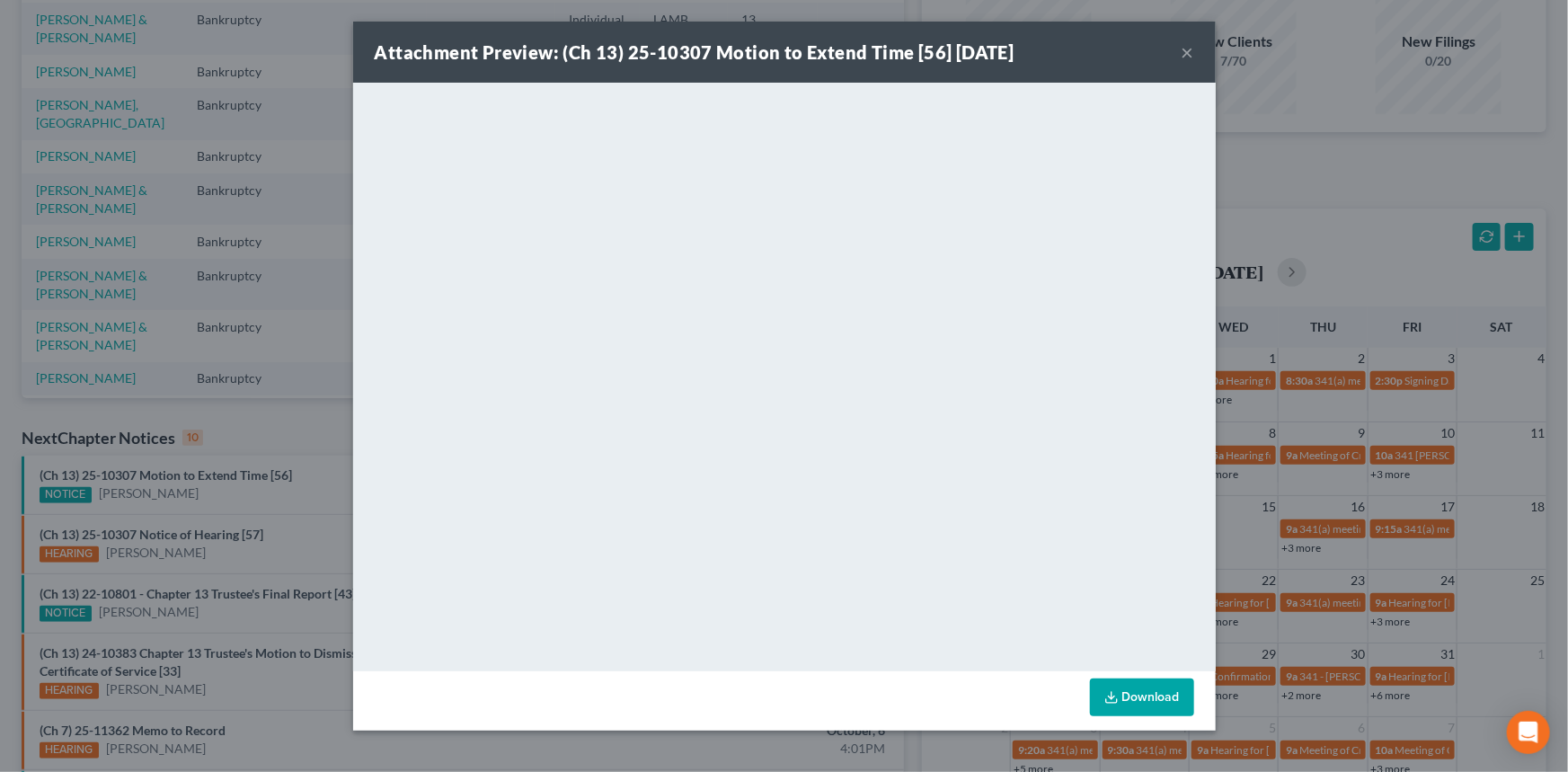
click at [1195, 49] on div "Attachment Preview: (Ch 13) 25-10307 Motion to Extend Time [56] 10/06/2025 ×" at bounding box center [784, 52] width 863 height 61
click at [1189, 53] on button "×" at bounding box center [1188, 52] width 13 height 21
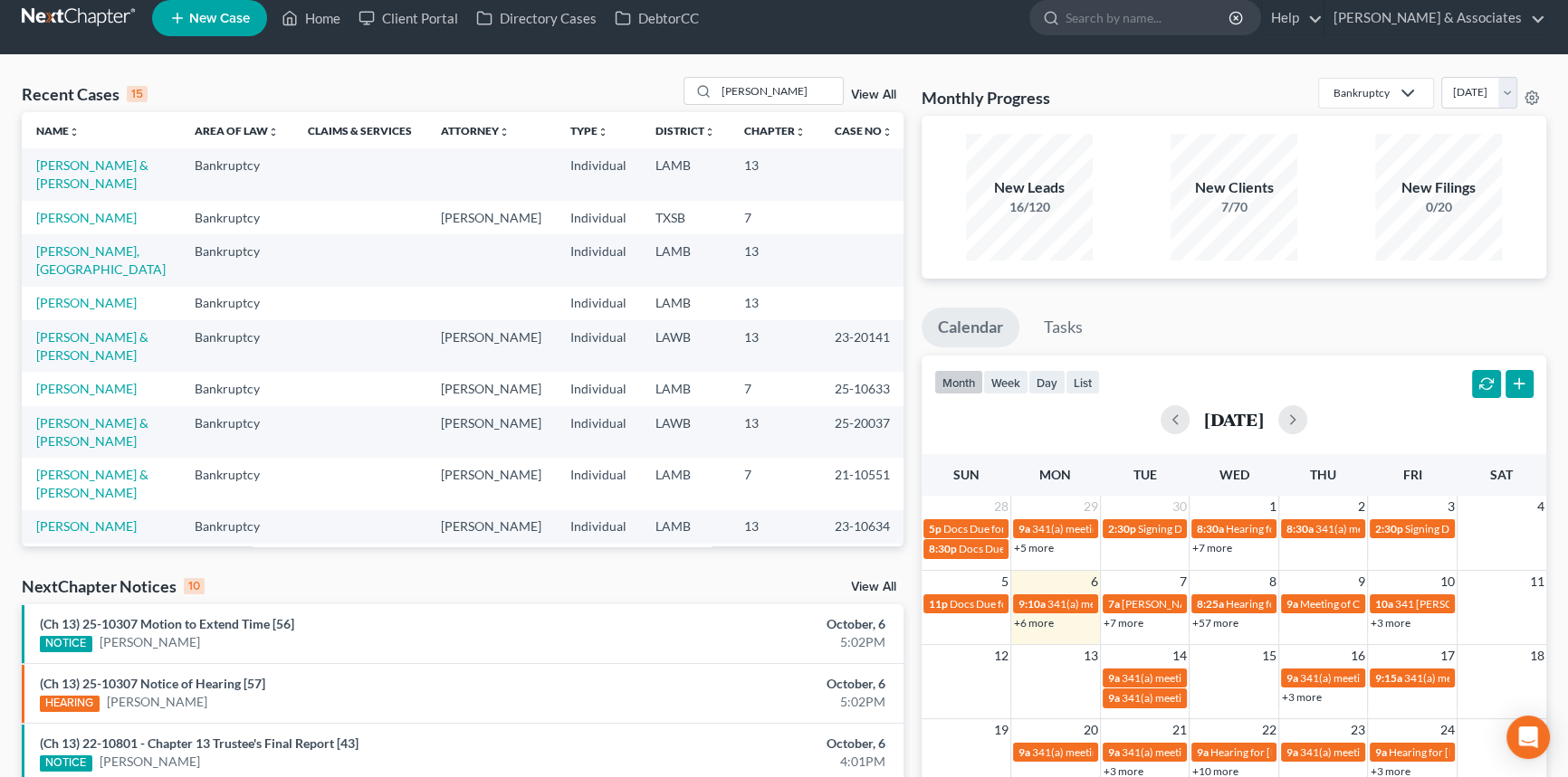
scroll to position [0, 0]
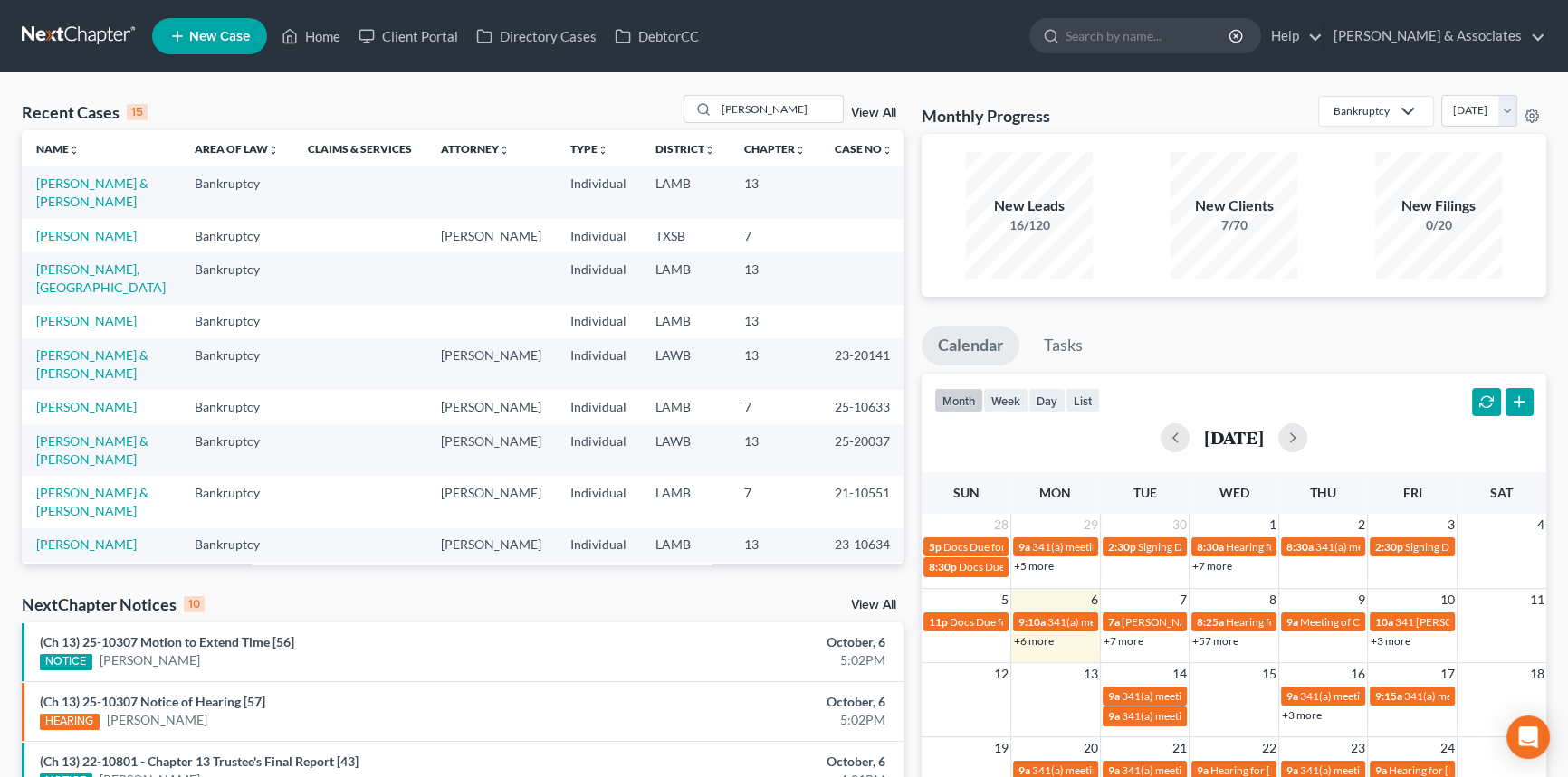
click at [96, 237] on link "[PERSON_NAME]" at bounding box center [87, 236] width 101 height 16
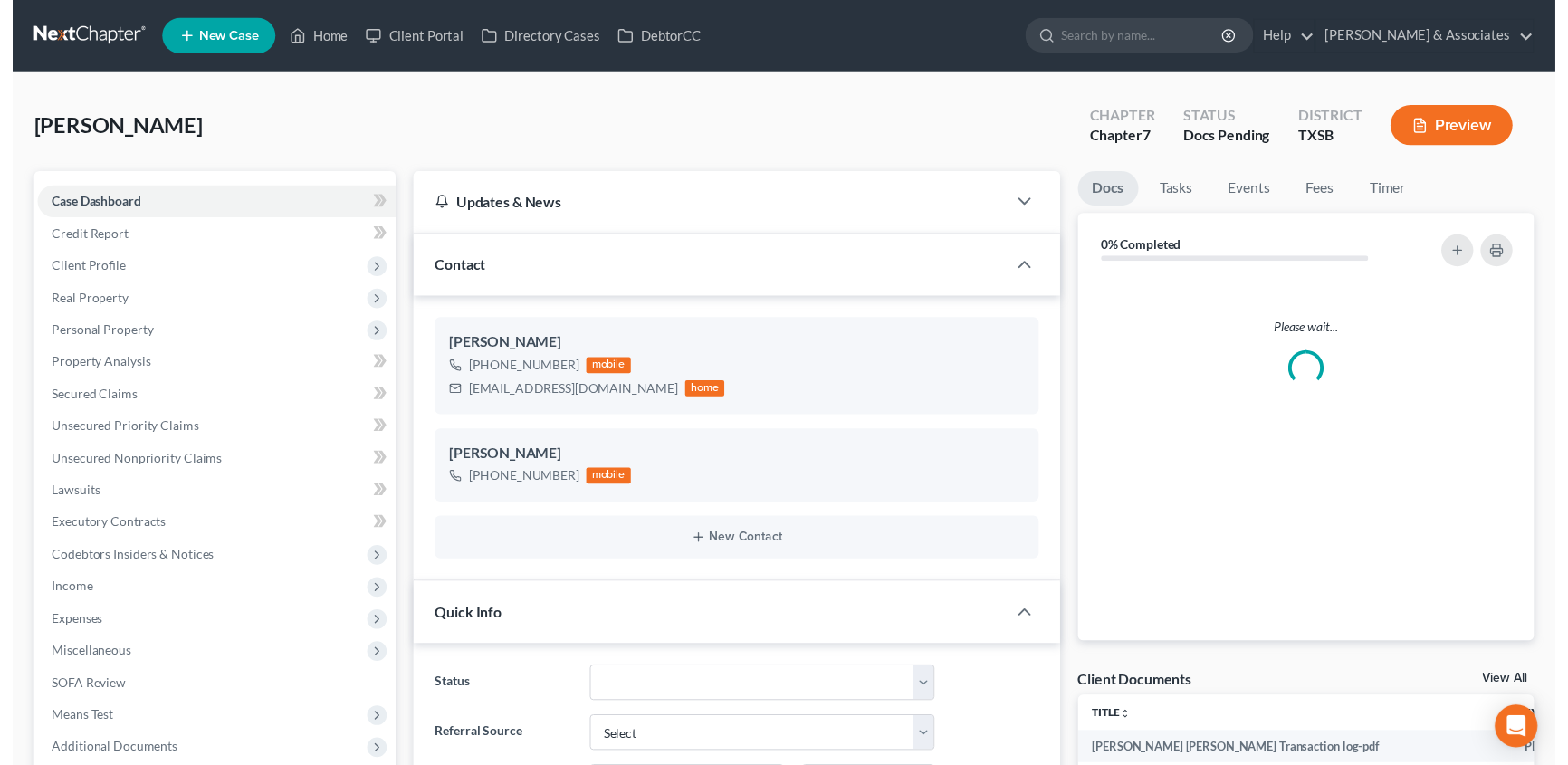
scroll to position [6766, 0]
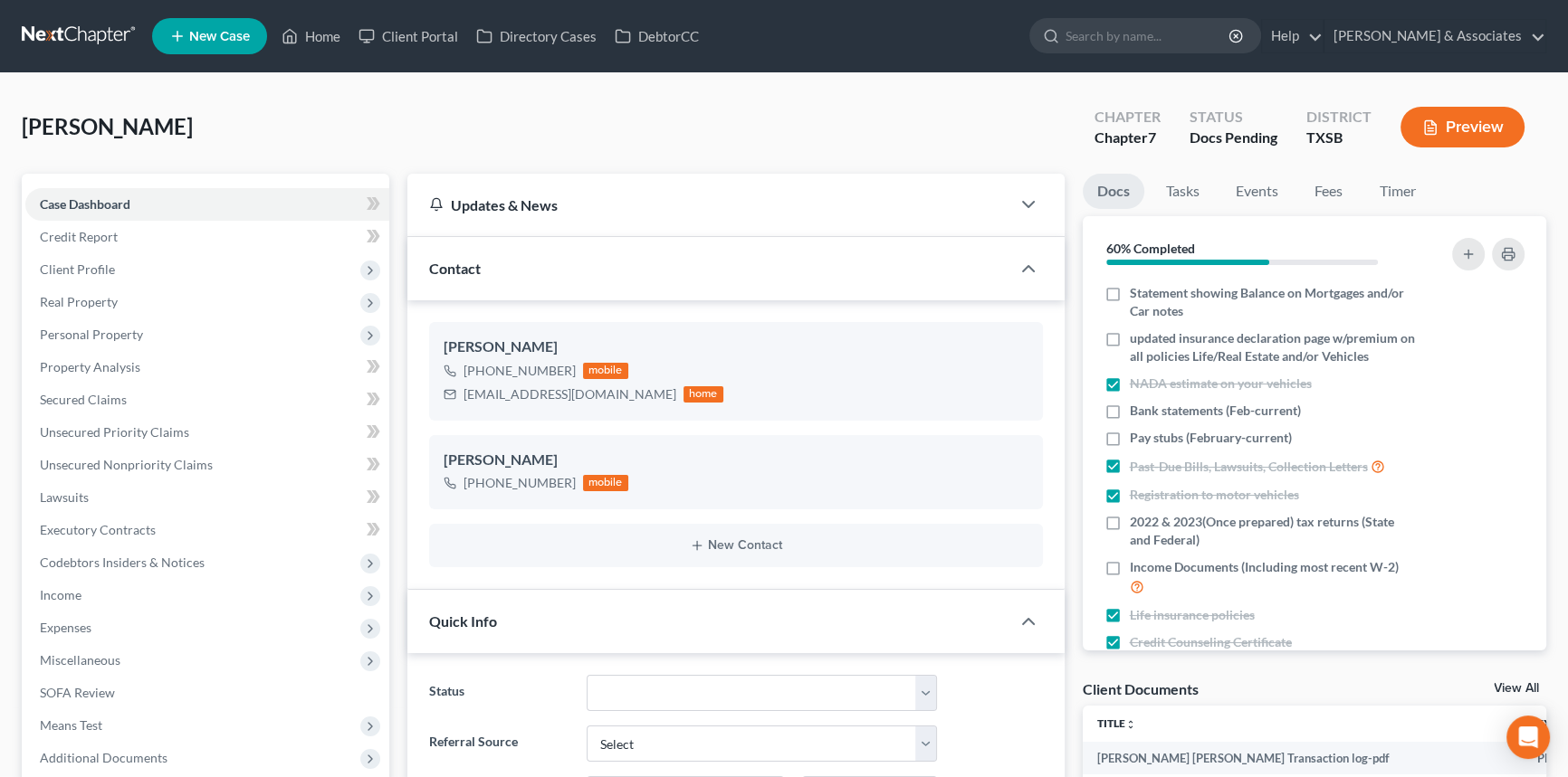
click at [1512, 688] on link "View All" at bounding box center [1516, 688] width 46 height 13
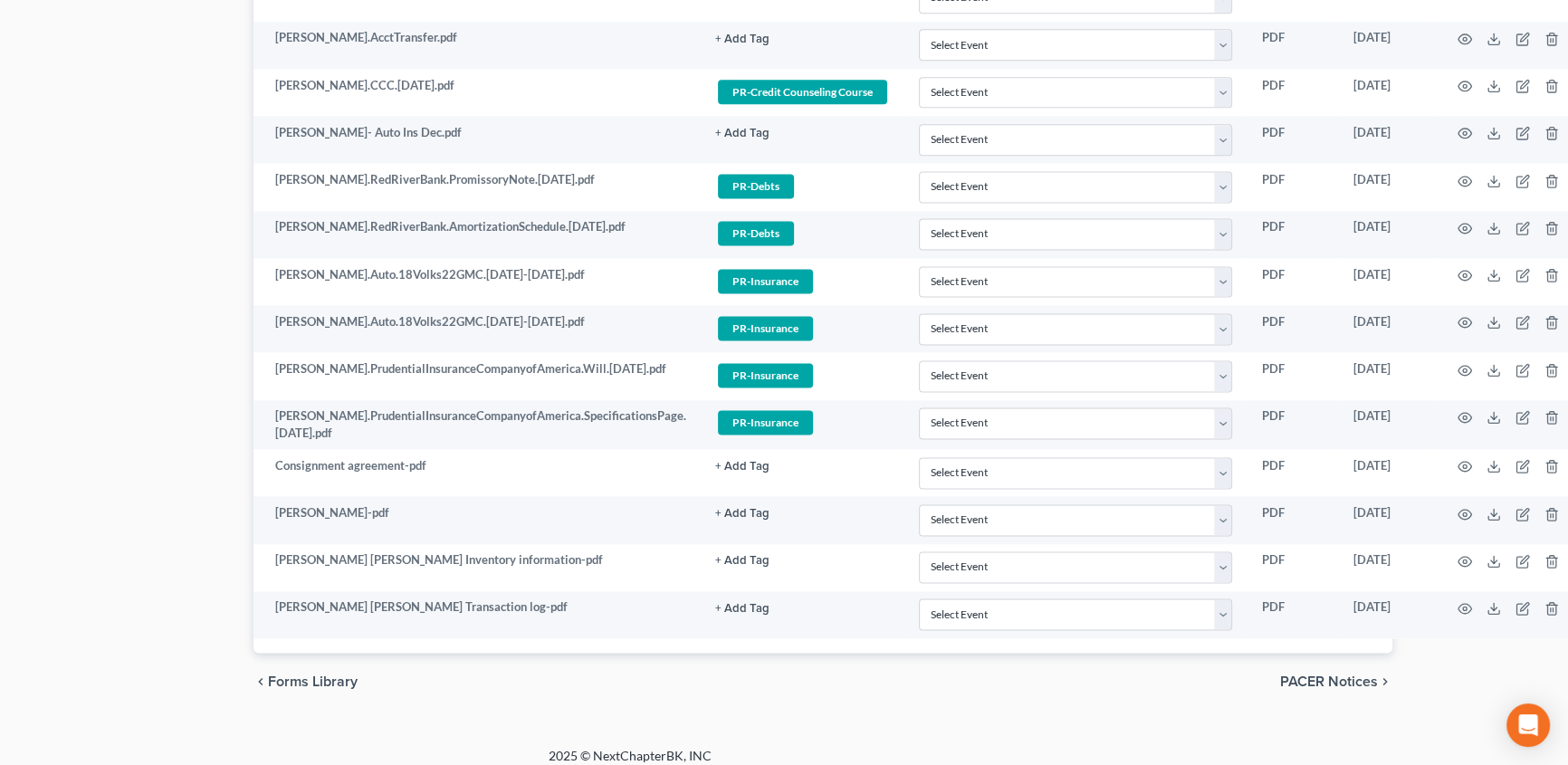
scroll to position [3071, 253]
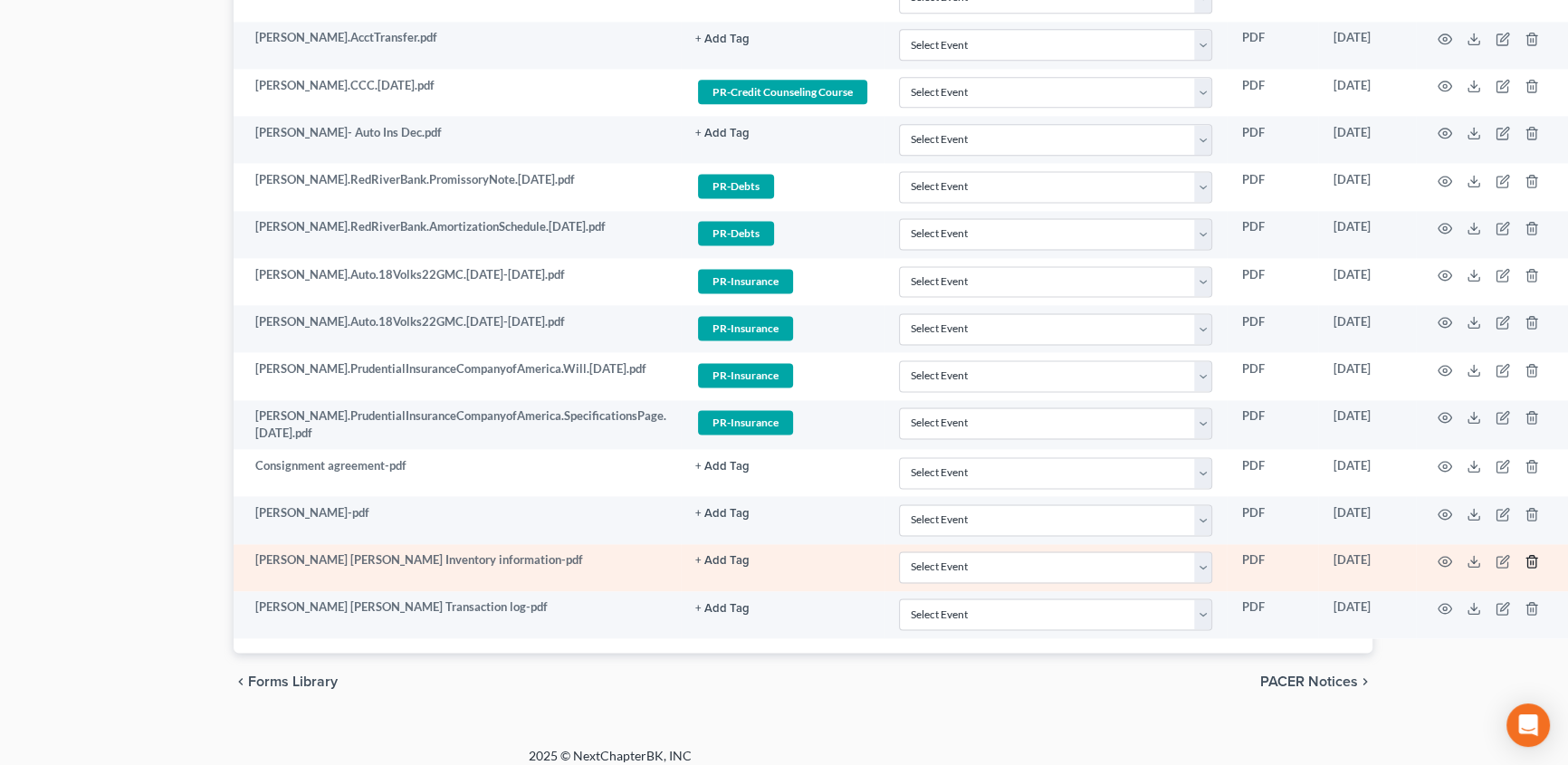
click at [1532, 554] on icon "button" at bounding box center [1532, 562] width 15 height 15
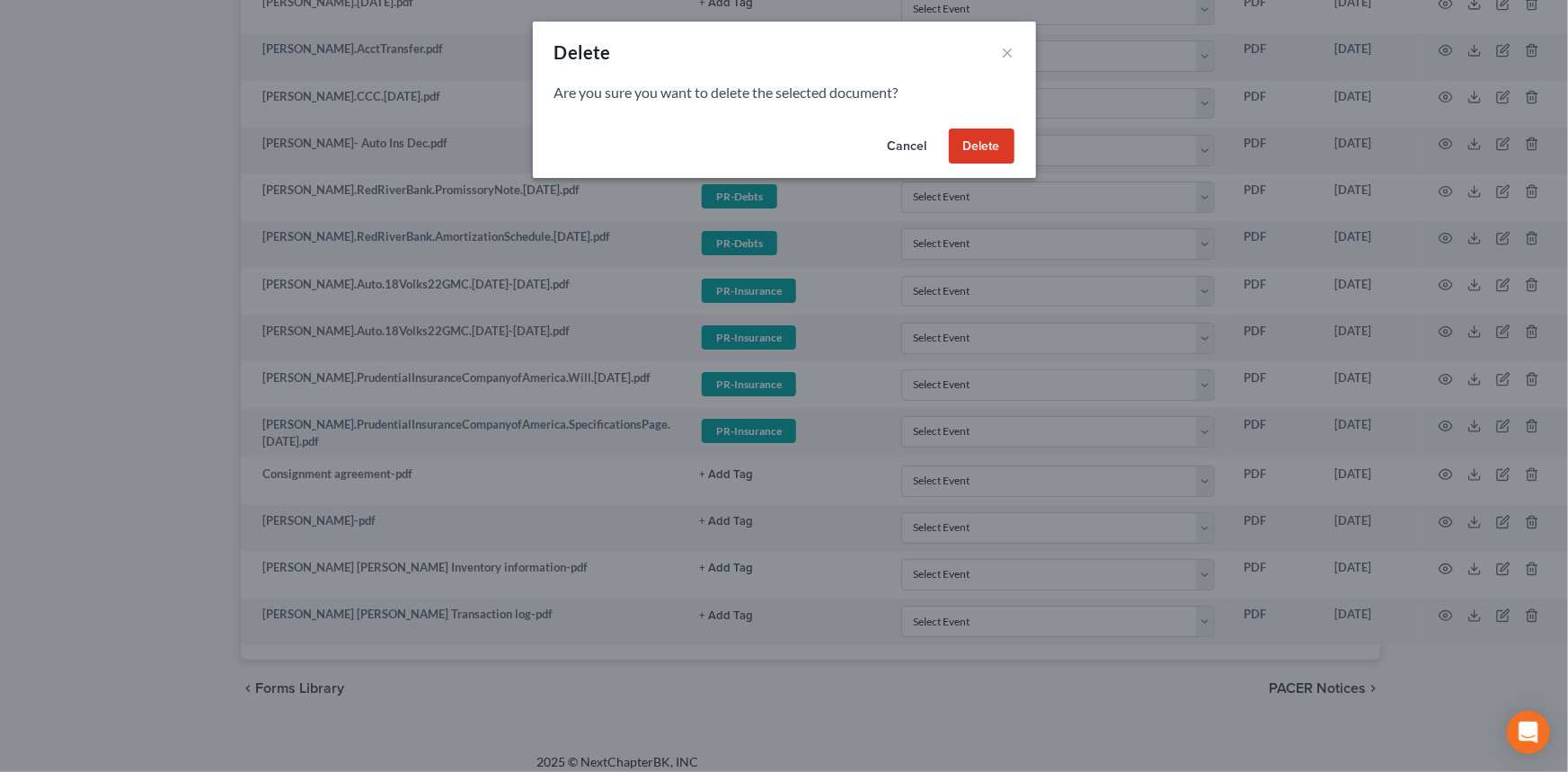
click at [980, 145] on button "Delete" at bounding box center [982, 146] width 66 height 36
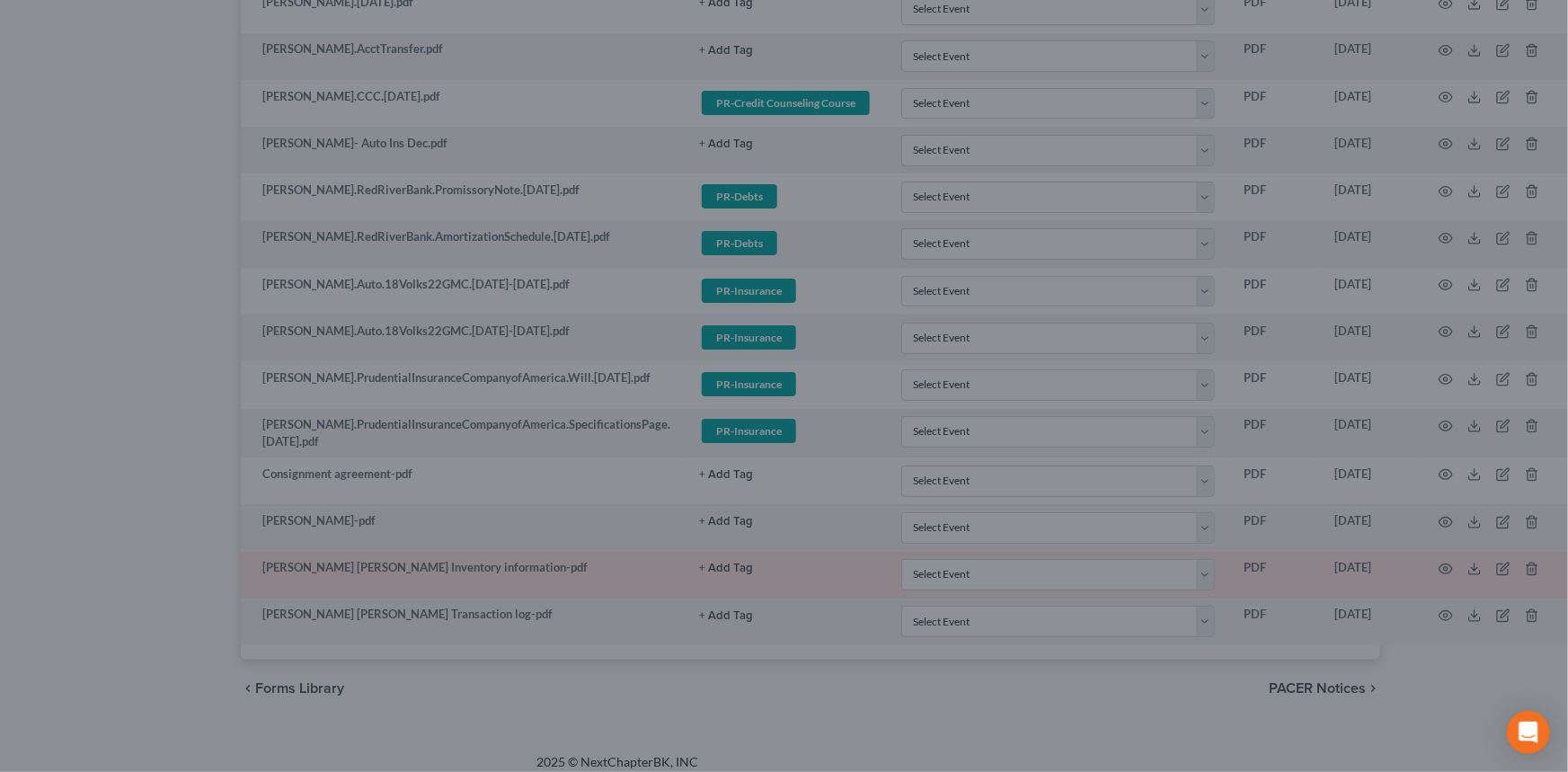
scroll to position [2993, 241]
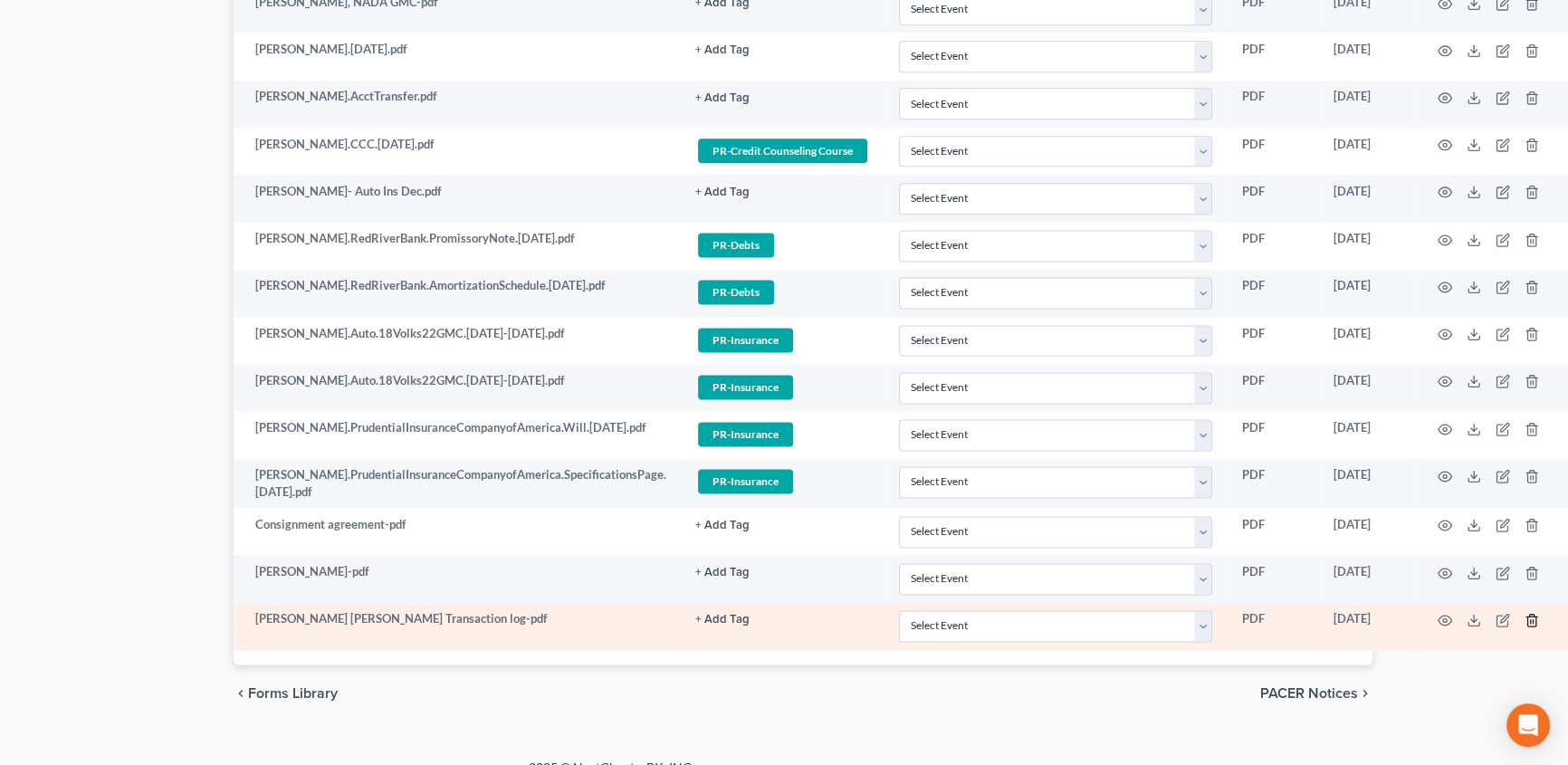
click at [1538, 613] on icon "button" at bounding box center [1532, 621] width 15 height 15
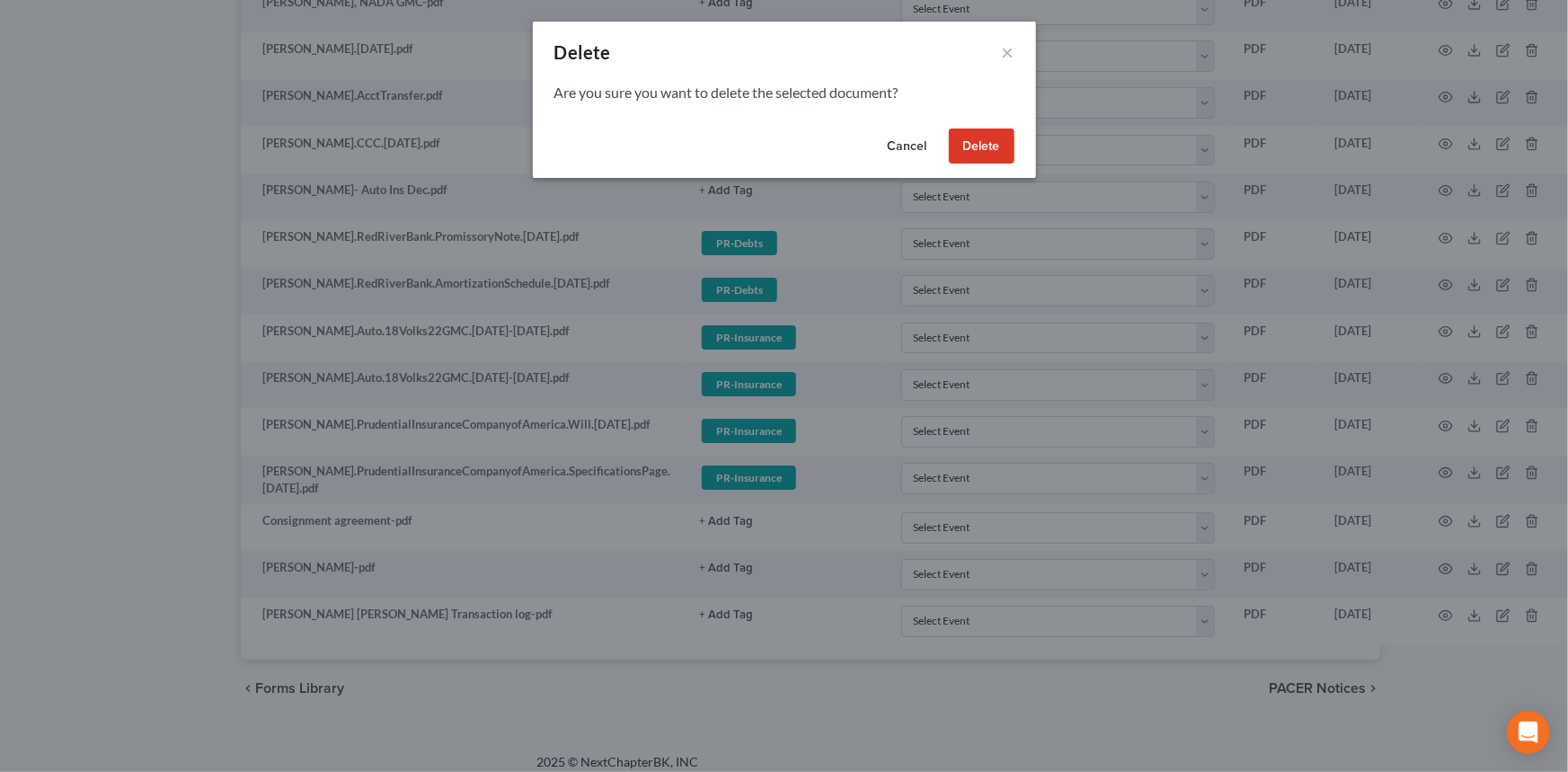
click at [970, 154] on button "Delete" at bounding box center [982, 146] width 66 height 36
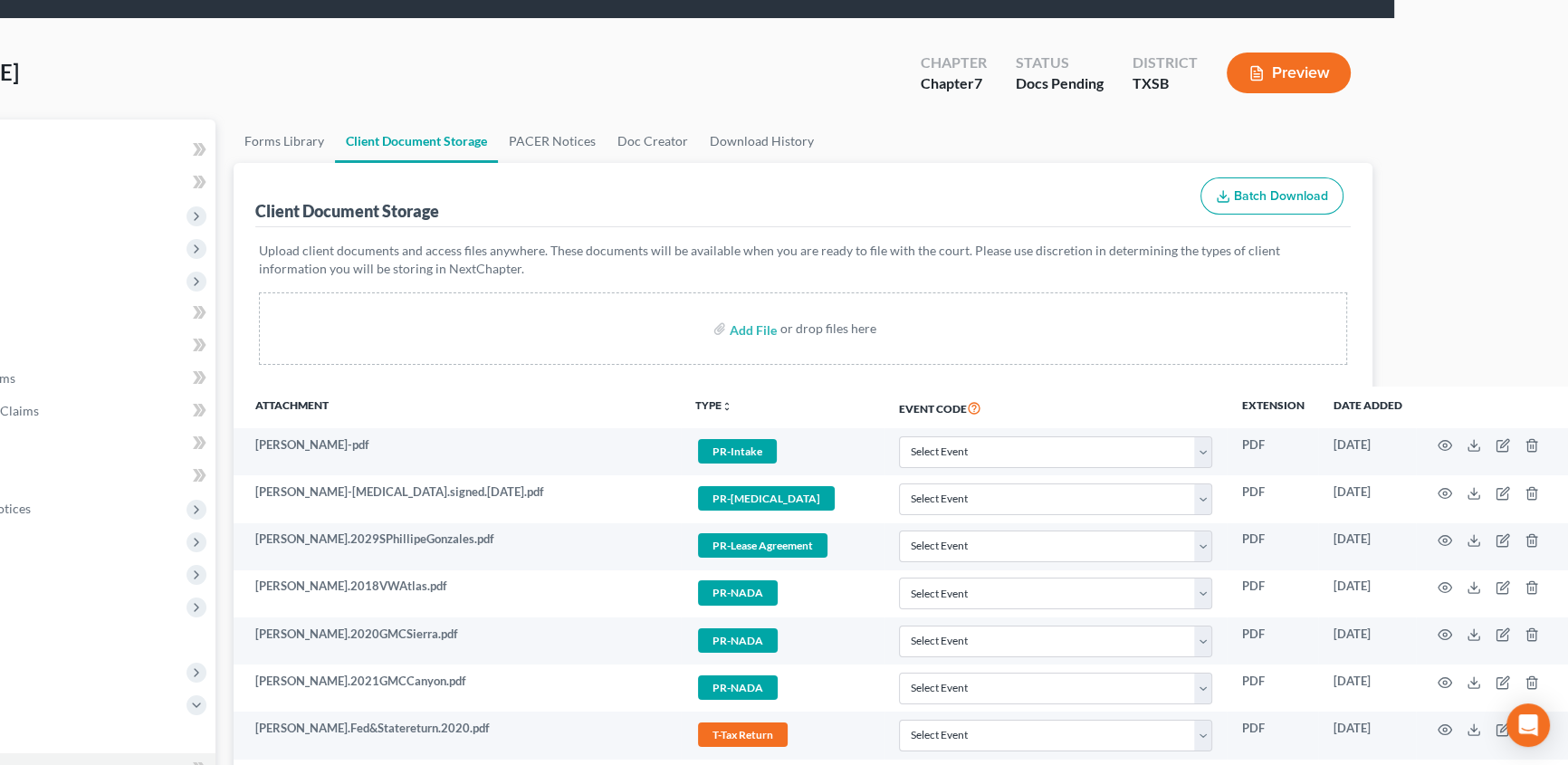
scroll to position [0, 243]
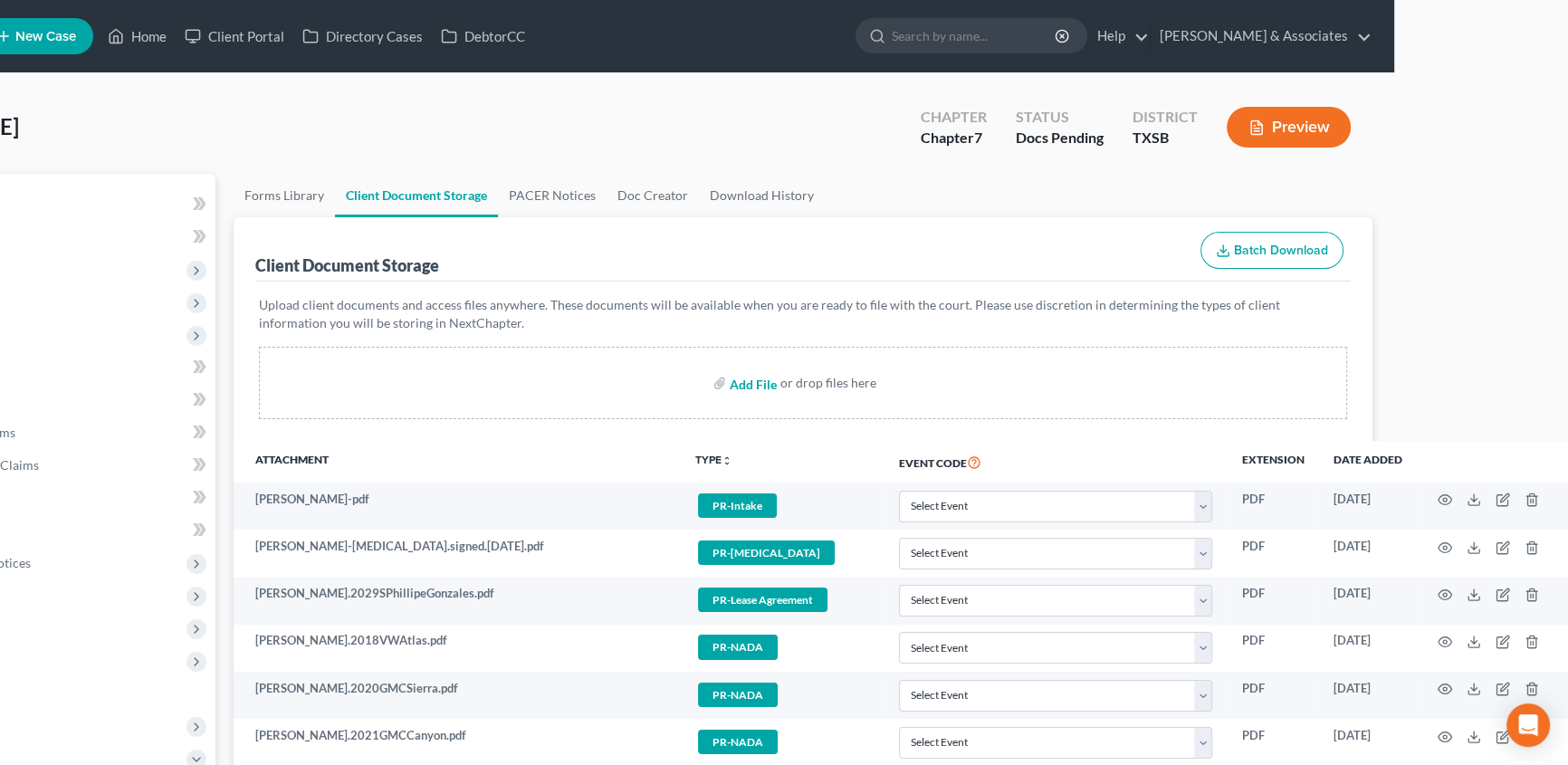
click at [729, 387] on input "file" at bounding box center [751, 382] width 44 height 33
type input "C:\fakepath\Johnathan Will Thomas Inventory information.pdf"
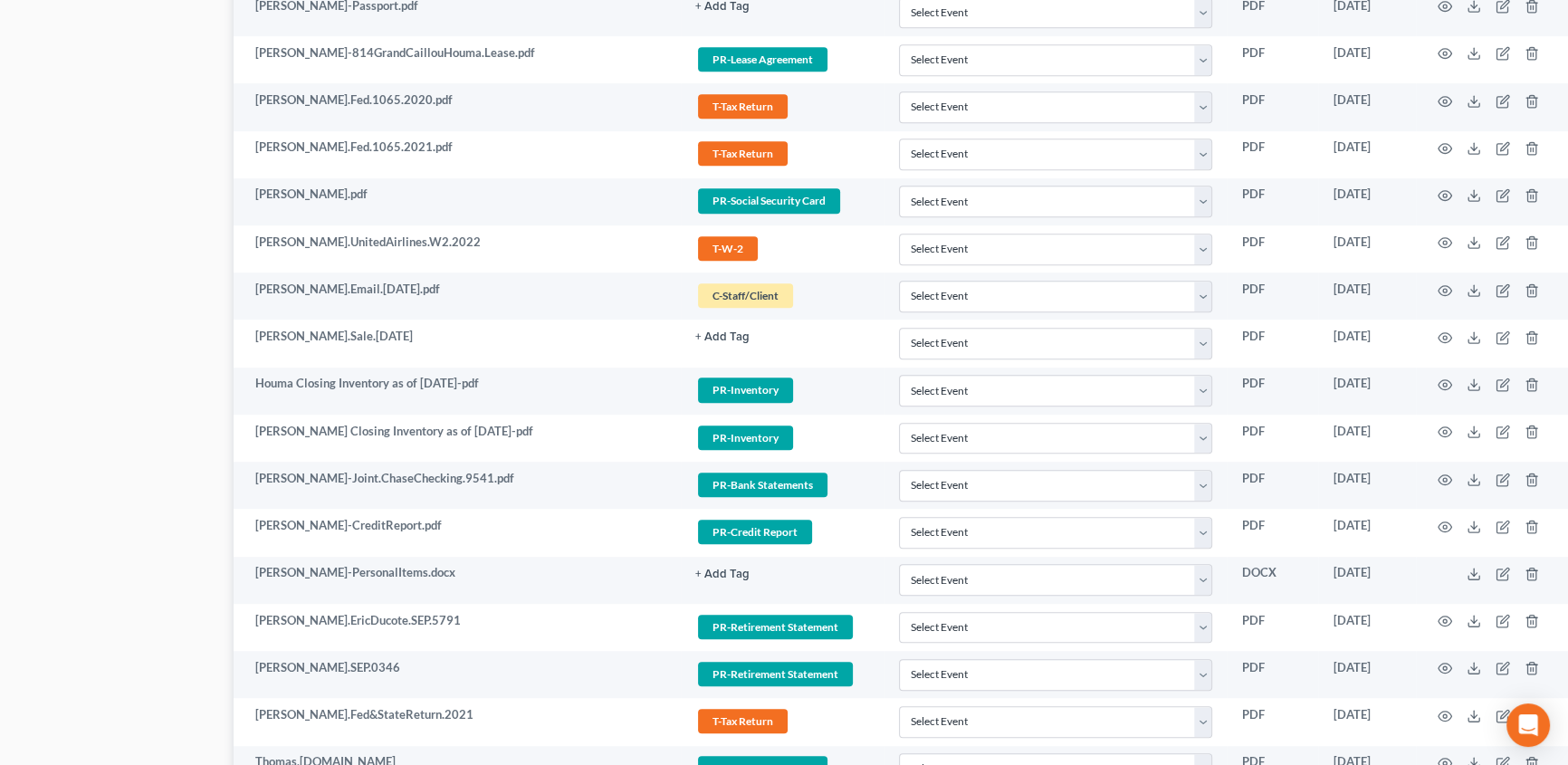
scroll to position [2981, 243]
